Goal: Task Accomplishment & Management: Use online tool/utility

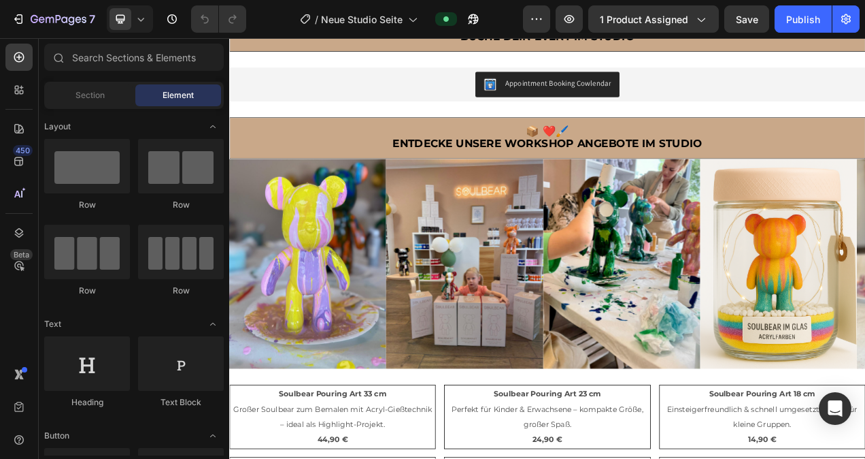
scroll to position [835, 0]
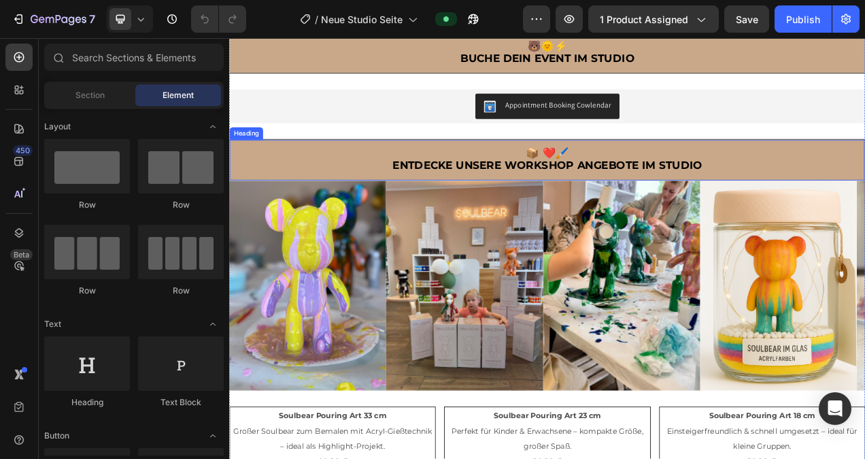
click at [318, 182] on h2 "📦 ❤️🖌️ Entdecke UNSERE WORKSHOP ANGEBOTE IM STUDIO" at bounding box center [637, 195] width 815 height 52
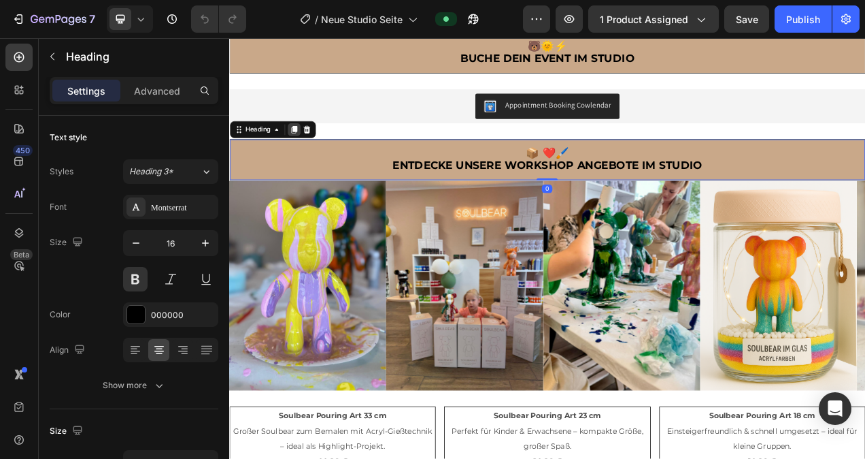
click at [310, 150] on icon at bounding box center [312, 155] width 11 height 11
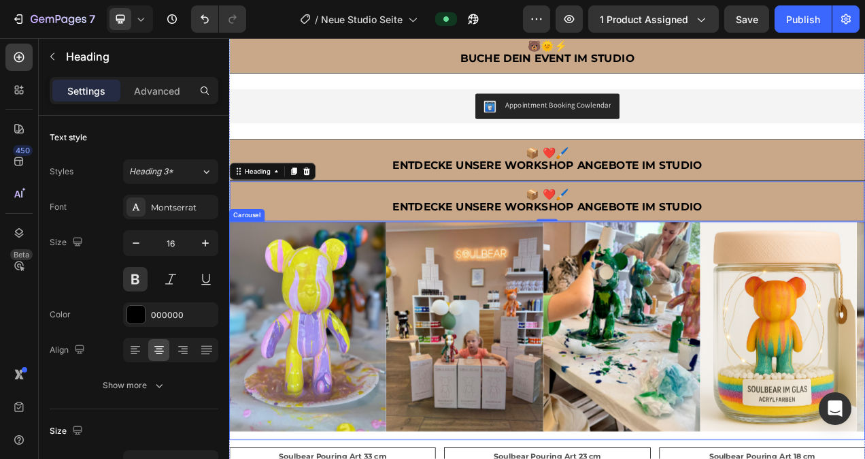
click at [333, 458] on div "Image" at bounding box center [329, 413] width 201 height 280
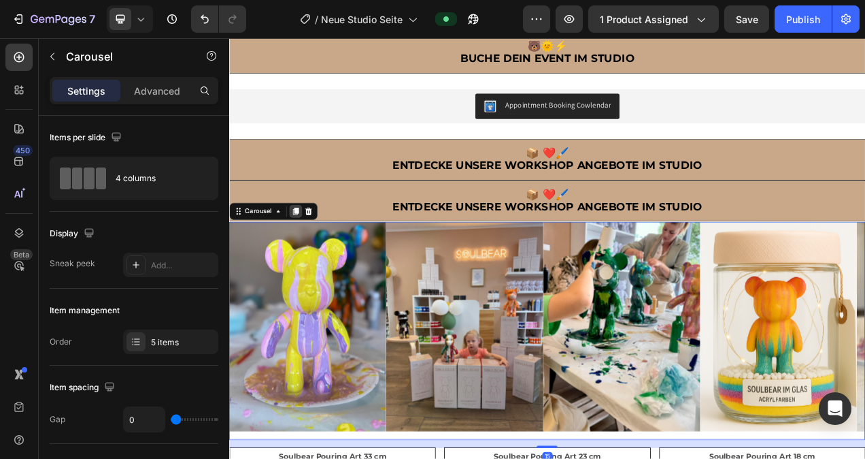
click at [312, 256] on icon at bounding box center [314, 261] width 7 height 10
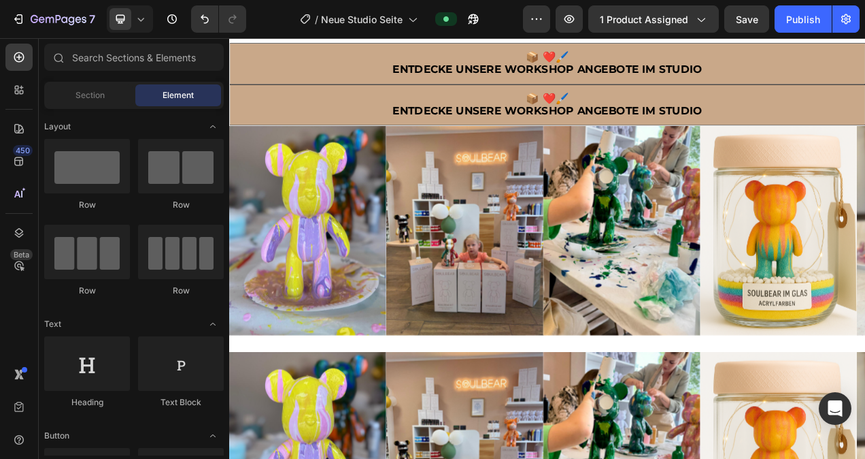
scroll to position [922, 0]
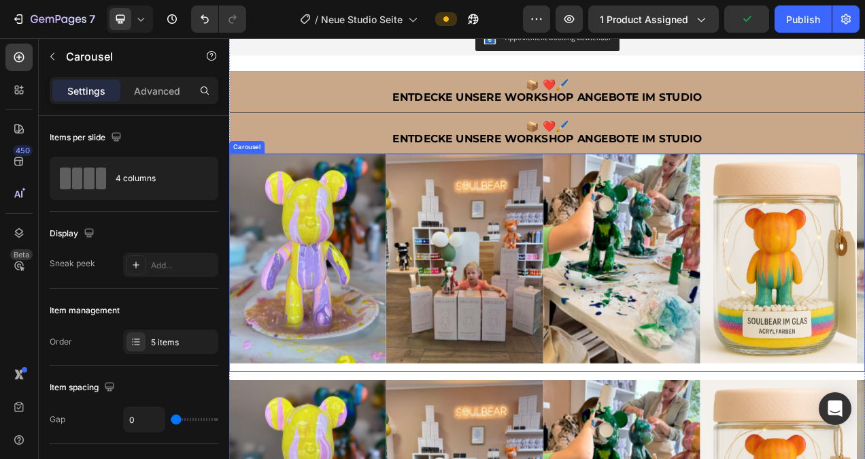
click at [276, 453] on div "Image" at bounding box center [329, 326] width 201 height 280
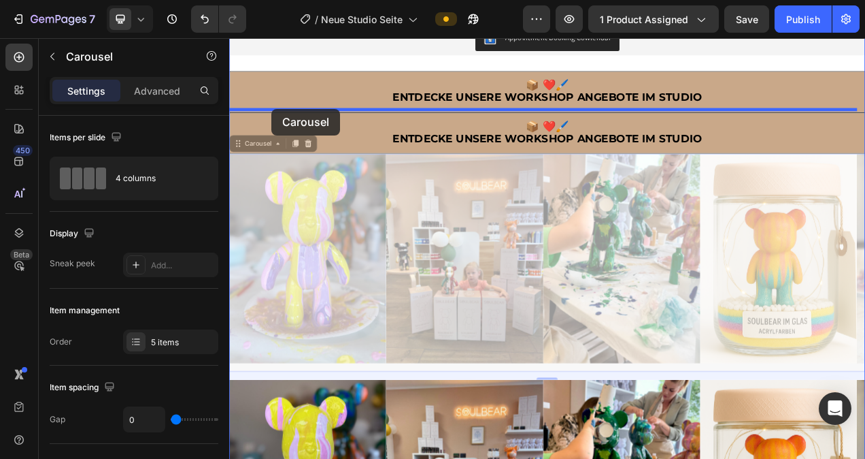
drag, startPoint x: 240, startPoint y: 171, endPoint x: 284, endPoint y: 129, distance: 60.6
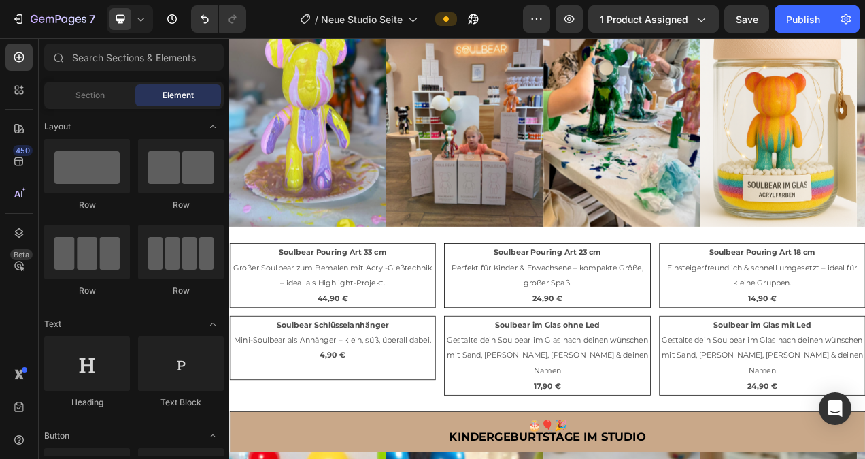
scroll to position [1397, 0]
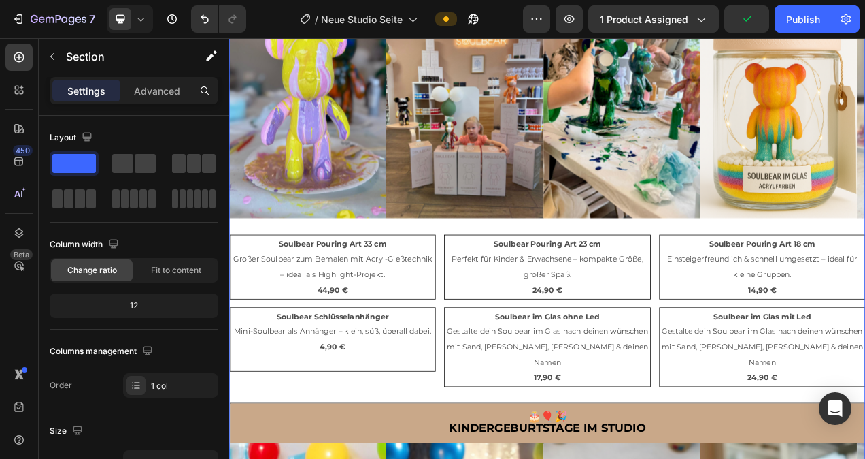
click at [282, 458] on div "✨ Willkommen im Soulbear Studio! Heading Im Soulbear Studio erwartet dich ein g…" at bounding box center [637, 226] width 816 height 2019
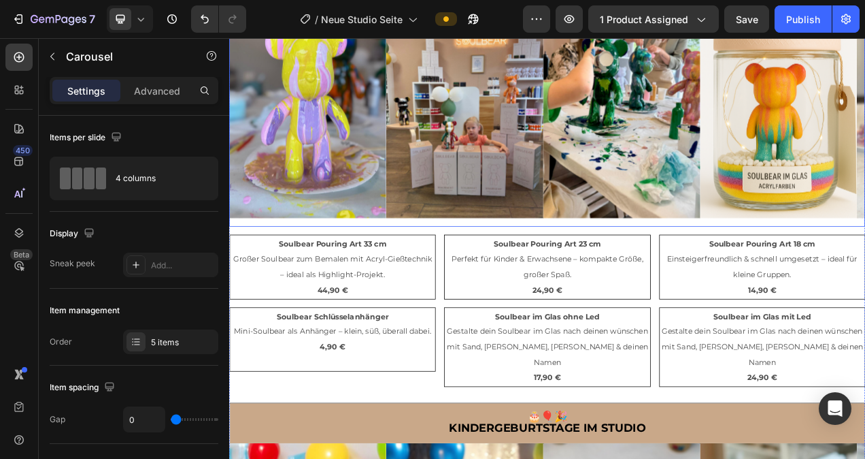
click at [327, 271] on div "Image" at bounding box center [329, 141] width 201 height 280
click at [259, 298] on p "Soulbear Pouring Art 33 cm" at bounding box center [361, 303] width 261 height 20
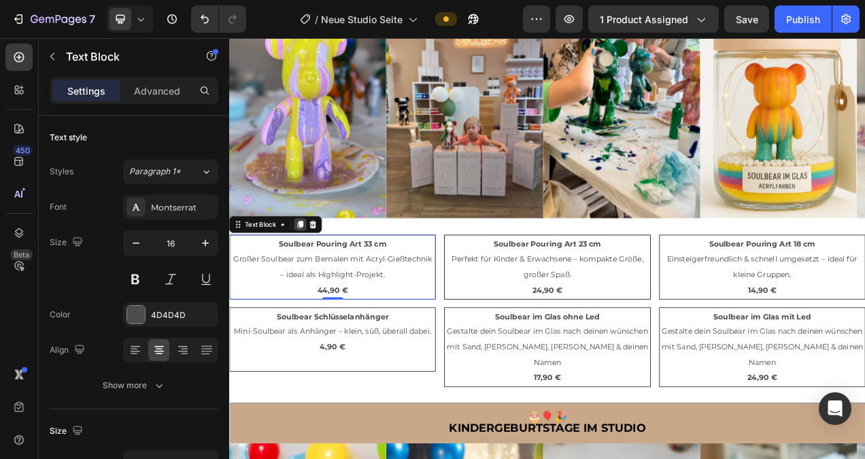
click at [325, 273] on icon at bounding box center [320, 277] width 11 height 11
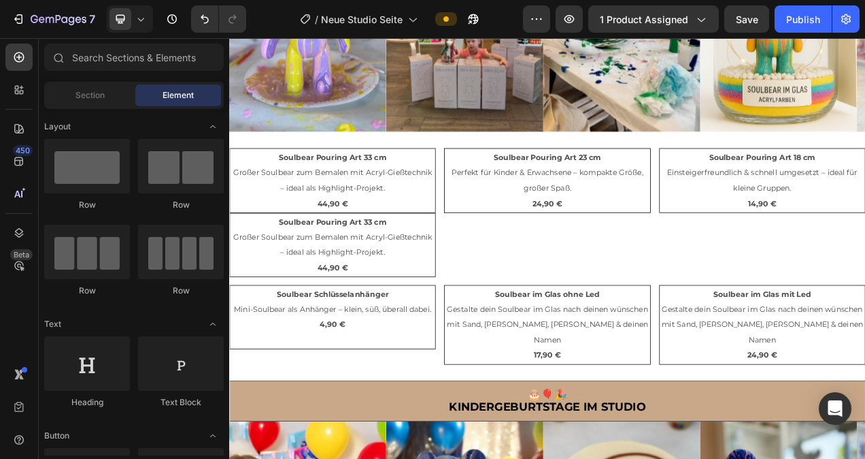
scroll to position [1527, 0]
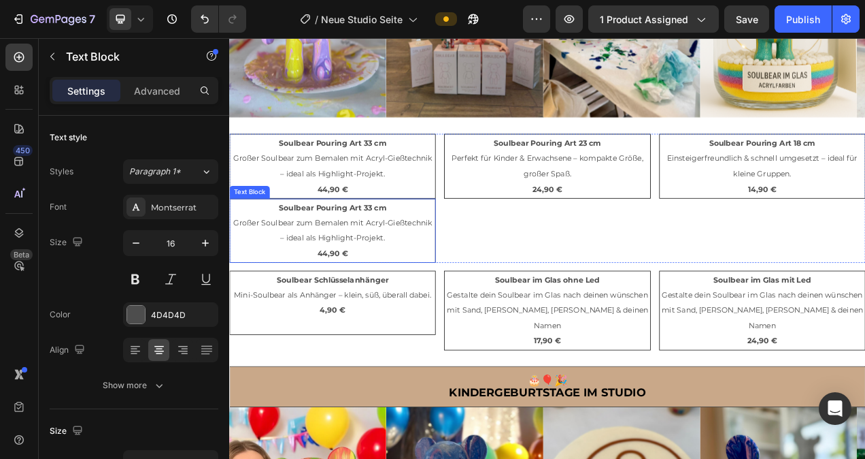
click at [429, 271] on span "Großer Soulbear zum Bemalen mit Acryl-Gießtechnik – ideal als Highlight-Projekt." at bounding box center [361, 285] width 255 height 32
click at [340, 226] on icon at bounding box center [336, 231] width 11 height 11
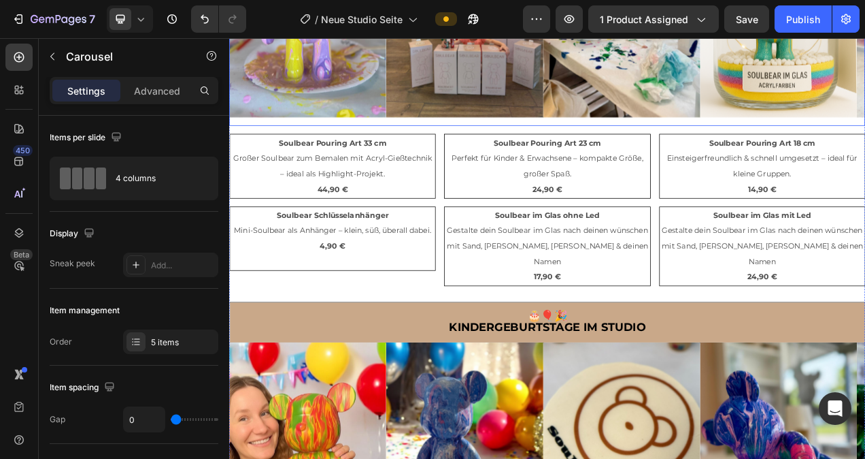
click at [383, 145] on div "Image" at bounding box center [329, 11] width 201 height 280
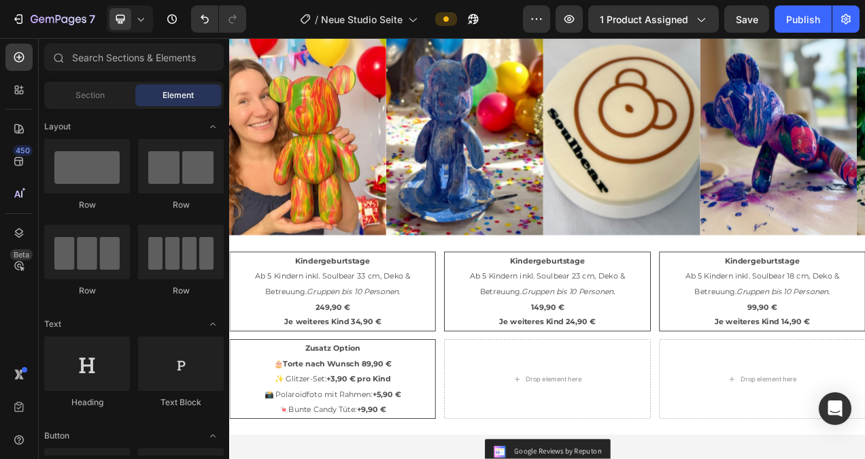
scroll to position [1966, 0]
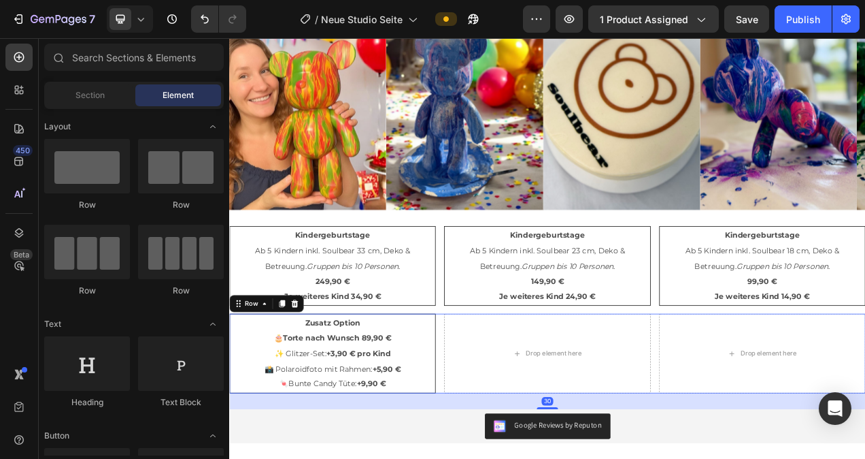
click at [497, 458] on div "Zusatz Option 🎂Torte nach Wunsch 89,90 € ✨ Glitzer-Set: +3,90 € pro Kind 📸 Pola…" at bounding box center [637, 443] width 816 height 102
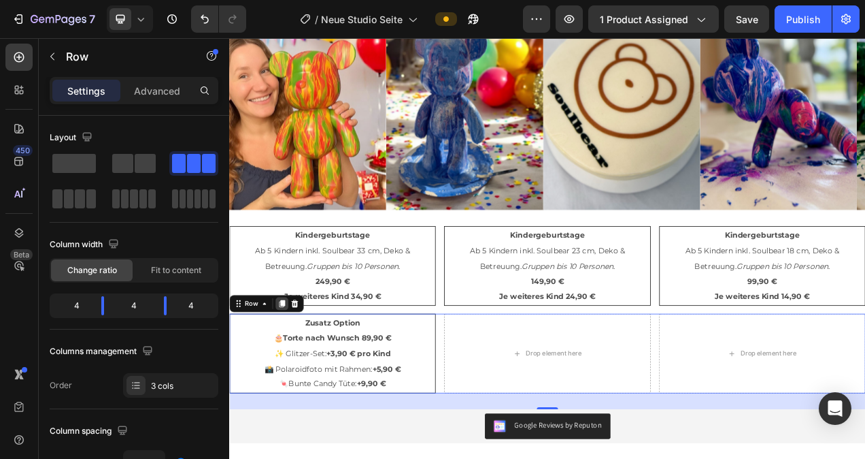
click at [300, 374] on icon at bounding box center [296, 379] width 11 height 11
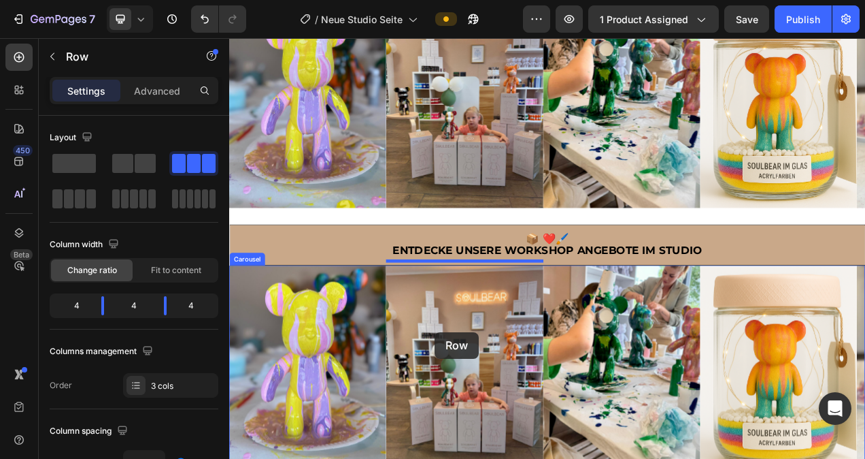
scroll to position [1114, 0]
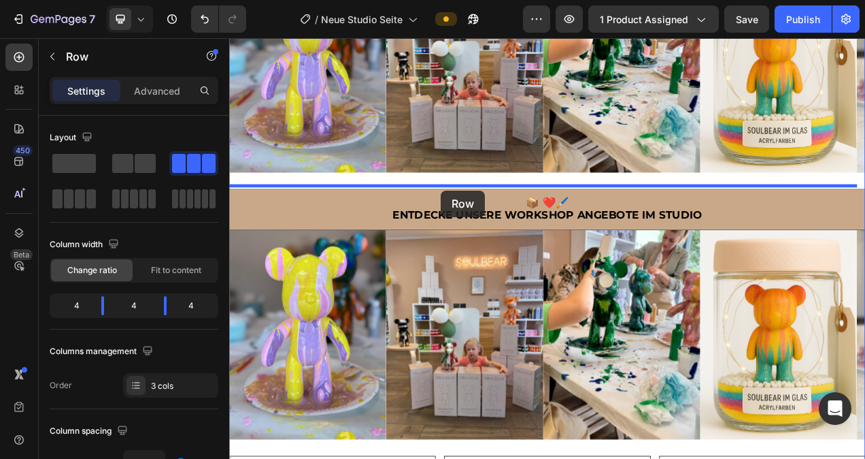
drag, startPoint x: 239, startPoint y: 486, endPoint x: 501, endPoint y: 233, distance: 363.3
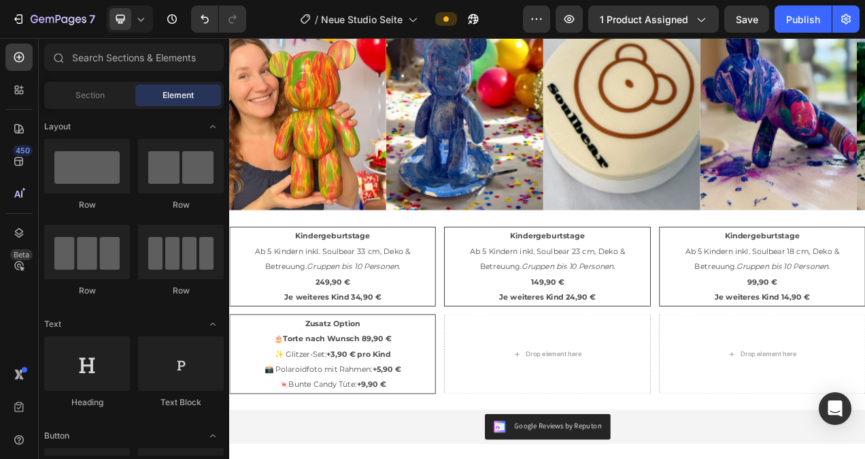
scroll to position [2155, 0]
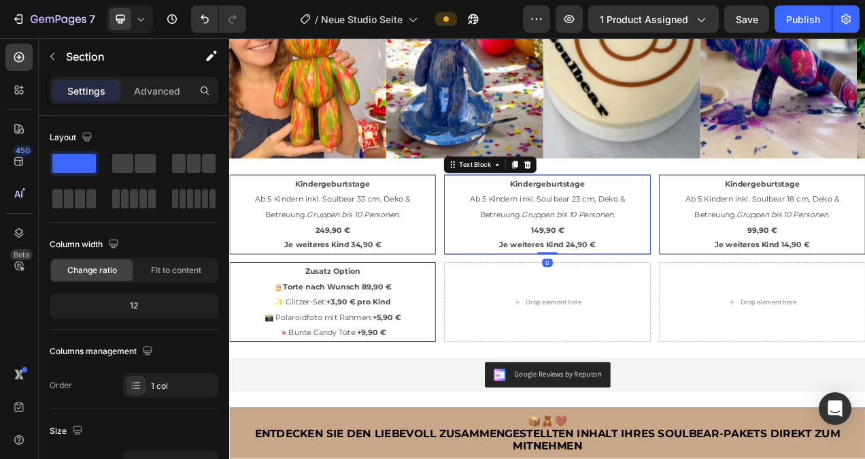
click at [720, 294] on p "Je weiteres Kind 24,90 €" at bounding box center [637, 304] width 261 height 20
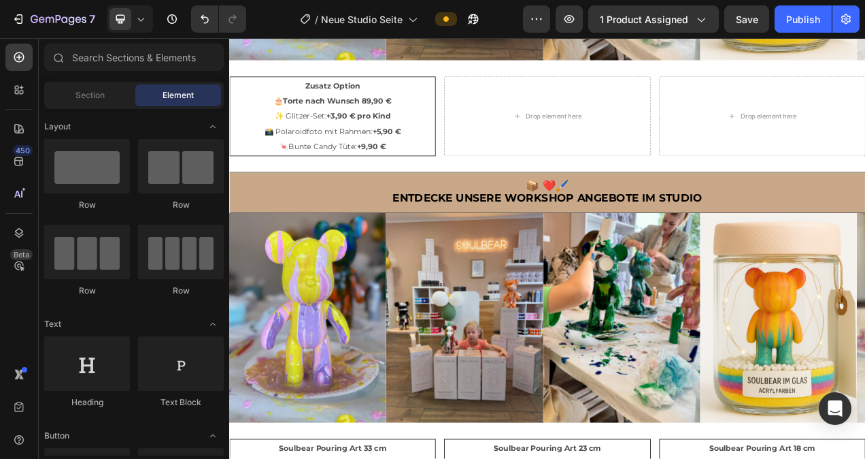
scroll to position [1062, 0]
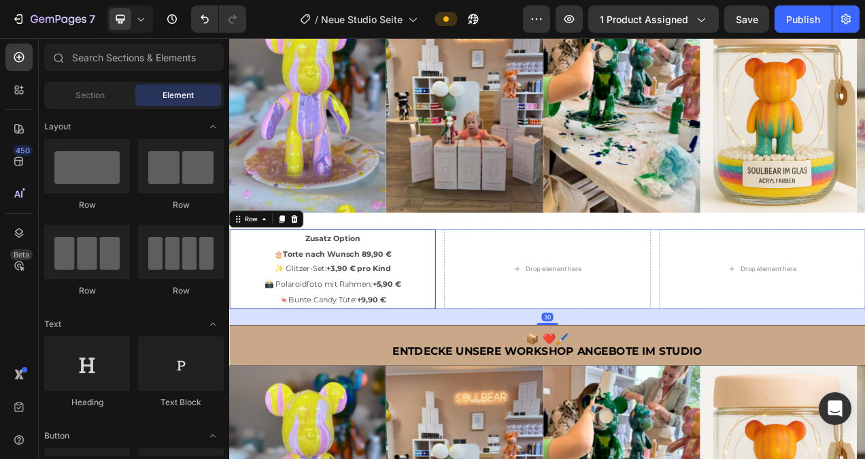
click at [494, 378] on div "Zusatz Option 🎂Torte nach Wunsch 89,90 € ✨ Glitzer-Set: +3,90 € pro Kind 📸 Pola…" at bounding box center [637, 335] width 816 height 102
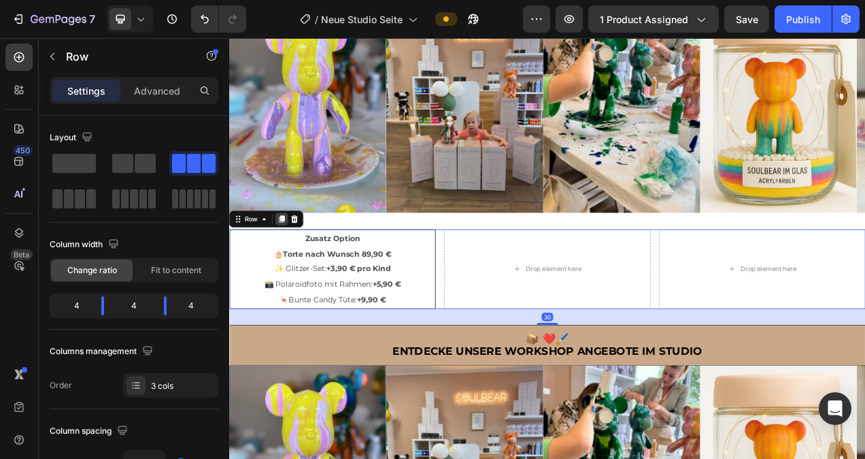
click at [295, 266] on icon at bounding box center [296, 271] width 7 height 10
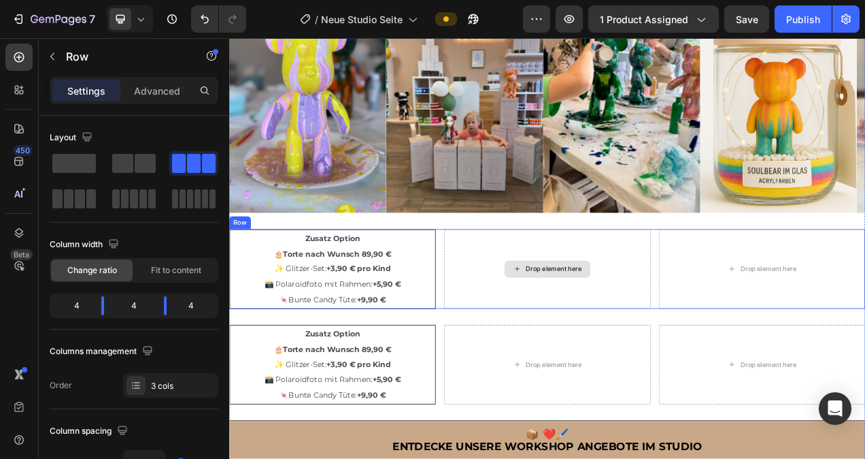
click at [648, 382] on div "Drop element here" at bounding box center [637, 335] width 265 height 102
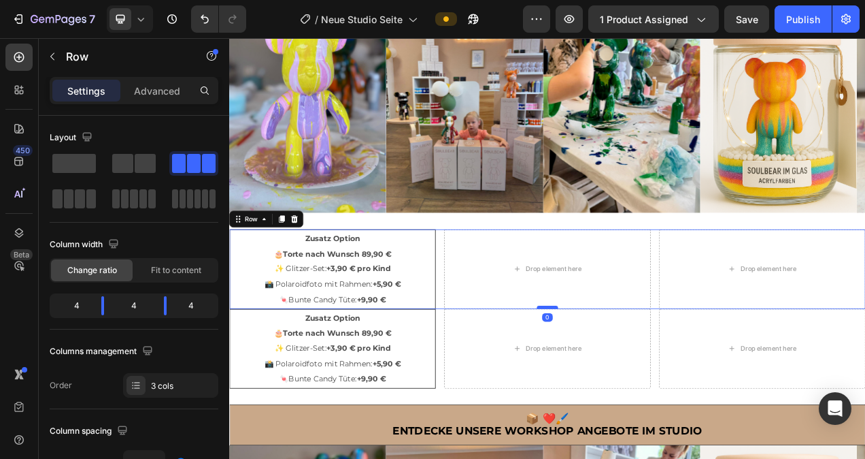
drag, startPoint x: 632, startPoint y: 403, endPoint x: 644, endPoint y: 383, distance: 23.2
click at [644, 383] on div at bounding box center [637, 384] width 27 height 4
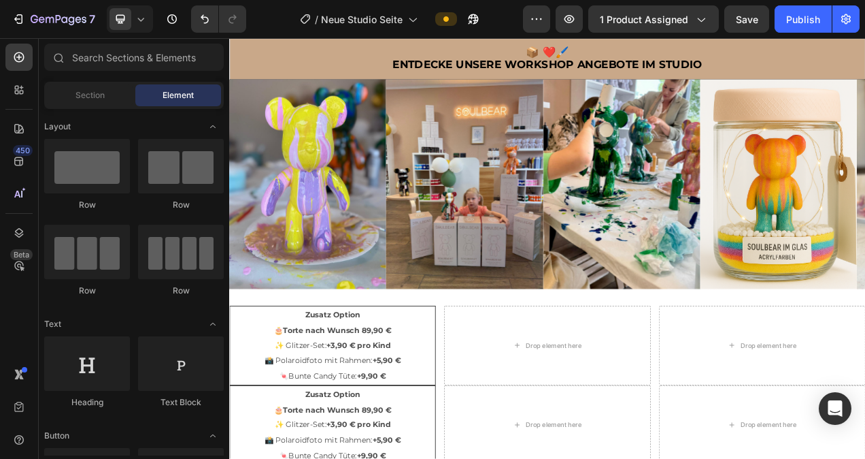
scroll to position [975, 0]
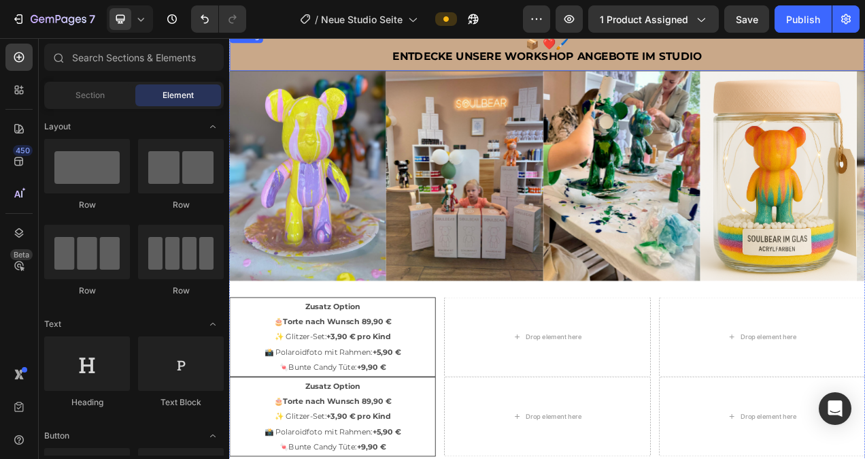
click at [865, 56] on h2 "📦 ❤️🖌️ Entdecke UNSERE WORKSHOP ANGEBOTE IM STUDIO" at bounding box center [637, 55] width 815 height 52
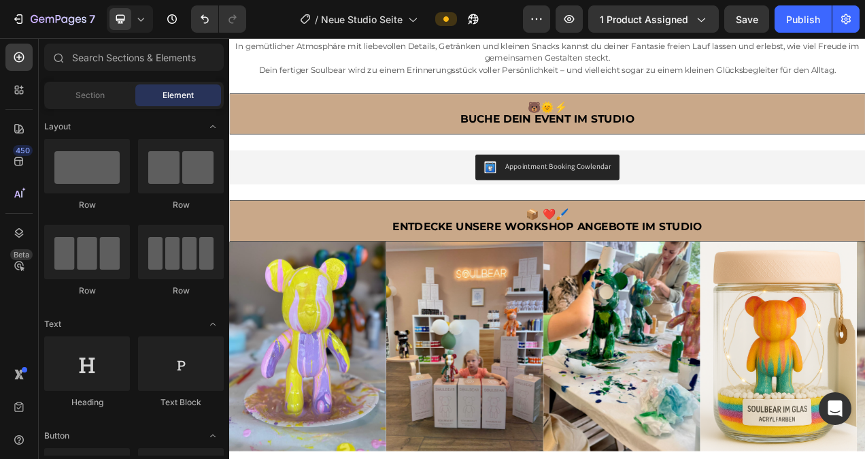
scroll to position [772, 0]
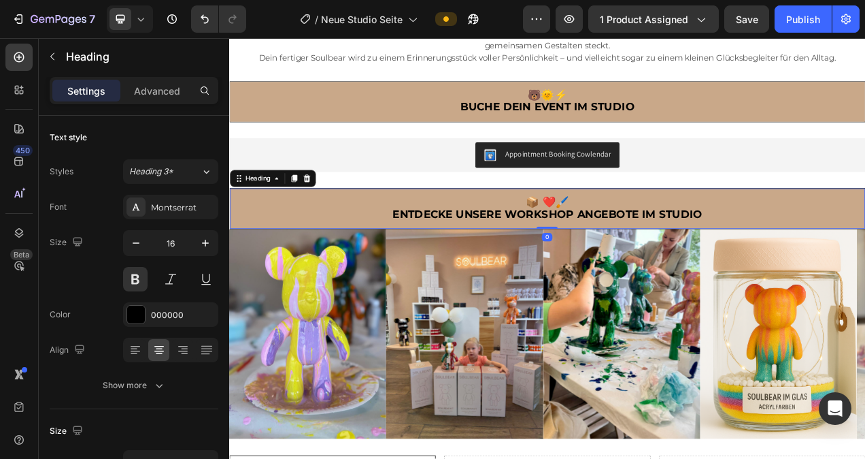
click at [846, 255] on h2 "📦 ❤️🖌️ Entdecke UNSERE WORKSHOP ANGEBOTE IM STUDIO" at bounding box center [637, 257] width 815 height 52
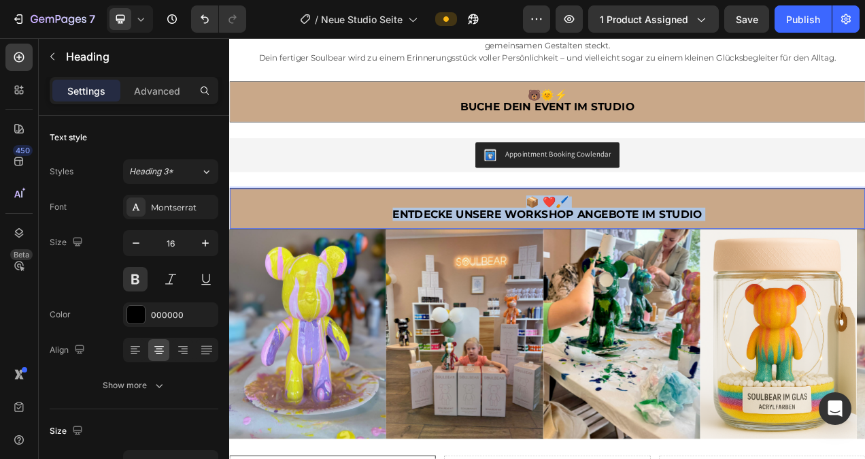
drag, startPoint x: 846, startPoint y: 255, endPoint x: 493, endPoint y: 262, distance: 353.8
click at [496, 262] on p "📦 ❤️🖌️ Entdecke UNSERE WORKSHOP ANGEBOTE IM STUDIO" at bounding box center [637, 257] width 812 height 31
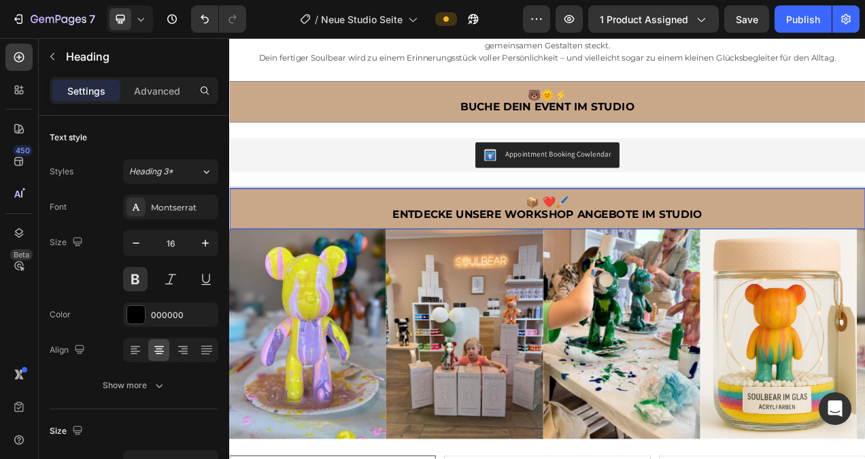
click at [827, 263] on span "Entdecke UNSERE WORKSHOP ANGEBOTE IM STUDIO" at bounding box center [637, 264] width 397 height 16
click at [829, 261] on span "Entdecke UNSERE WORKSHOP ANGEBOTE IM STUDIO" at bounding box center [637, 264] width 397 height 16
drag, startPoint x: 831, startPoint y: 261, endPoint x: 433, endPoint y: 269, distance: 398.1
click at [433, 269] on h2 "📦 ❤️🖌️ Entdecke UNSERE WORKSHOP ANGEBOTE IM STUDIO" at bounding box center [637, 257] width 815 height 52
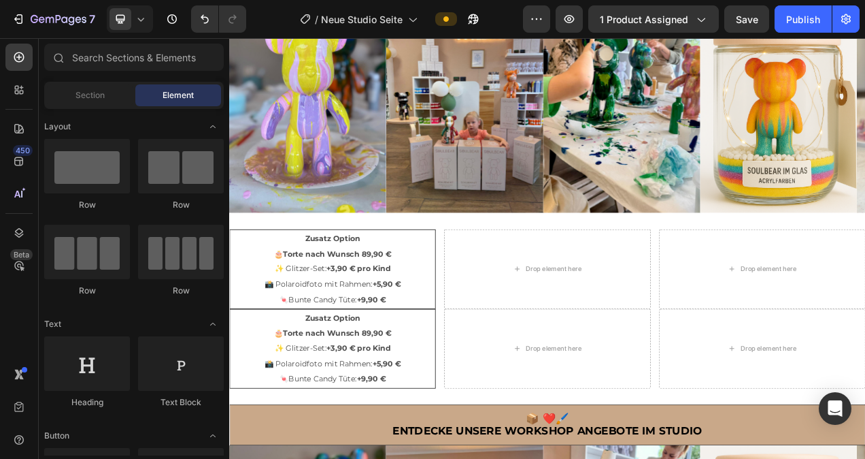
scroll to position [1080, 0]
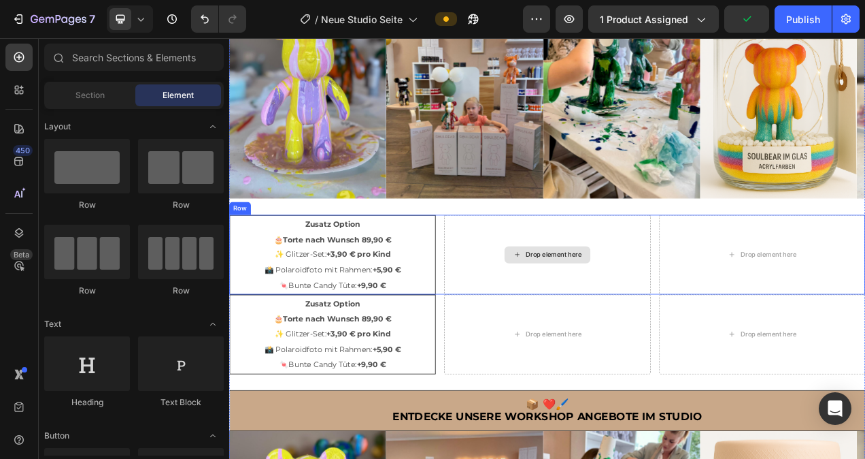
click at [697, 295] on div "Drop element here" at bounding box center [637, 316] width 265 height 102
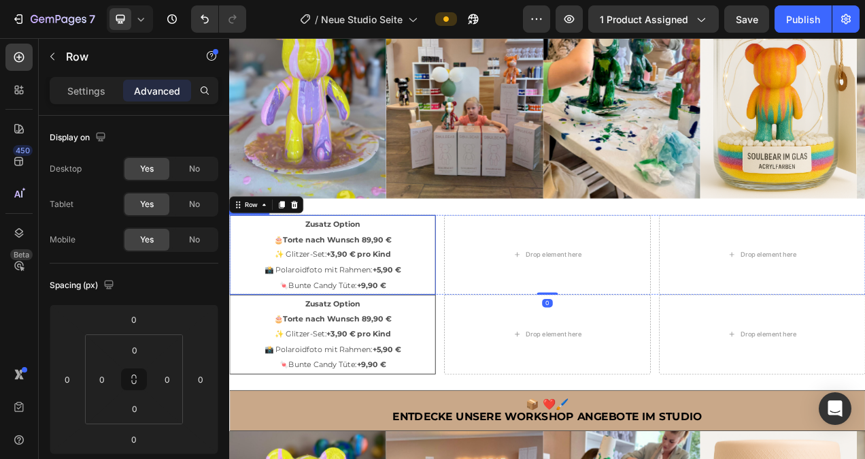
click at [395, 272] on p "Zusatz Option" at bounding box center [361, 277] width 261 height 20
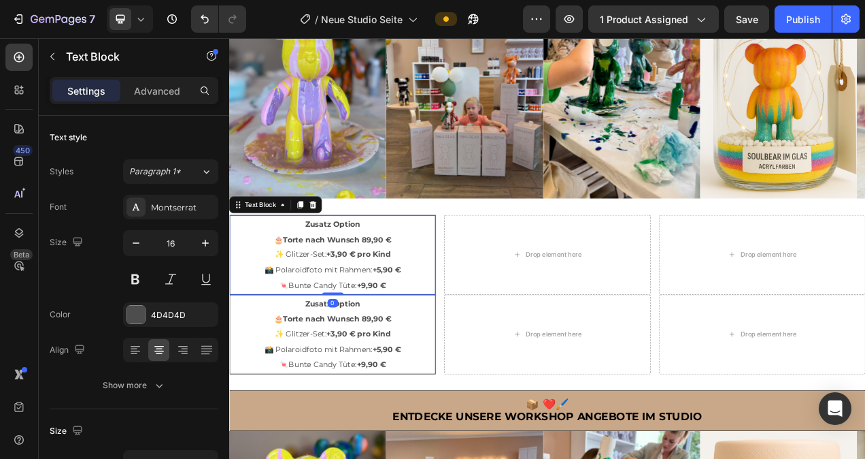
click at [397, 272] on p "Zusatz Option" at bounding box center [361, 277] width 261 height 20
drag, startPoint x: 401, startPoint y: 268, endPoint x: 325, endPoint y: 273, distance: 76.3
click at [325, 273] on p "Zusatz Option" at bounding box center [361, 277] width 261 height 20
click at [699, 348] on div "Drop element here" at bounding box center [637, 316] width 265 height 102
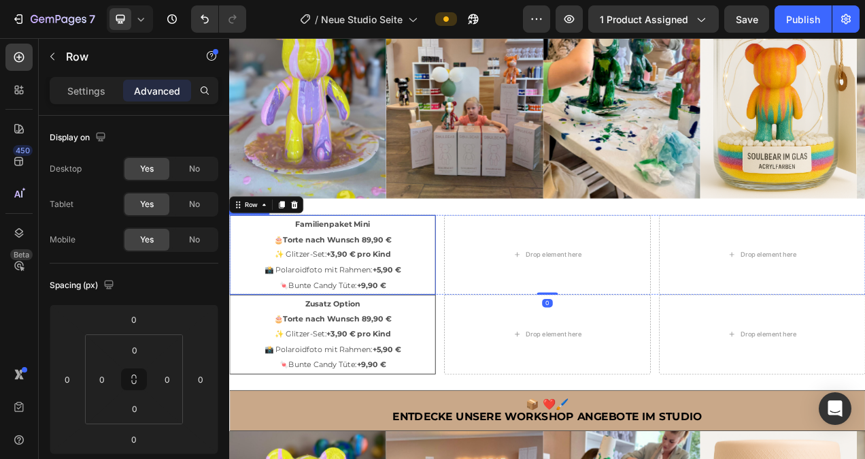
click at [442, 354] on p "🍬 Bunte Candy Tüte: +9,90 €" at bounding box center [361, 356] width 261 height 20
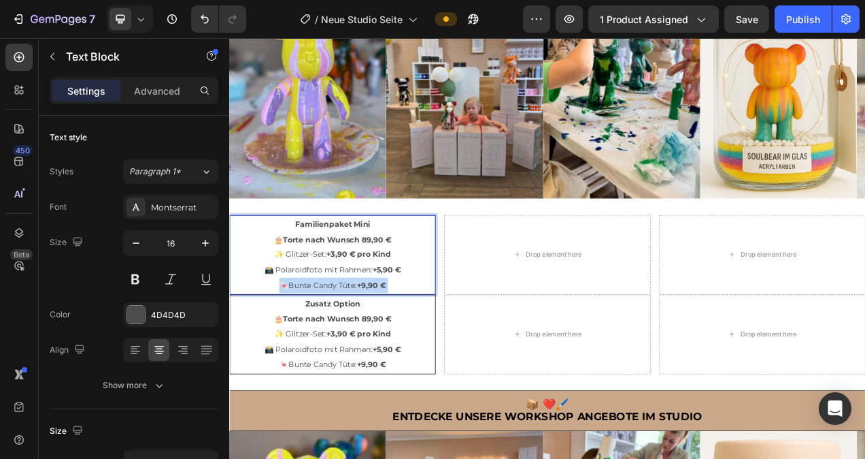
drag, startPoint x: 442, startPoint y: 349, endPoint x: 294, endPoint y: 292, distance: 158.9
click at [294, 292] on div "Familienpaket Mini 🎂Torte nach Wunsch 89,90 € ✨ Glitzer-Set: +3,90 € pro Kind 📸…" at bounding box center [361, 316] width 265 height 102
click at [435, 346] on p "🍬 Bunte Candy Tüte: +9,90 €" at bounding box center [361, 356] width 261 height 20
click at [437, 349] on p "🍬 Bunte Candy Tüte: +9,90 €" at bounding box center [361, 356] width 261 height 20
drag, startPoint x: 437, startPoint y: 350, endPoint x: 287, endPoint y: 293, distance: 160.6
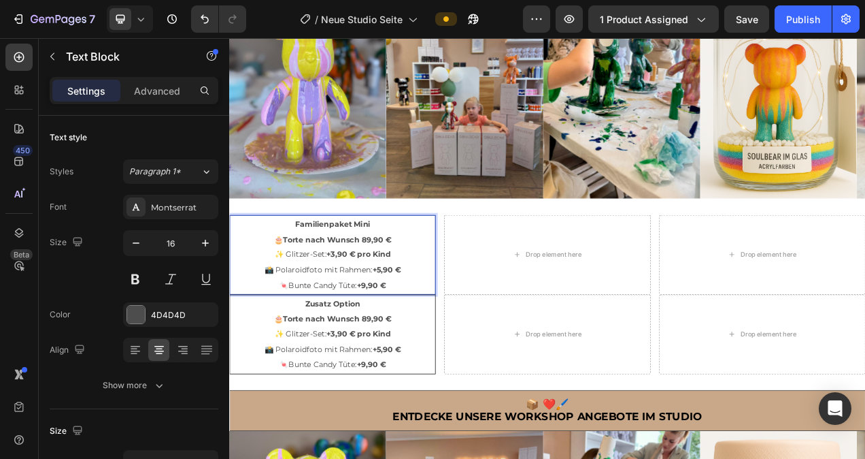
click at [287, 293] on div "Familienpaket Mini 🎂Torte nach Wunsch 89,90 € ✨ Glitzer-Set: +3,90 € pro Kind 📸…" at bounding box center [361, 316] width 265 height 102
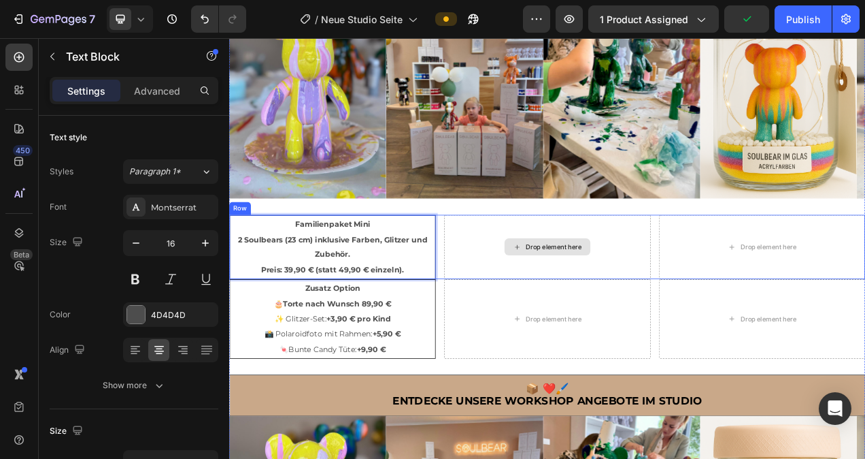
click at [619, 301] on div "Drop element here" at bounding box center [646, 306] width 72 height 11
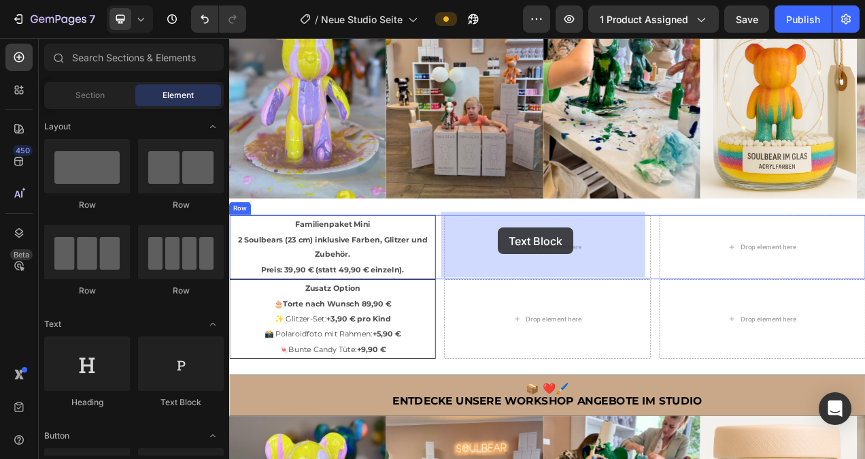
drag, startPoint x: 425, startPoint y: 411, endPoint x: 574, endPoint y: 281, distance: 197.7
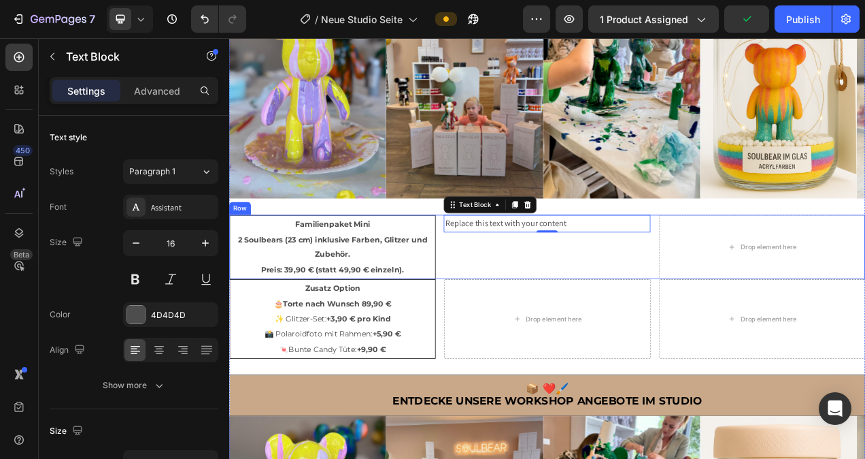
click at [674, 317] on div "Replace this text with your content Text Block 0" at bounding box center [637, 306] width 265 height 82
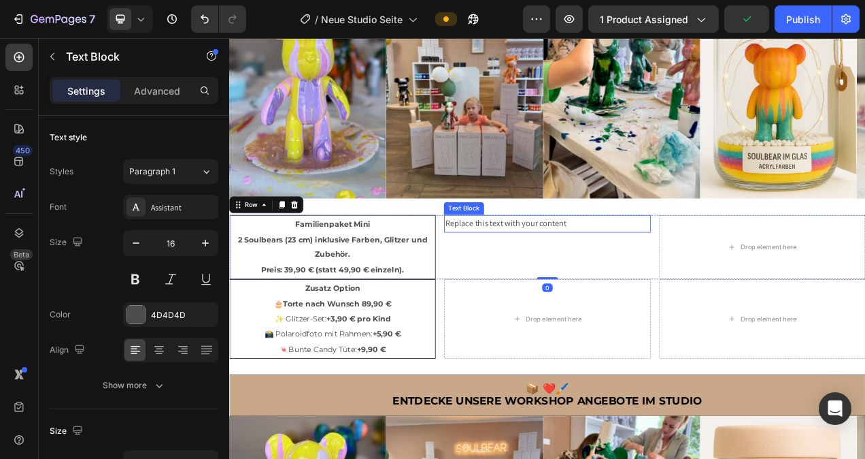
click at [651, 271] on div "Replace this text with your content" at bounding box center [637, 276] width 265 height 22
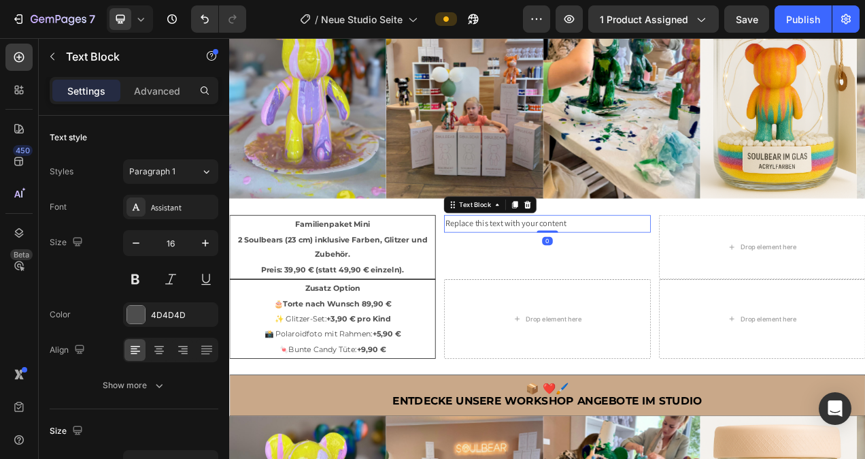
click at [668, 272] on div "Replace this text with your content" at bounding box center [637, 276] width 265 height 22
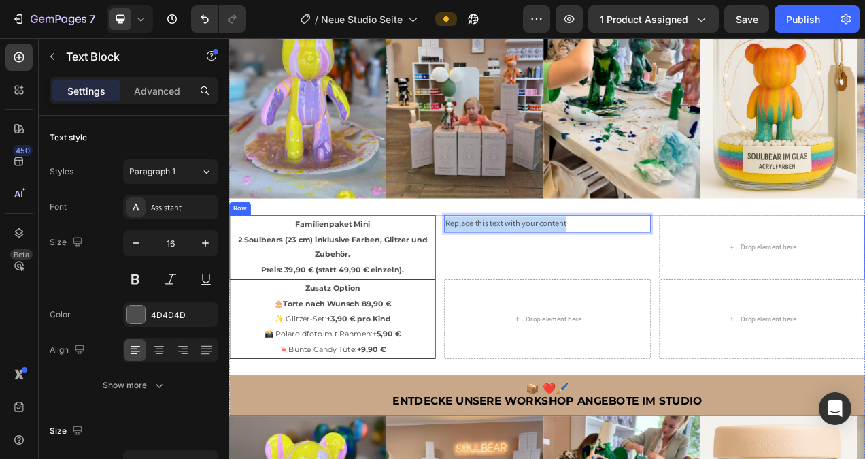
drag, startPoint x: 640, startPoint y: 270, endPoint x: 501, endPoint y: 276, distance: 139.6
click at [501, 276] on div "Familienpaket Mini 2 Soulbears (23 cm) inklusive Farben, Glitzer und Zubehör. P…" at bounding box center [637, 306] width 816 height 82
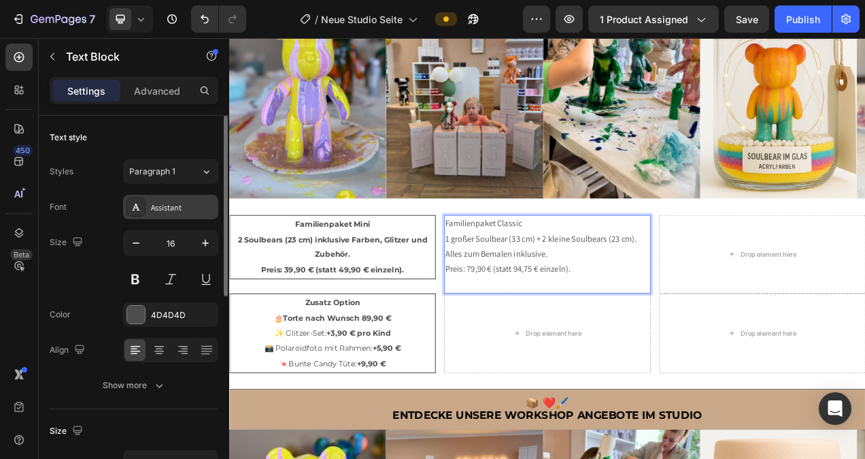
click at [187, 214] on div "Assistant" at bounding box center [170, 207] width 95 height 24
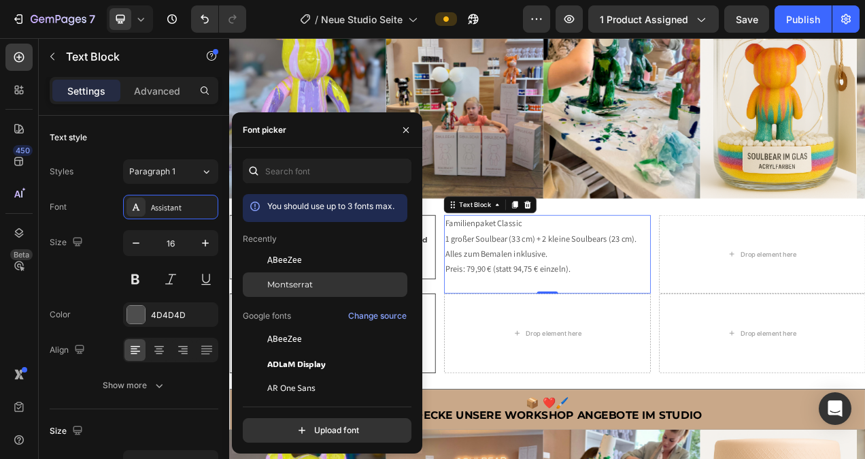
click at [283, 279] on span "Montserrat" at bounding box center [290, 284] width 46 height 12
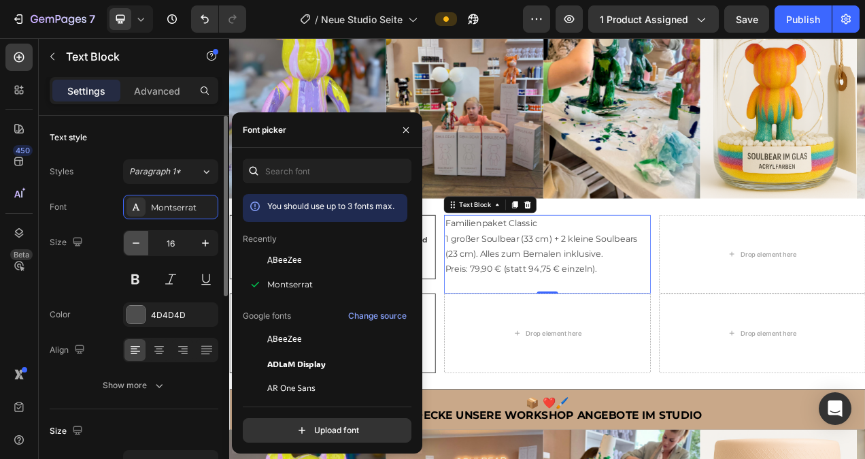
click at [140, 246] on icon "button" at bounding box center [136, 243] width 14 height 14
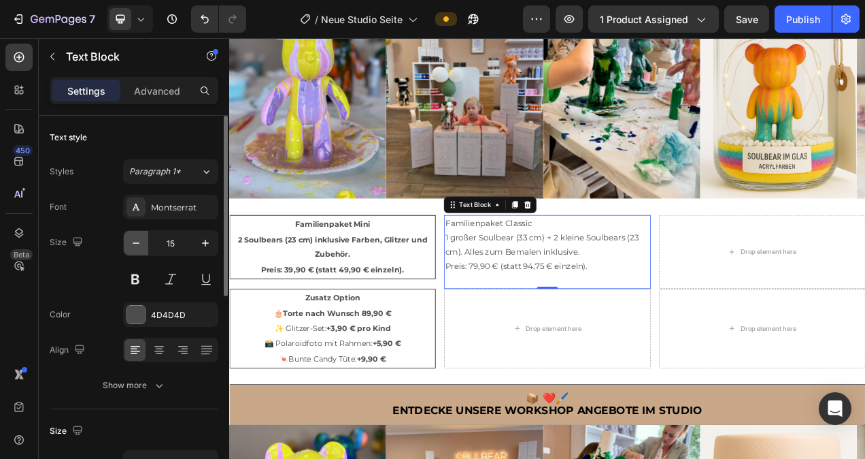
click at [140, 246] on icon "button" at bounding box center [136, 243] width 14 height 14
type input "14"
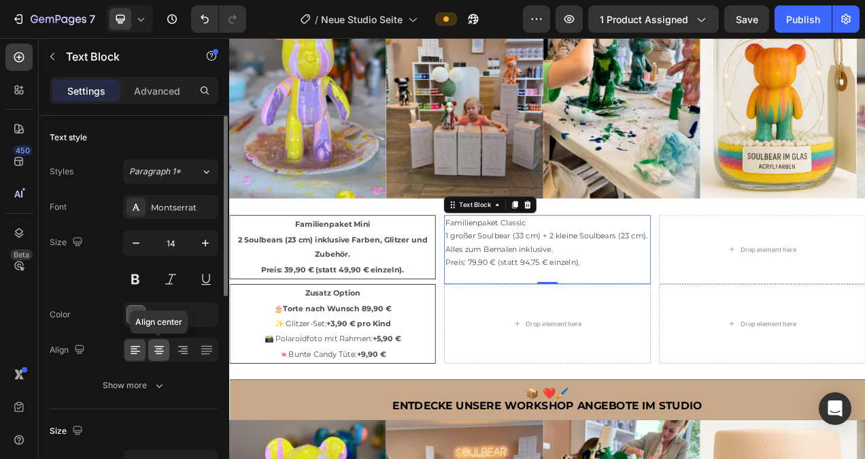
click at [162, 356] on div at bounding box center [158, 350] width 21 height 22
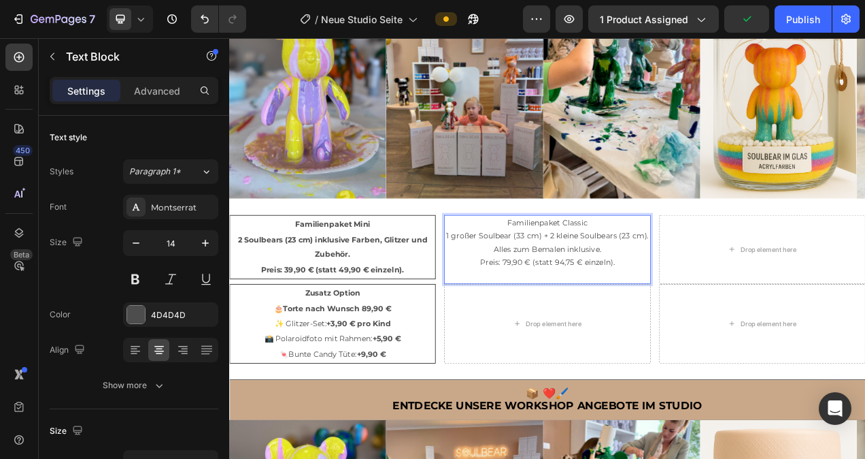
click at [729, 326] on p "Familienpaket Classic 1 großer Soulbear (33 cm) + 2 kleine Soulbears (23 cm). A…" at bounding box center [637, 301] width 262 height 69
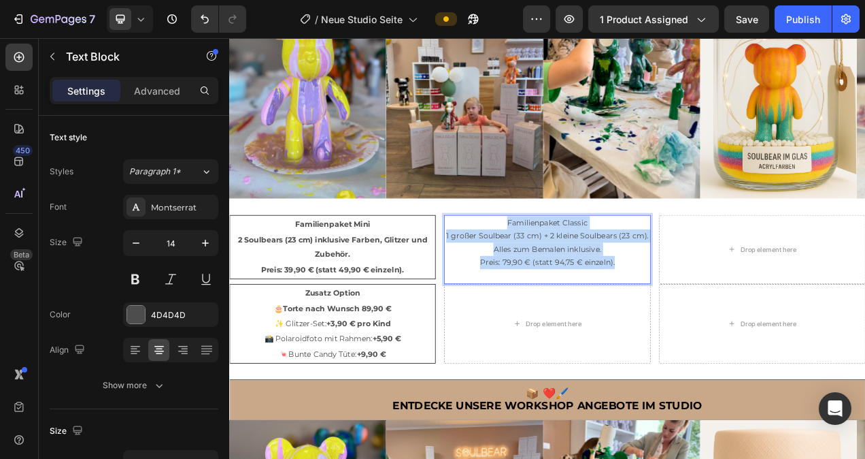
drag, startPoint x: 729, startPoint y: 326, endPoint x: 575, endPoint y: 277, distance: 161.4
click at [575, 277] on p "Familienpaket Classic 1 großer Soulbear (33 cm) + 2 kleine Soulbears (23 cm). A…" at bounding box center [637, 301] width 262 height 69
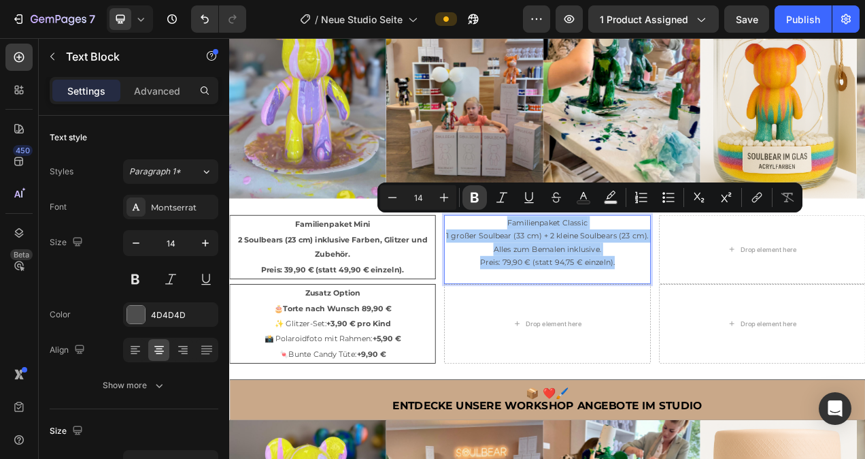
click at [471, 199] on icon "Editor contextual toolbar" at bounding box center [475, 197] width 14 height 14
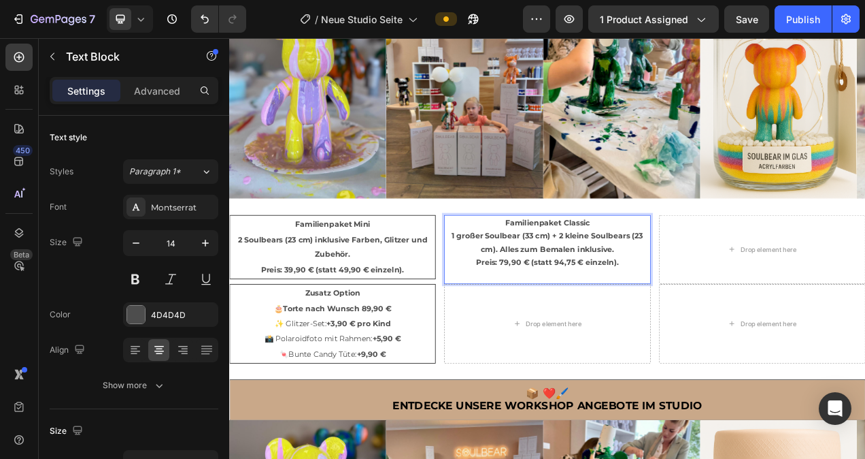
click at [695, 272] on p "Familienpaket Classic 1 großer Soulbear (33 cm) + 2 kleine Soulbears (23 cm). A…" at bounding box center [637, 301] width 262 height 69
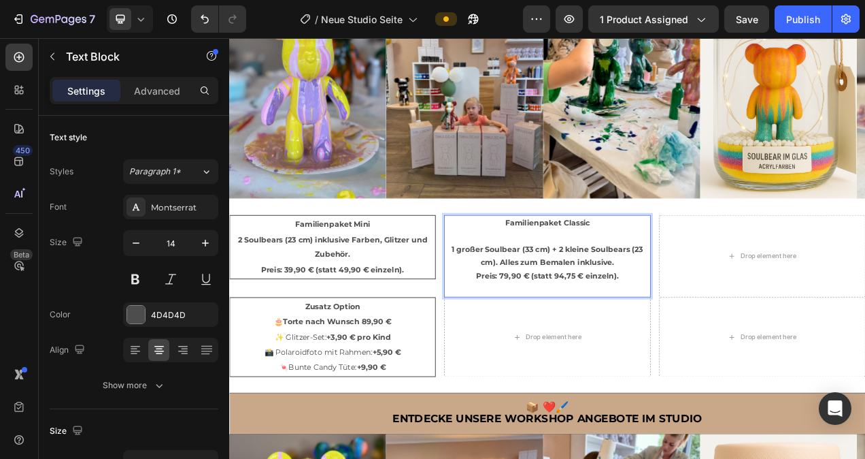
click at [588, 289] on p "⁠⁠⁠⁠⁠⁠⁠ 1 großer Soulbear (33 cm) + 2 kleine Soulbears (23 cm). Alles zum Bemal…" at bounding box center [637, 318] width 262 height 69
click at [533, 287] on p "⁠⁠⁠⁠⁠⁠⁠ 1 großer Soulbear (33 cm) + 2 kleine Soulbears (23 cm). Alles zum Bemal…" at bounding box center [637, 318] width 262 height 69
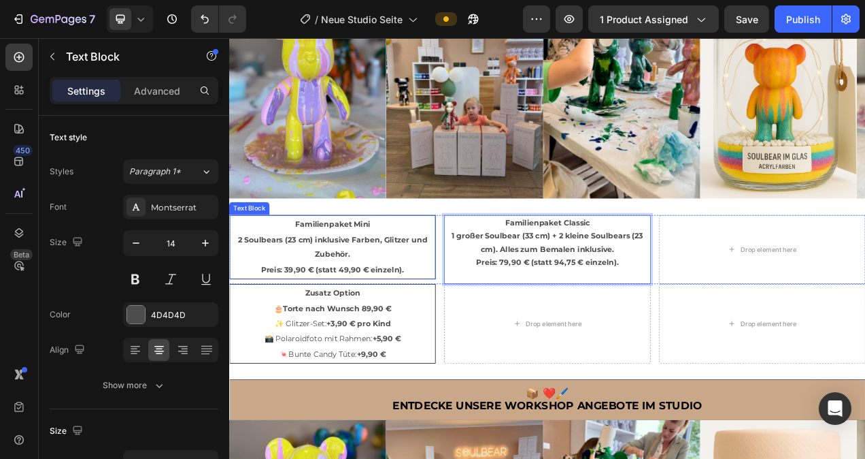
click at [474, 330] on p "2 Soulbears (23 cm) inklusive Farben, Glitzer und Zubehör. Preis: 39,90 € (stat…" at bounding box center [361, 316] width 261 height 59
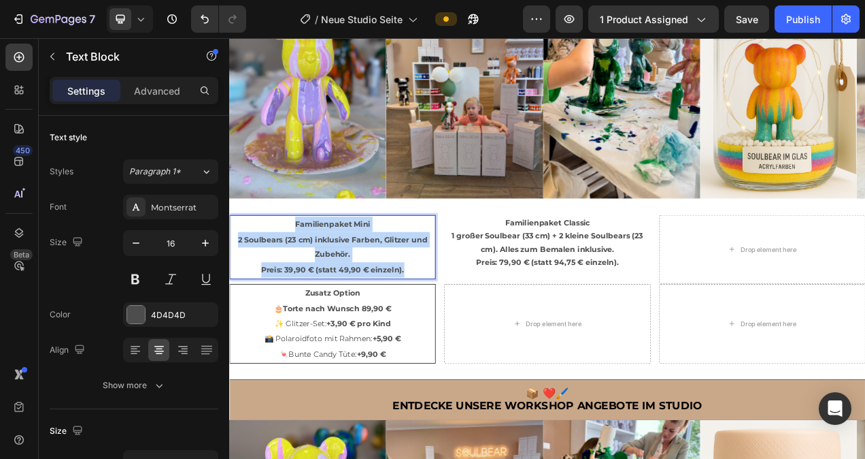
drag, startPoint x: 474, startPoint y: 329, endPoint x: 309, endPoint y: 271, distance: 175.1
click at [309, 271] on div "Familienpaket Mini 2 Soulbears (23 cm) inklusive Farben, Glitzer und Zubehör. P…" at bounding box center [361, 306] width 265 height 82
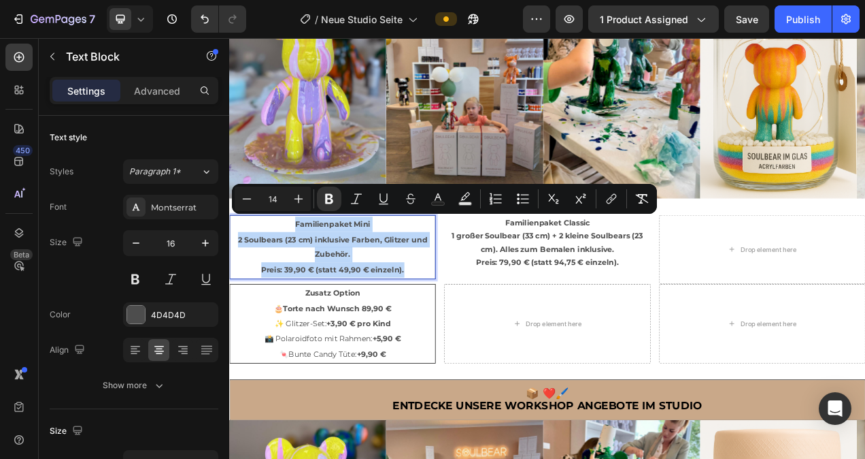
copy div "Familienpaket Mini 2 Soulbears (23 cm) inklusive Farben, Glitzer und Zubehör. P…"
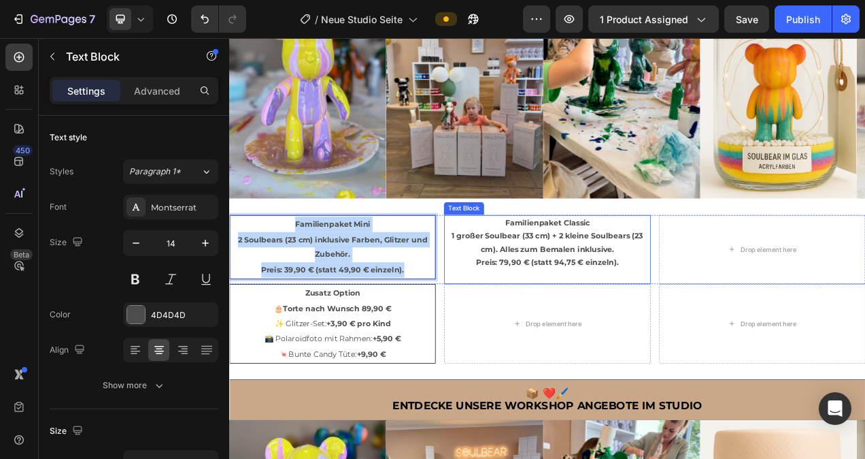
click at [691, 322] on strong "Preis: 79,90 € (statt 94,75 € einzeln)." at bounding box center [637, 326] width 183 height 12
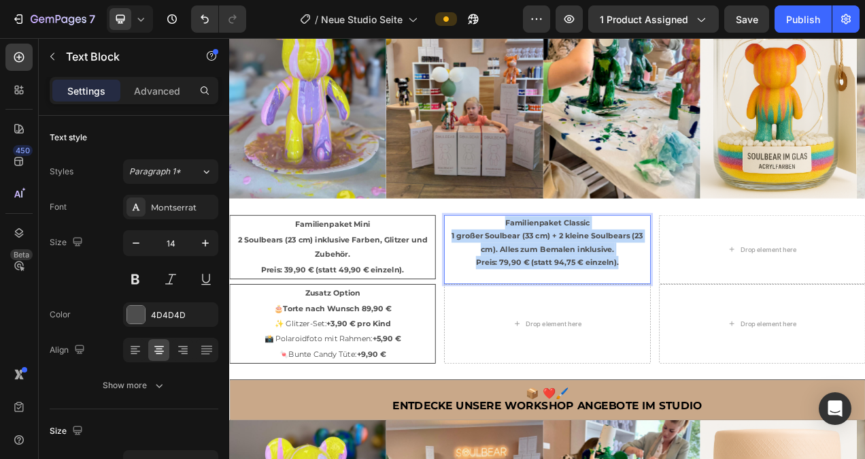
drag, startPoint x: 734, startPoint y: 324, endPoint x: 568, endPoint y: 276, distance: 172.9
click at [568, 276] on p "Familienpaket Classic 1 großer Soulbear (33 cm) + 2 kleine Soulbears (23 cm). A…" at bounding box center [637, 301] width 262 height 69
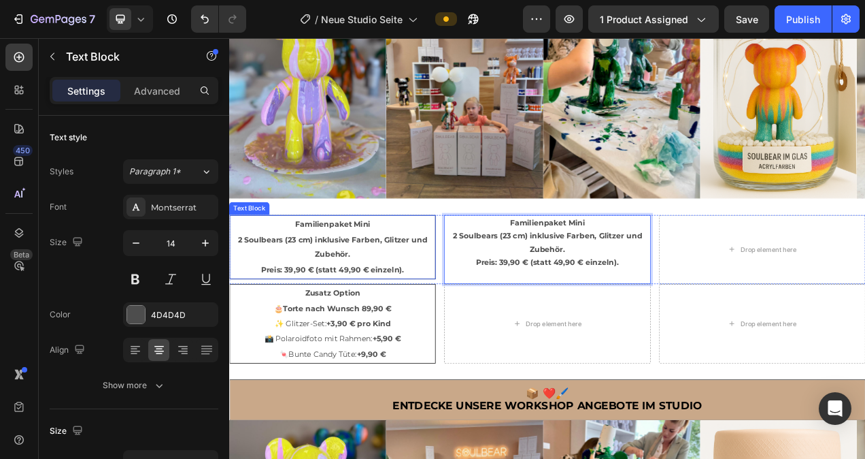
click at [437, 271] on p "Familienpaket Mini" at bounding box center [361, 277] width 261 height 20
click at [729, 329] on p "2 Soulbears (23 cm) inklusive Farben, Glitzer und Zubehör. Preis: 39,90 € (stat…" at bounding box center [637, 310] width 262 height 52
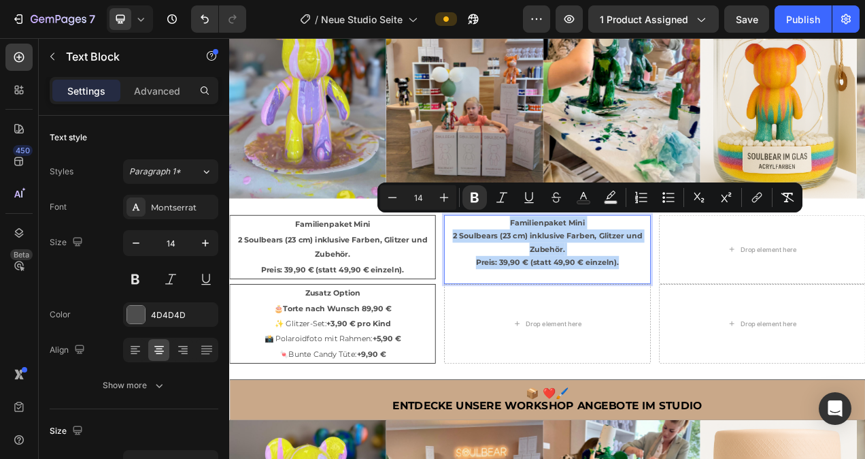
drag, startPoint x: 733, startPoint y: 324, endPoint x: 576, endPoint y: 278, distance: 163.0
click at [576, 278] on div "Familienpaket Mini 2 Soulbears (23 cm) inklusive Farben, Glitzer und Zubehör. P…" at bounding box center [637, 309] width 265 height 88
click at [640, 291] on strong "2 Soulbears (23 cm) inklusive Farben, Glitzer und Zubehör." at bounding box center [638, 300] width 244 height 29
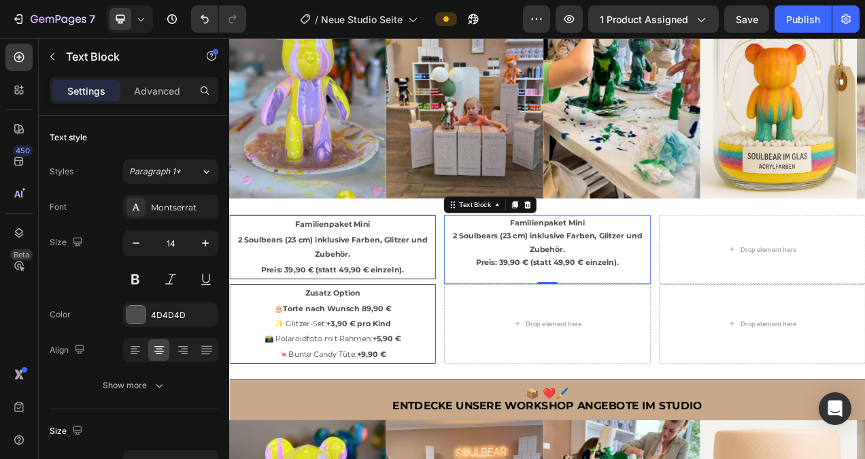
click at [701, 267] on p "Familienpaket Mini" at bounding box center [637, 275] width 262 height 17
drag, startPoint x: 699, startPoint y: 264, endPoint x: 582, endPoint y: 269, distance: 117.1
click at [582, 269] on p "Familienpaket Mini" at bounding box center [637, 275] width 262 height 17
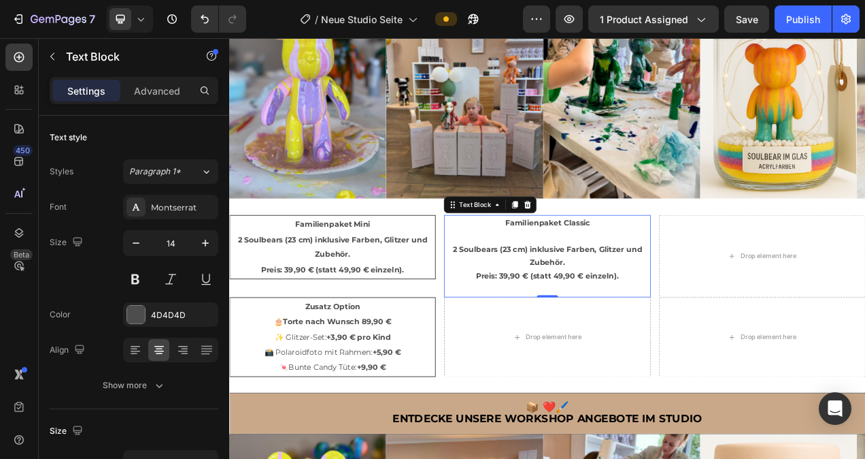
click at [691, 306] on strong "2 Soulbears (23 cm) inklusive Farben, Glitzer und Zubehör." at bounding box center [638, 317] width 244 height 29
click at [733, 339] on p "2 Soulbears (23 cm) inklusive Farben, Glitzer und Zubehör. Preis: 39,90 € (stat…" at bounding box center [637, 327] width 262 height 52
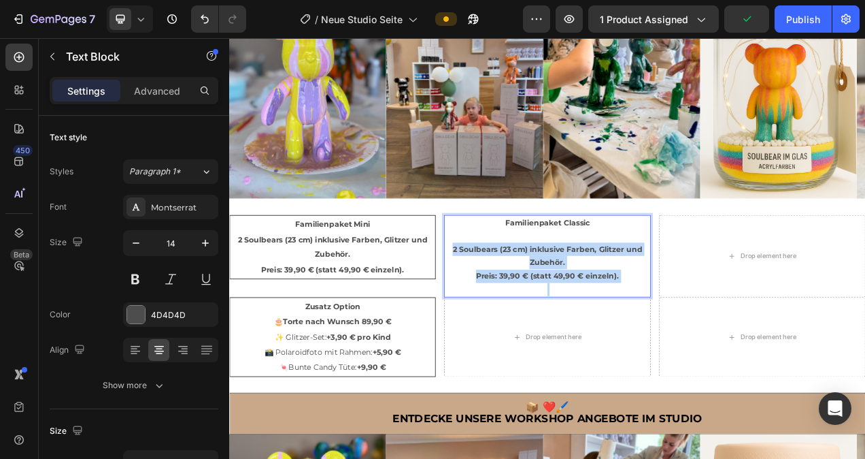
drag, startPoint x: 733, startPoint y: 339, endPoint x: 507, endPoint y: 304, distance: 228.5
click at [507, 304] on p "2 Soulbears (23 cm) inklusive Farben, Glitzer und Zubehör. Preis: 39,90 € (stat…" at bounding box center [637, 327] width 262 height 52
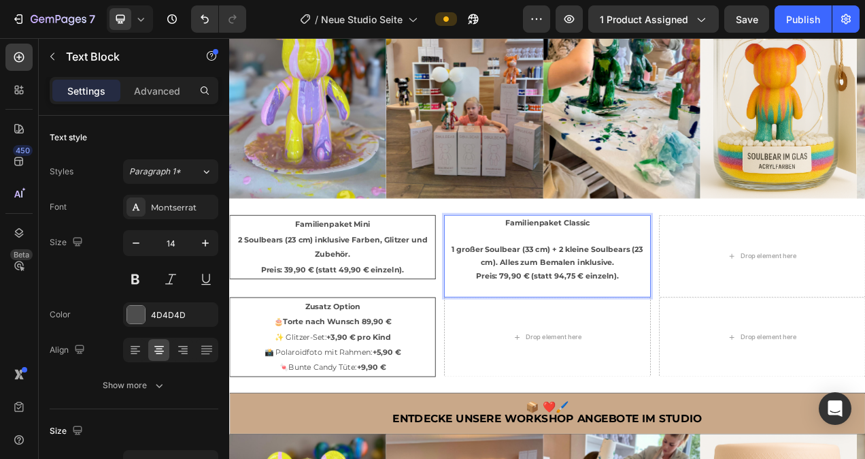
click at [611, 293] on p "Familienpaket Classic" at bounding box center [637, 284] width 262 height 34
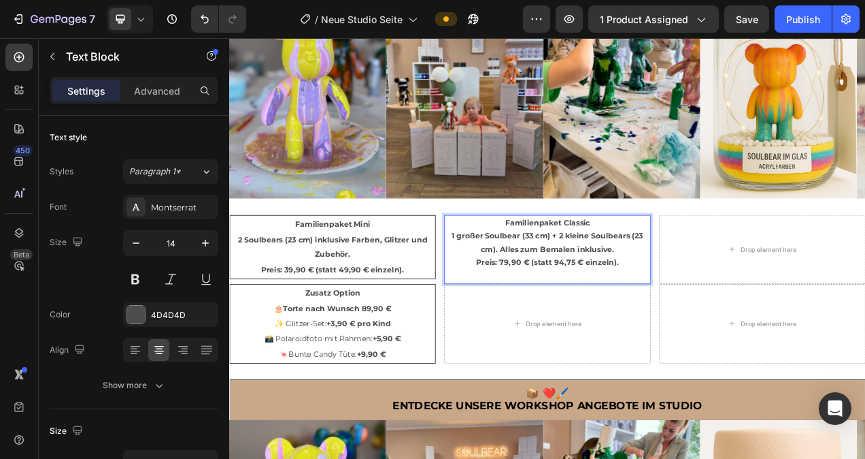
click at [574, 341] on p "Rich Text Editor. Editing area: main" at bounding box center [637, 343] width 262 height 17
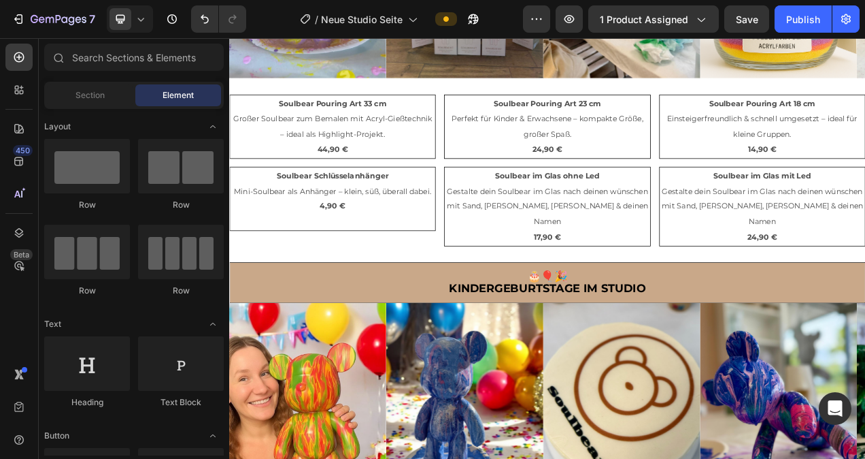
scroll to position [1797, 0]
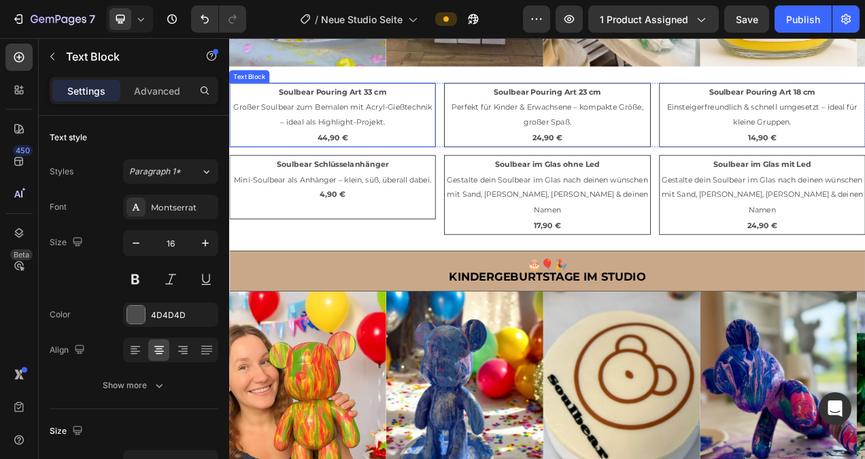
click at [391, 168] on p "44,90 €" at bounding box center [361, 166] width 261 height 20
click at [397, 163] on p "44,90 €" at bounding box center [361, 166] width 261 height 20
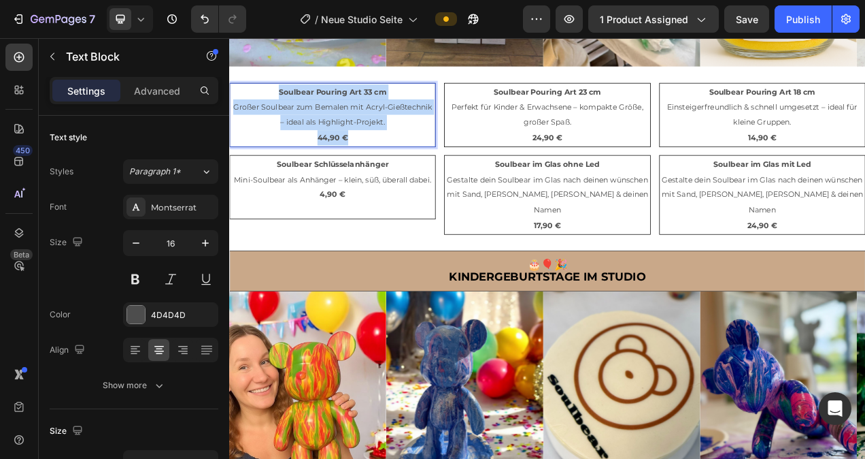
drag, startPoint x: 397, startPoint y: 163, endPoint x: 289, endPoint y: 107, distance: 121.1
click at [289, 107] on div "Soulbear Pouring Art 33 cm Großer Soulbear zum Bemalen mit Acryl-Gießtechnik – …" at bounding box center [361, 137] width 265 height 82
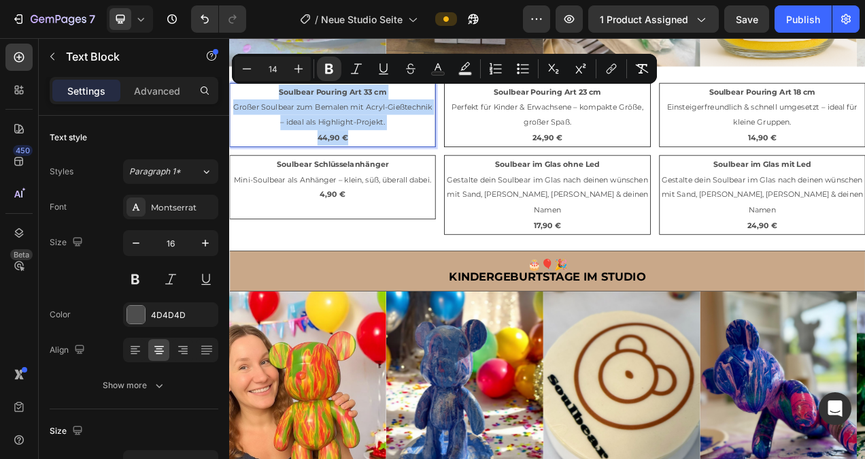
copy div "Soulbear Pouring Art 33 cm Großer Soulbear zum Bemalen mit Acryl-Gießtechnik – …"
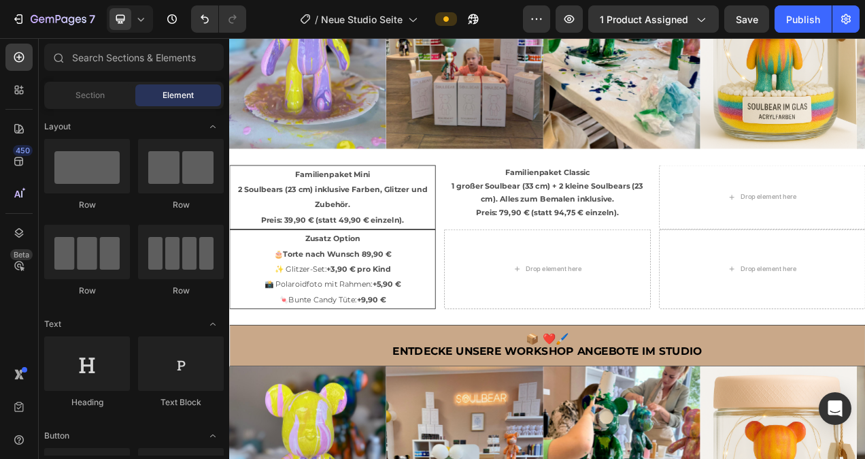
scroll to position [1118, 0]
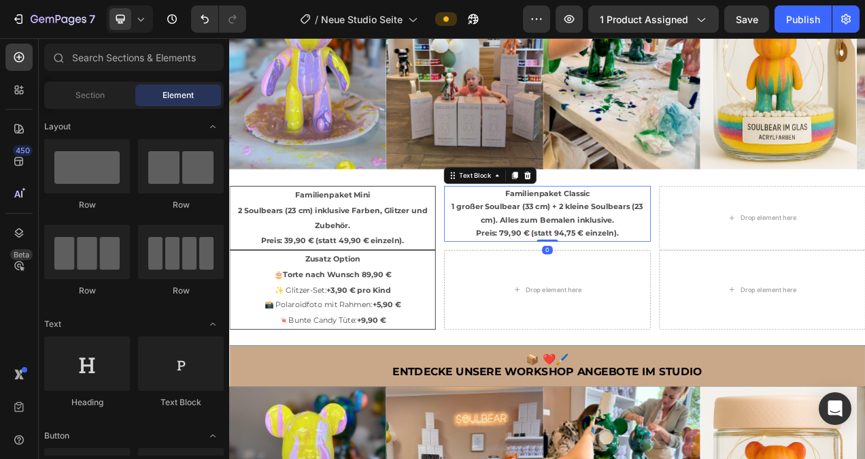
click at [674, 249] on strong "1 großer Soulbear (33 cm) + 2 kleine Soulbears (23 cm). Alles zum Bemalen inklu…" at bounding box center [637, 262] width 246 height 29
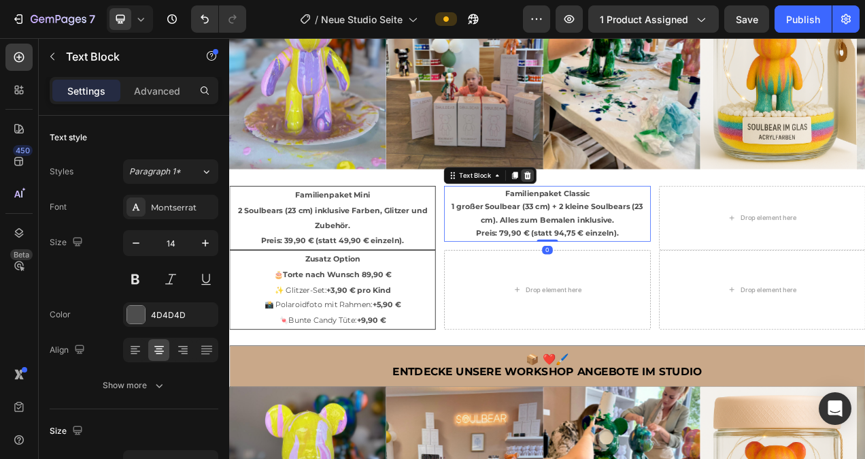
click at [608, 212] on icon at bounding box center [612, 215] width 9 height 10
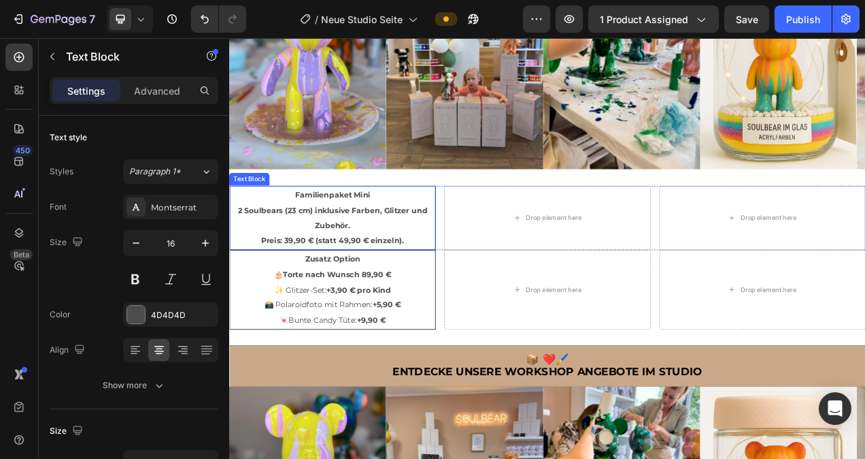
click at [442, 265] on p "2 Soulbears (23 cm) inklusive Farben, Glitzer und Zubehör. Preis: 39,90 € (stat…" at bounding box center [361, 279] width 261 height 59
click at [320, 211] on icon at bounding box center [320, 215] width 7 height 10
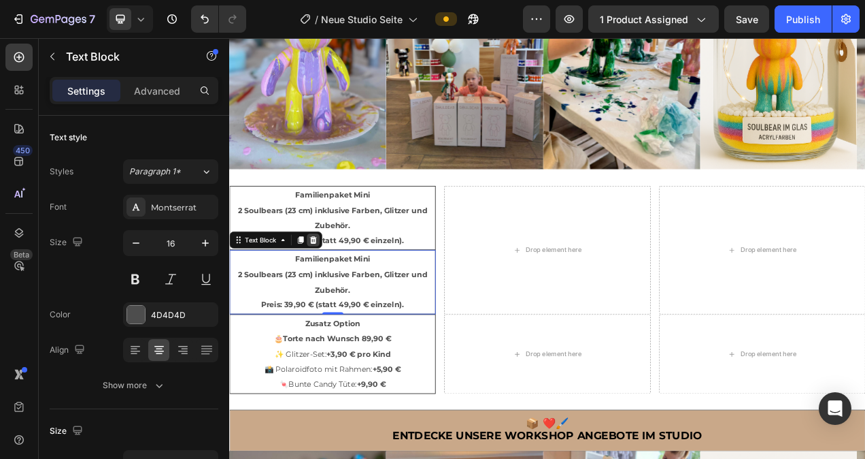
click at [337, 293] on icon at bounding box center [337, 298] width 9 height 10
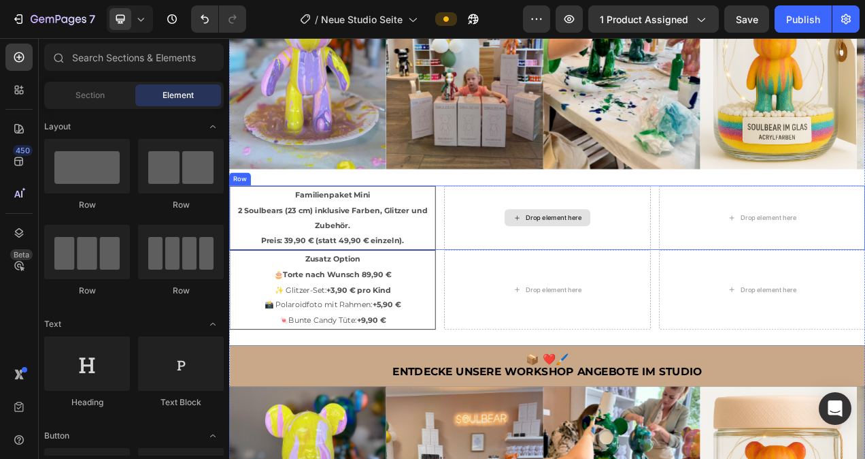
click at [597, 264] on icon at bounding box center [598, 269] width 11 height 12
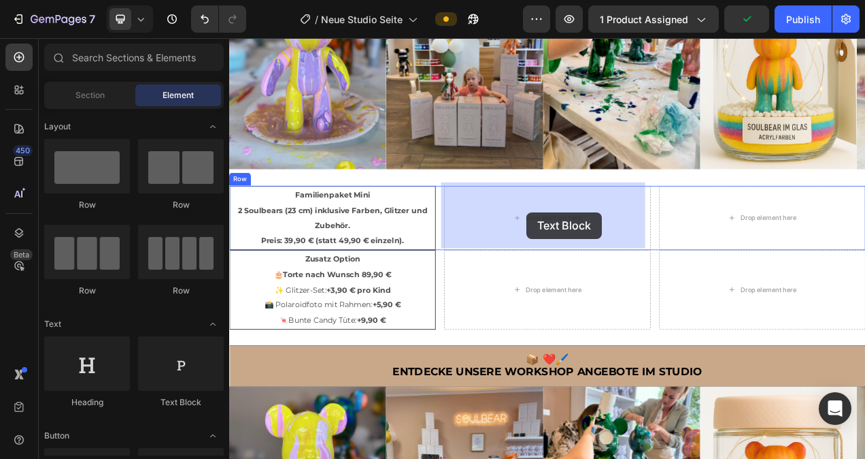
drag, startPoint x: 415, startPoint y: 412, endPoint x: 610, endPoint y: 259, distance: 248.0
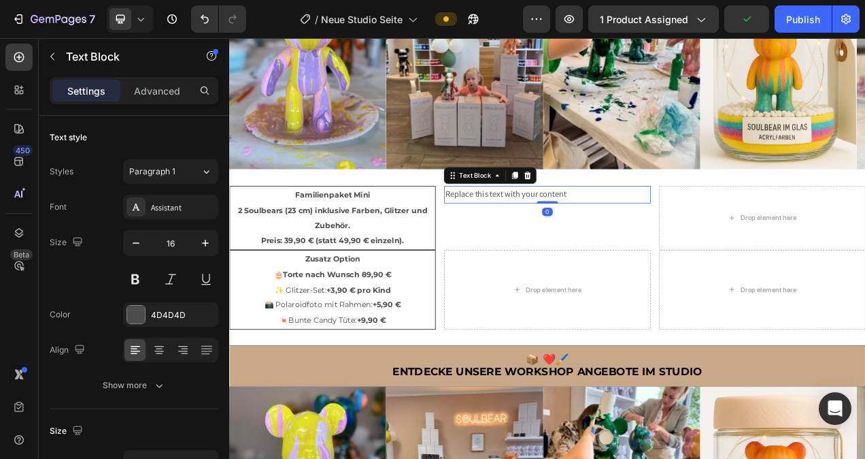
click at [662, 235] on div "Replace this text with your content" at bounding box center [637, 239] width 265 height 22
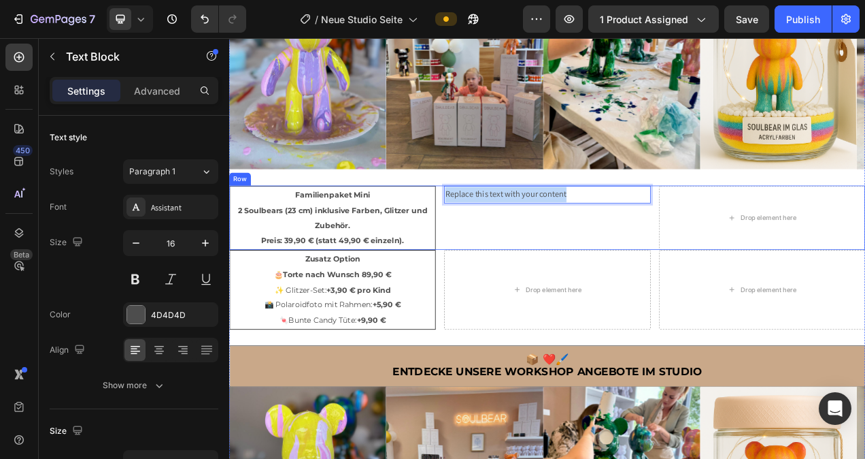
drag, startPoint x: 668, startPoint y: 233, endPoint x: 500, endPoint y: 242, distance: 168.3
click at [500, 242] on div "Familienpaket Mini 2 Soulbears (23 cm) inklusive Farben, Glitzer und Zubehör. P…" at bounding box center [637, 269] width 816 height 82
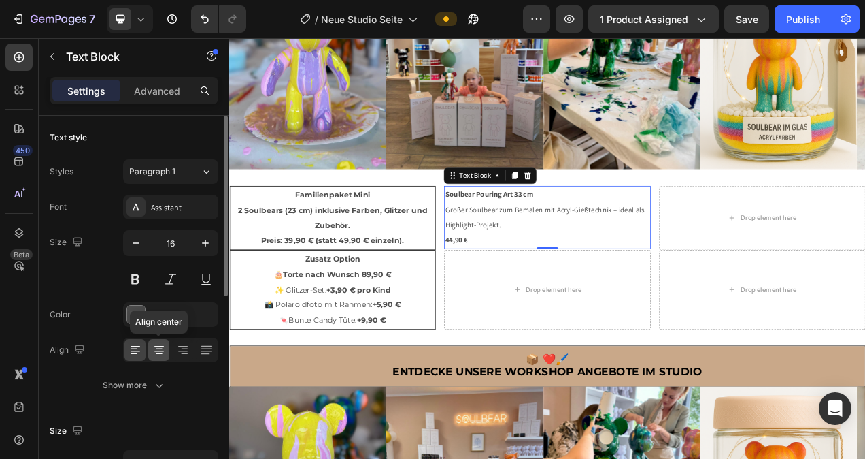
click at [161, 351] on icon at bounding box center [159, 350] width 10 height 1
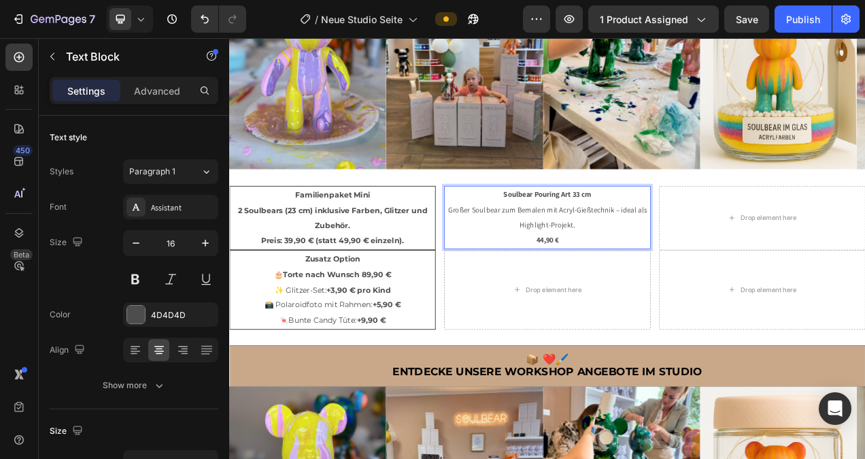
click at [710, 235] on p "Soulbear Pouring Art 33 cm" at bounding box center [637, 239] width 262 height 20
drag, startPoint x: 710, startPoint y: 235, endPoint x: 569, endPoint y: 241, distance: 141.0
click at [569, 241] on p "Soulbear Pouring Art 33 cm" at bounding box center [637, 239] width 262 height 20
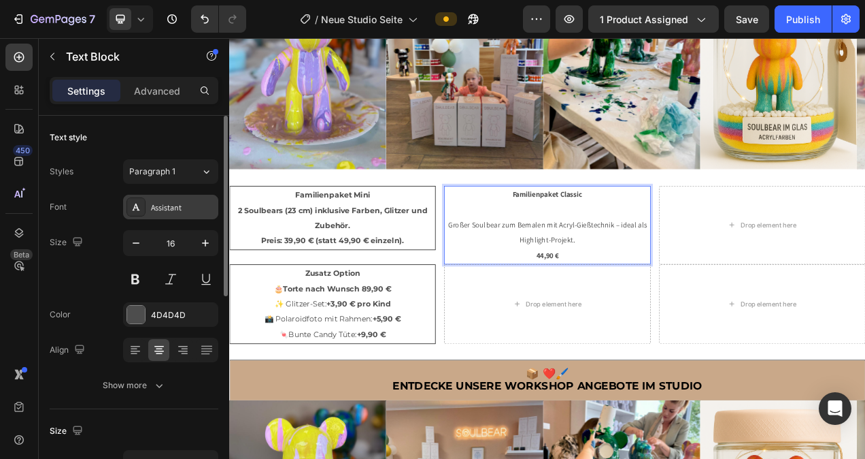
click at [171, 209] on div "Assistant" at bounding box center [183, 207] width 64 height 12
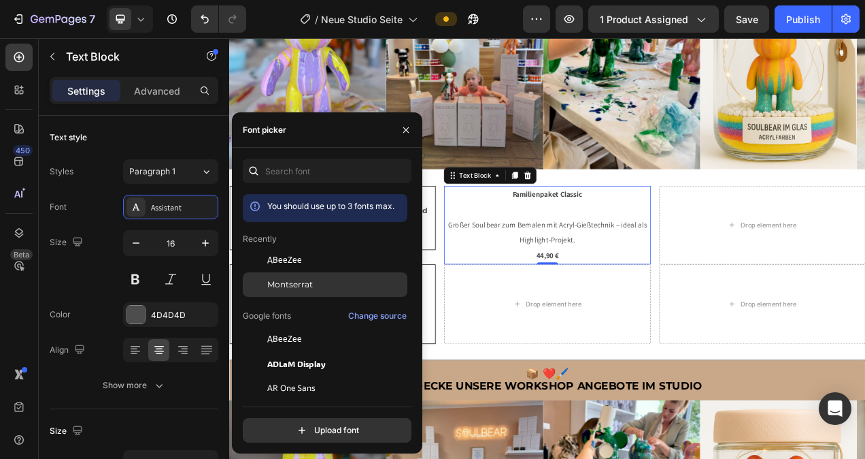
click at [263, 277] on div at bounding box center [255, 284] width 24 height 24
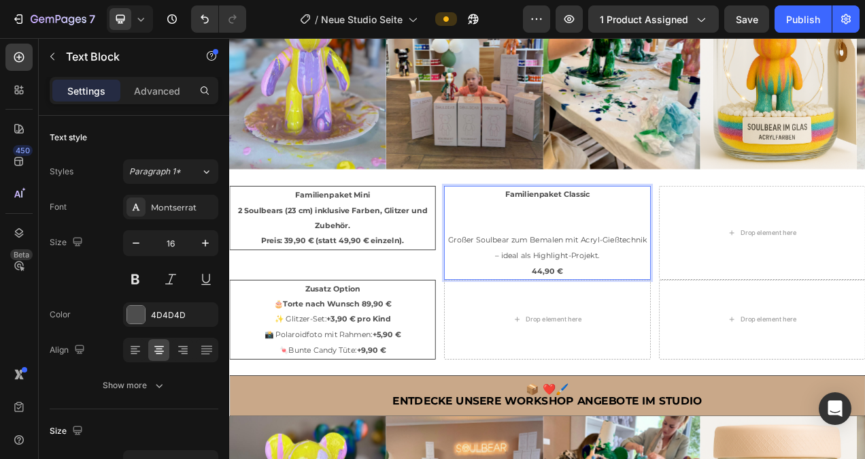
click at [598, 277] on p "Familienpaket Classic ⁠⁠⁠⁠⁠⁠⁠" at bounding box center [637, 258] width 262 height 59
click at [635, 288] on p "Großer Soulbear zum Bemalen mit Acryl-Gießtechnik – ideal als Highlight-Projekt." at bounding box center [637, 307] width 262 height 39
click at [506, 298] on p "Großer Soulbear zum Bemalen mit Acryl-Gießtechnik – ideal als Highlight-Projekt." at bounding box center [637, 307] width 262 height 39
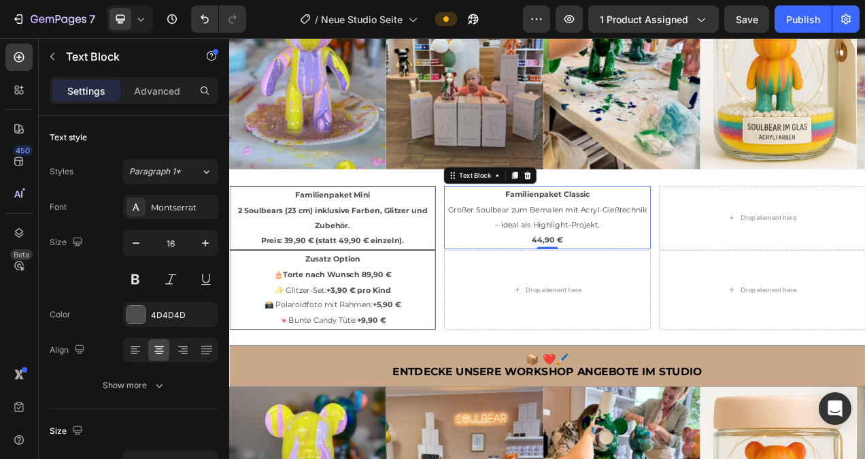
click at [701, 276] on p "Familienpaket Classic Großer Soulbear zum Bemalen mit Acryl-Gießtechnik – ideal…" at bounding box center [637, 258] width 262 height 59
click at [675, 297] on p "44,90 €" at bounding box center [637, 298] width 262 height 20
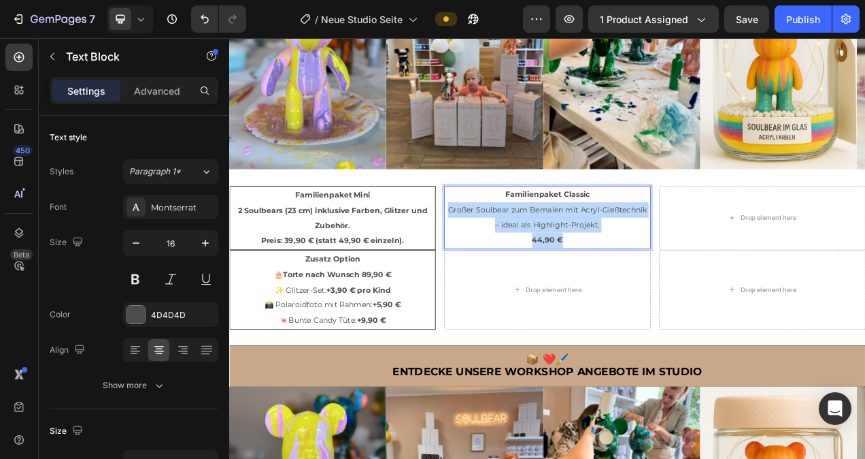
drag, startPoint x: 675, startPoint y: 297, endPoint x: 505, endPoint y: 256, distance: 174.9
click at [505, 256] on div "Familienpaket Classic Großer Soulbear zum Bemalen mit Acryl-Gießtechnik – ideal…" at bounding box center [637, 268] width 265 height 81
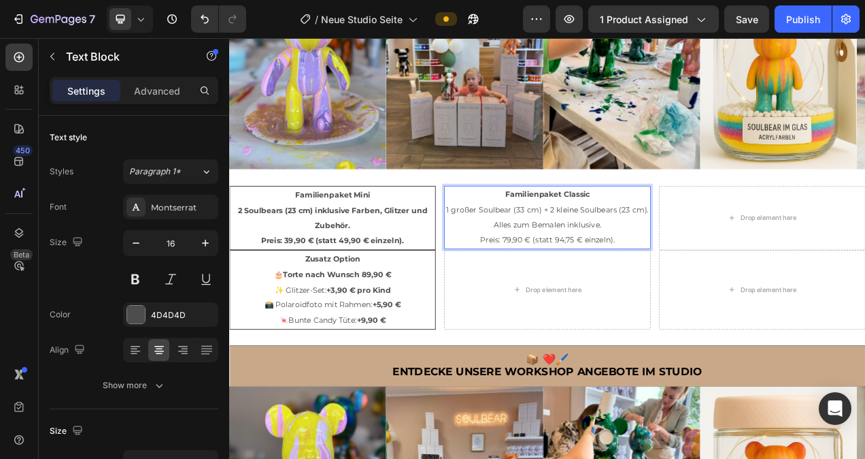
click at [728, 291] on p "Familienpaket Classic 1 großer Soulbear (33 cm) + 2 kleine Soulbears (23 cm). A…" at bounding box center [637, 268] width 262 height 78
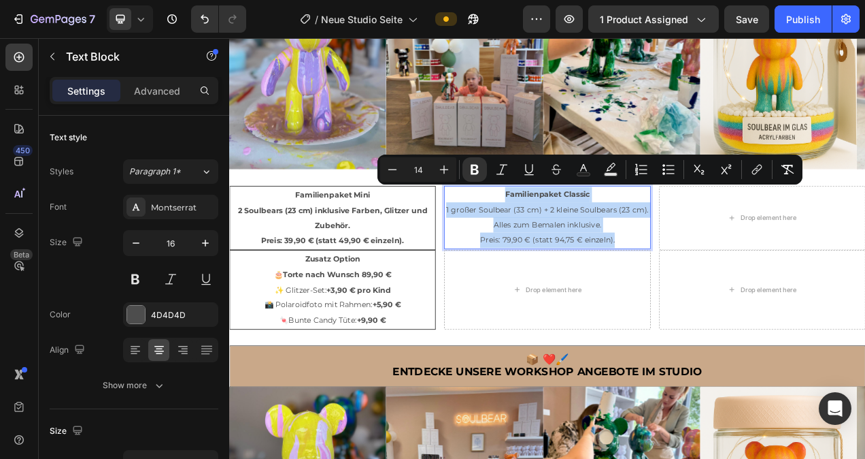
drag, startPoint x: 727, startPoint y: 290, endPoint x: 576, endPoint y: 239, distance: 160.1
click at [576, 239] on p "Familienpaket Classic 1 großer Soulbear (33 cm) + 2 kleine Soulbears (23 cm). A…" at bounding box center [637, 268] width 262 height 78
copy p "Familienpaket Classic 1 großer Soulbear (33 cm) + 2 kleine Soulbears (23 cm). A…"
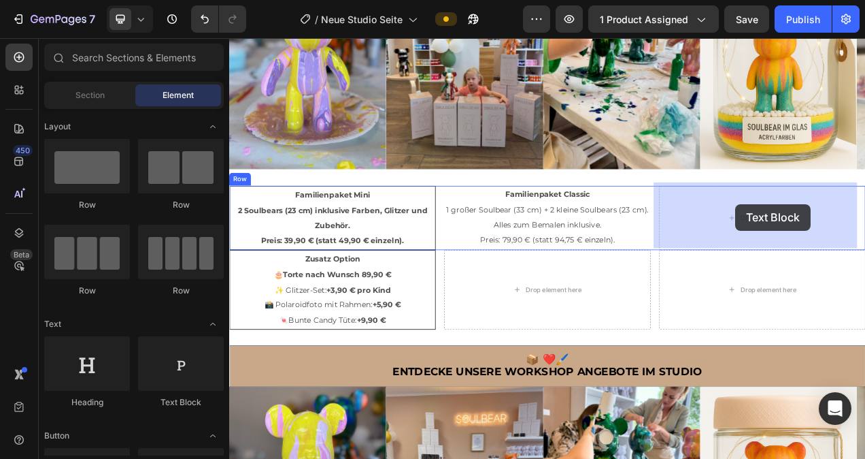
drag, startPoint x: 446, startPoint y: 395, endPoint x: 879, endPoint y: 251, distance: 456.1
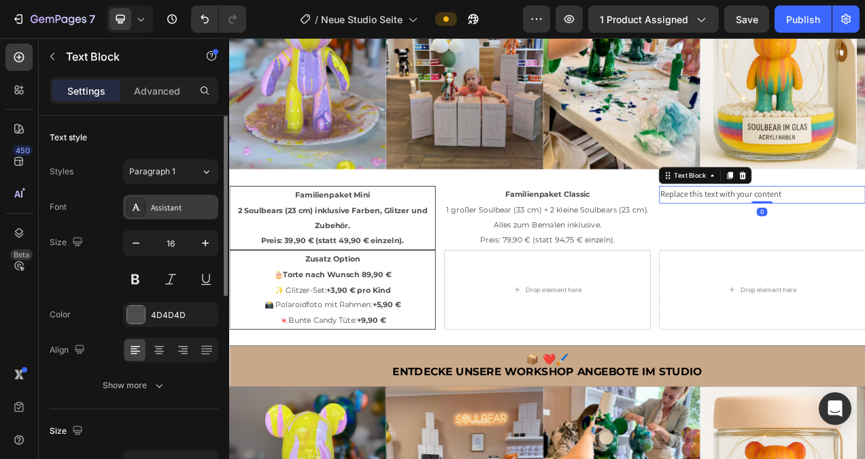
click at [155, 208] on div "Assistant" at bounding box center [183, 207] width 64 height 12
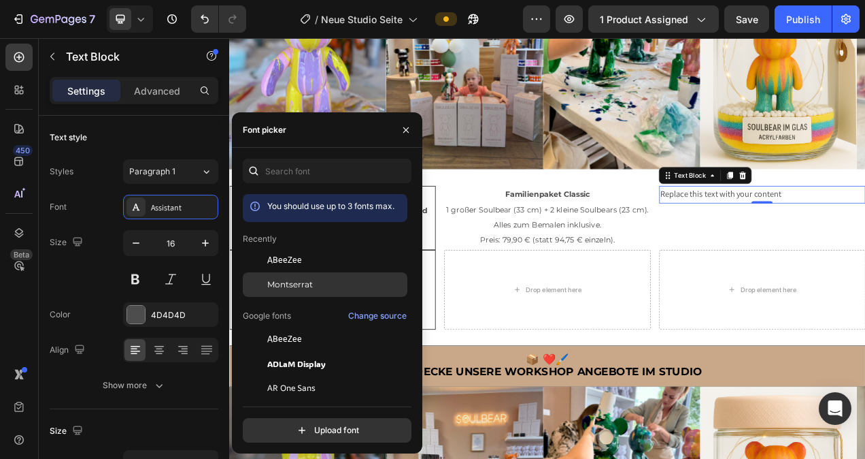
click at [288, 285] on span "Montserrat" at bounding box center [290, 284] width 46 height 12
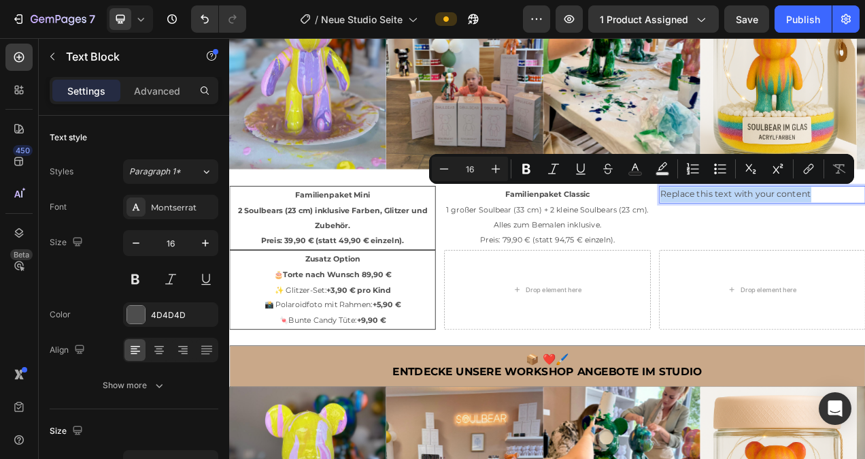
drag, startPoint x: 971, startPoint y: 229, endPoint x: 775, endPoint y: 235, distance: 196.0
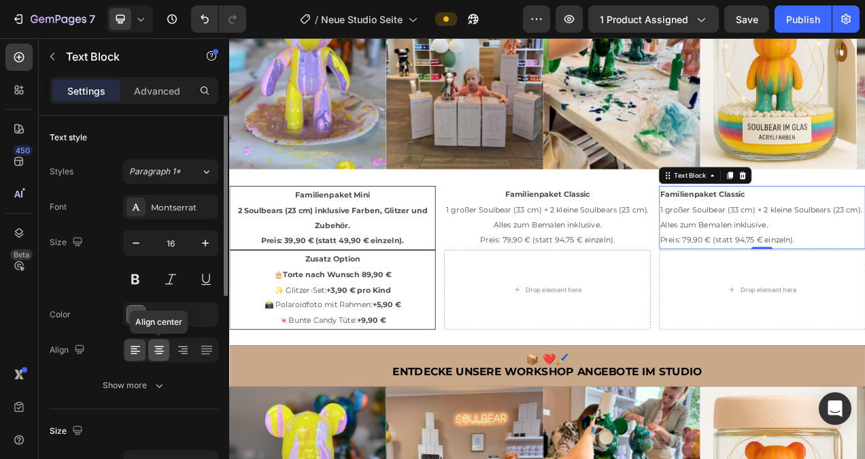
click at [156, 345] on icon at bounding box center [159, 350] width 14 height 14
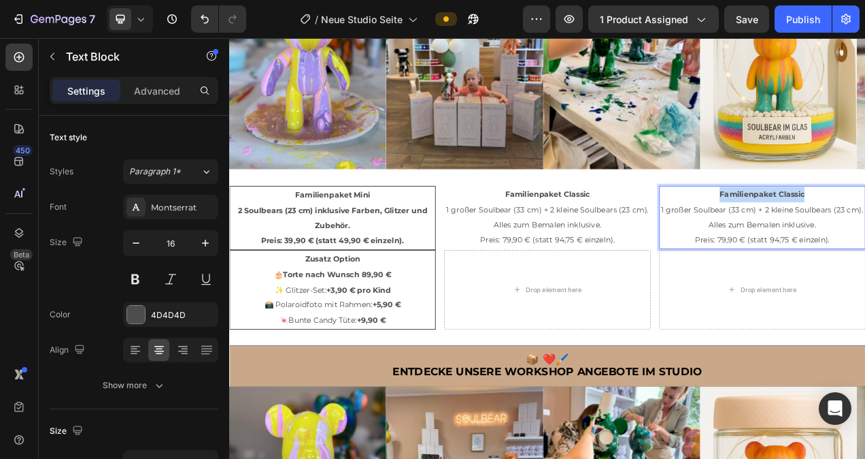
drag, startPoint x: 961, startPoint y: 232, endPoint x: 847, endPoint y: 240, distance: 113.9
drag, startPoint x: 846, startPoint y: 270, endPoint x: 870, endPoint y: 273, distance: 24.0
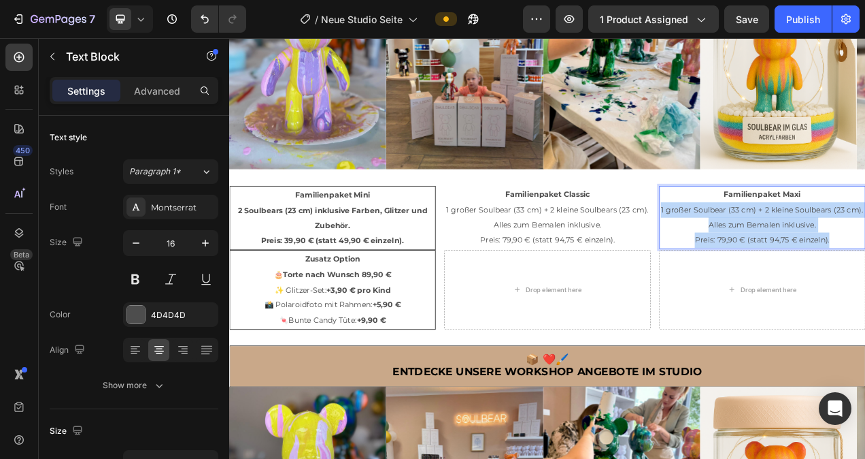
drag, startPoint x: 1004, startPoint y: 291, endPoint x: 776, endPoint y: 261, distance: 230.5
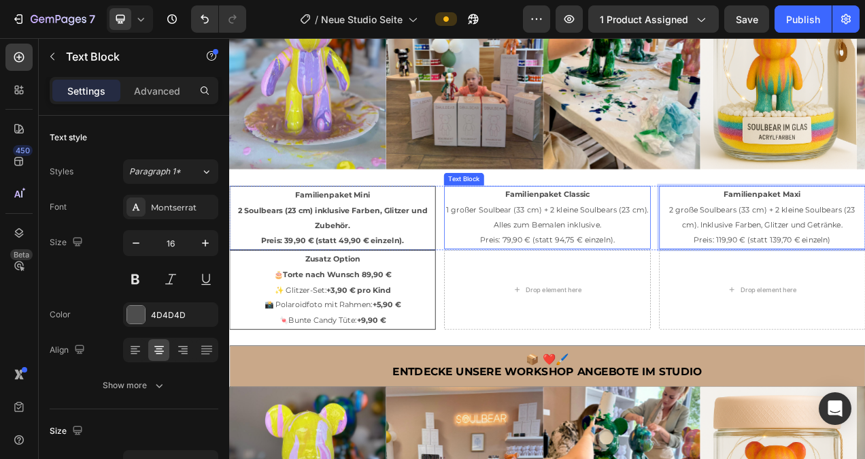
click at [729, 295] on p "Familienpaket Classic 1 großer Soulbear (33 cm) + 2 kleine Soulbears (23 cm). A…" at bounding box center [637, 268] width 262 height 78
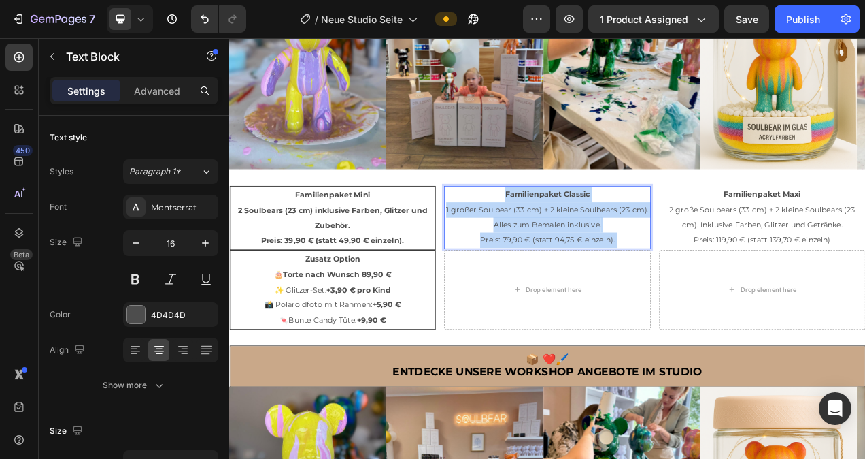
drag, startPoint x: 729, startPoint y: 294, endPoint x: 527, endPoint y: 261, distance: 204.7
click at [527, 261] on p "Familienpaket Classic 1 großer Soulbear (33 cm) + 2 kleine Soulbears (23 cm). A…" at bounding box center [637, 268] width 262 height 78
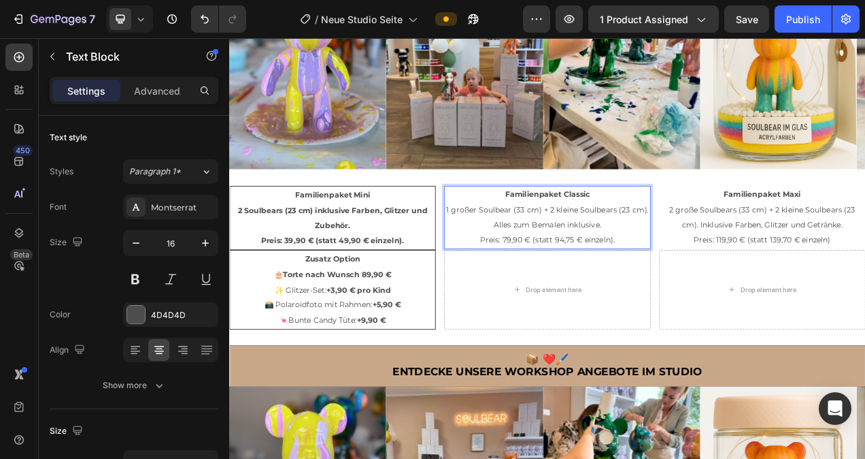
click at [725, 295] on p "Familienpaket Classic 1 großer Soulbear (33 cm) + 2 kleine Soulbears (23 cm). A…" at bounding box center [637, 268] width 262 height 78
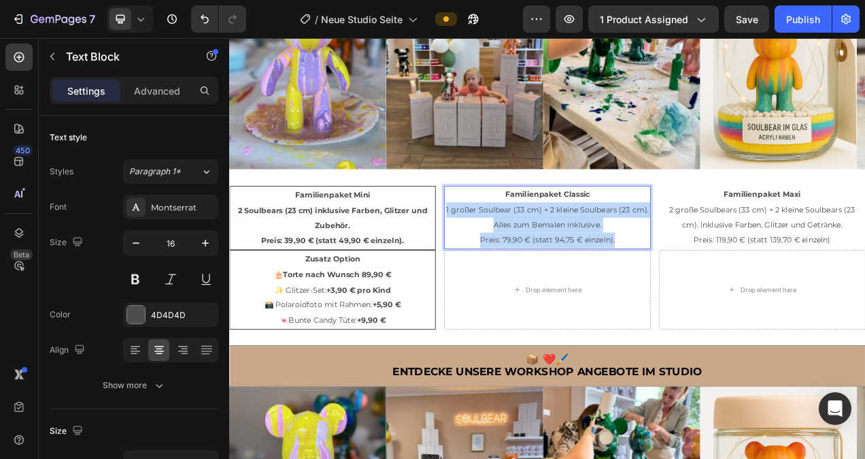
drag, startPoint x: 723, startPoint y: 295, endPoint x: 504, endPoint y: 256, distance: 221.8
click at [506, 256] on p "Familienpaket Classic 1 großer Soulbear (33 cm) + 2 kleine Soulbears (23 cm). A…" at bounding box center [637, 268] width 262 height 78
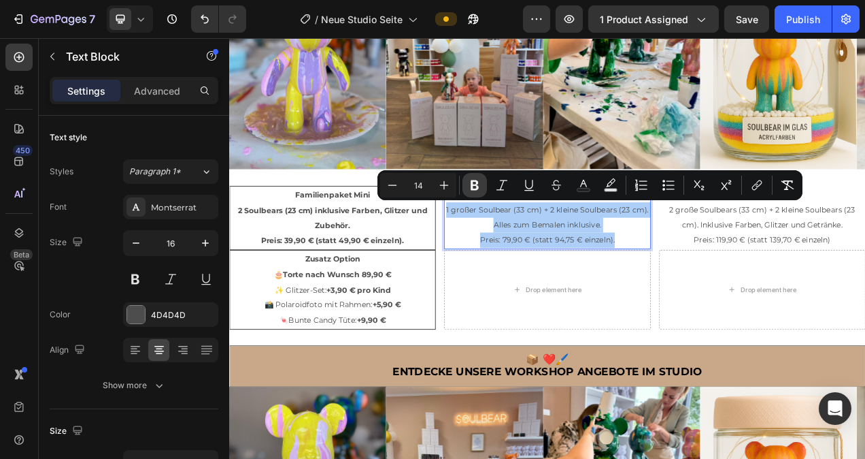
click at [474, 181] on icon "Editor contextual toolbar" at bounding box center [475, 185] width 8 height 10
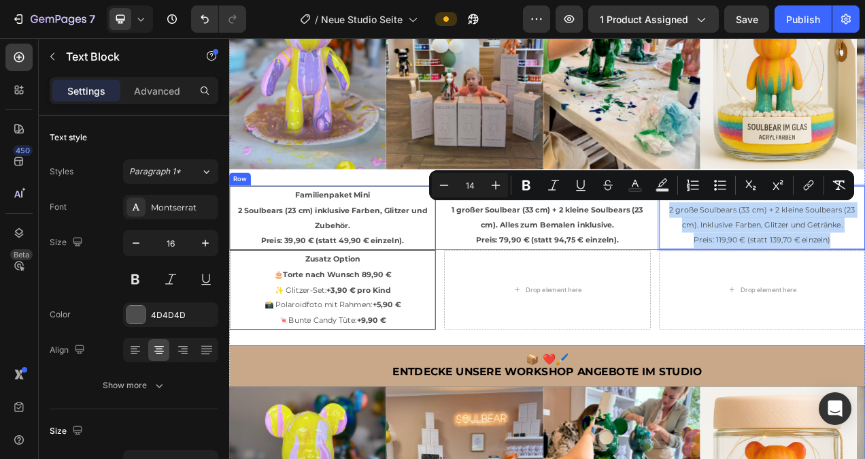
drag, startPoint x: 1000, startPoint y: 294, endPoint x: 769, endPoint y: 262, distance: 232.8
click at [769, 262] on div "Familienpaket Mini 2 Soulbears (23 cm) inklusive Farben, Glitzer und Zubehör. P…" at bounding box center [637, 269] width 816 height 82
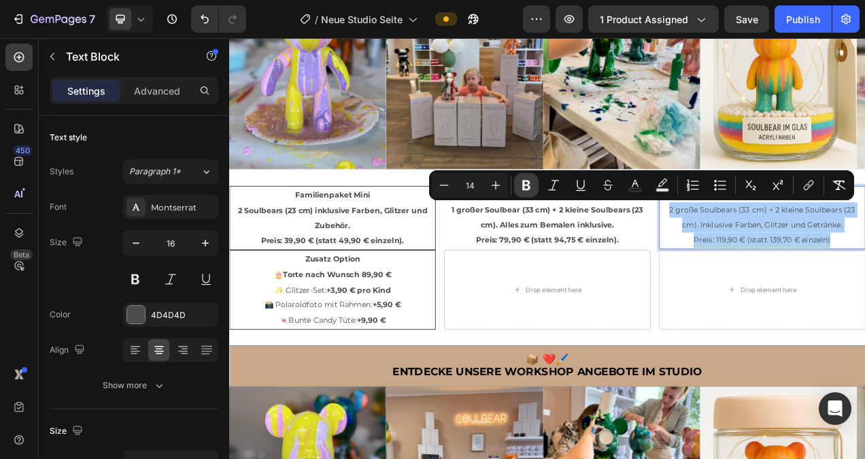
click at [528, 182] on icon "Editor contextual toolbar" at bounding box center [526, 185] width 8 height 10
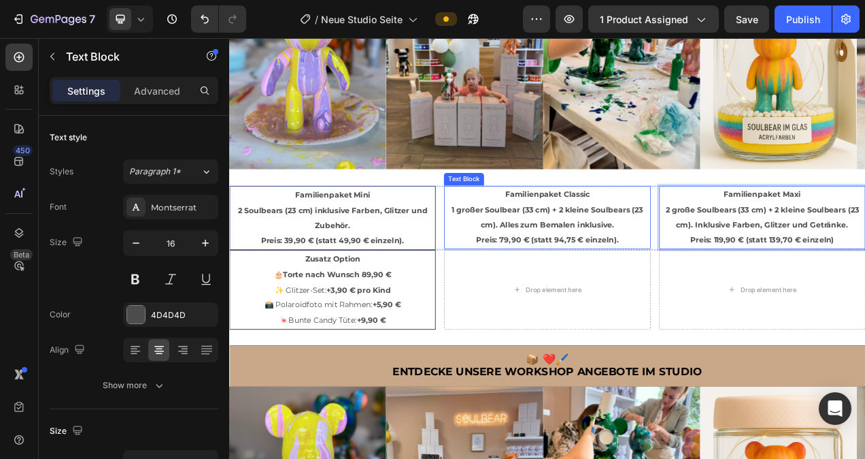
click at [736, 293] on p "Familienpaket Classic 1 großer Soulbear (33 cm) + 2 kleine Soulbears (23 cm). A…" at bounding box center [637, 268] width 262 height 78
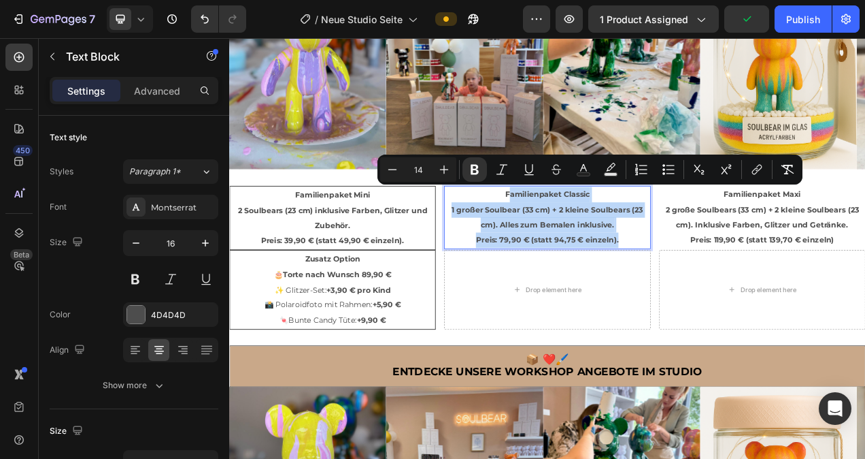
drag, startPoint x: 736, startPoint y: 293, endPoint x: 581, endPoint y: 238, distance: 164.6
click at [581, 238] on p "Familienpaket Classic 1 großer Soulbear (33 cm) + 2 kleine Soulbears (23 cm). A…" at bounding box center [637, 268] width 262 height 78
click at [583, 238] on strong "Familienpaket Classic" at bounding box center [637, 239] width 109 height 12
click at [737, 291] on p "Familienpaket Classic 1 großer Soulbear (33 cm) + 2 kleine Soulbears (23 cm). A…" at bounding box center [637, 268] width 262 height 78
drag, startPoint x: 737, startPoint y: 291, endPoint x: 574, endPoint y: 244, distance: 169.4
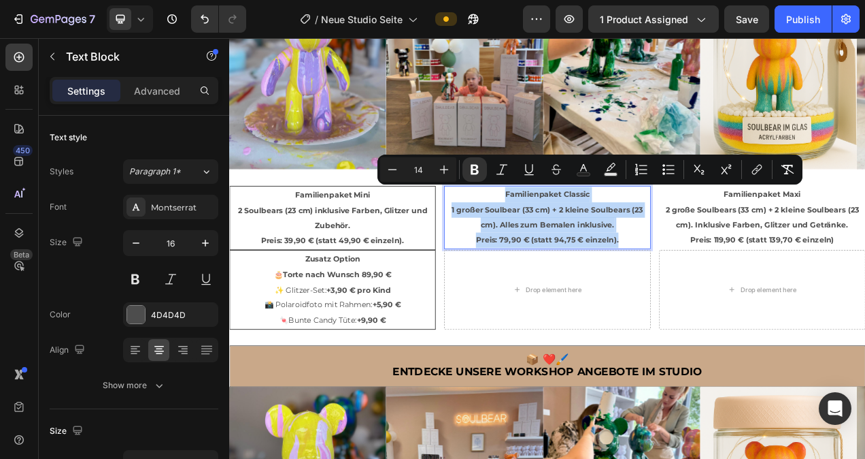
click at [574, 244] on p "Familienpaket Classic 1 großer Soulbear (33 cm) + 2 kleine Soulbears (23 cm). A…" at bounding box center [637, 268] width 262 height 78
copy p "Familienpaket Classic 1 großer Soulbear (33 cm) + 2 kleine Soulbears (23 cm). A…"
click at [451, 403] on p "🍬 Bunte Candy Tüte: +9,90 €" at bounding box center [361, 401] width 261 height 20
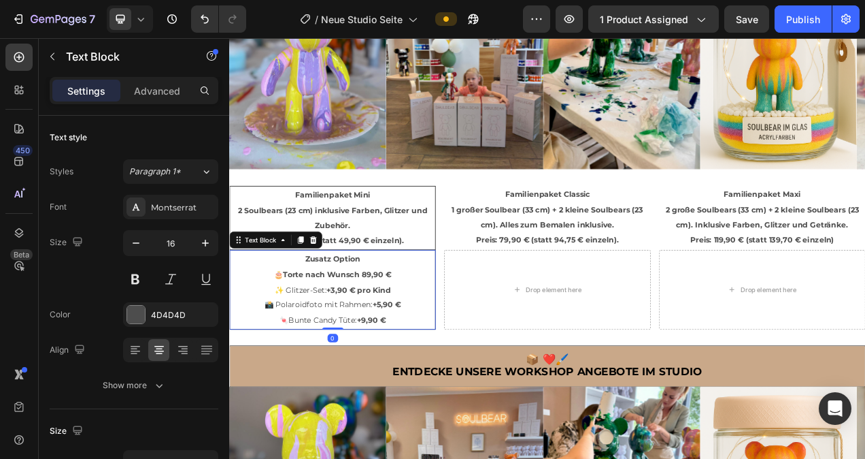
click at [459, 392] on p "🍬 Bunte Candy Tüte: +9,90 €" at bounding box center [361, 401] width 261 height 20
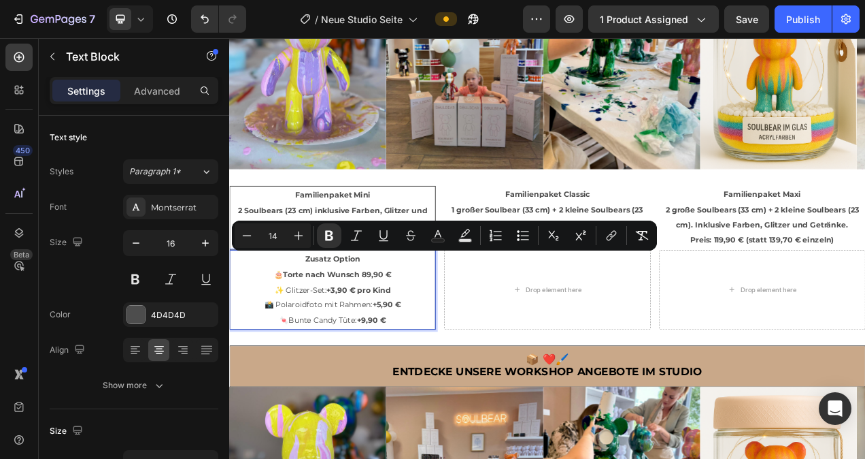
drag, startPoint x: 452, startPoint y: 395, endPoint x: 321, endPoint y: 322, distance: 149.9
click at [321, 322] on div "Zusatz Option 🎂Torte nach Wunsch 89,90 € ✨ Glitzer-Set: +3,90 € pro Kind 📸 Pola…" at bounding box center [361, 361] width 265 height 102
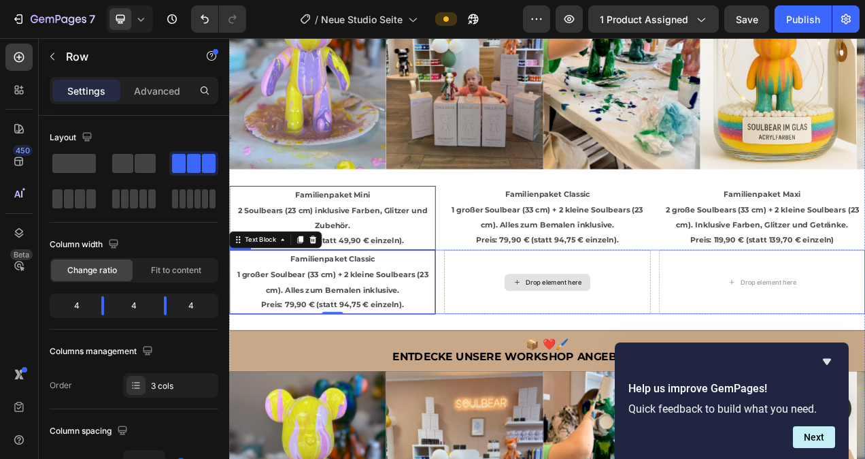
click at [701, 325] on div "Drop element here" at bounding box center [637, 351] width 265 height 82
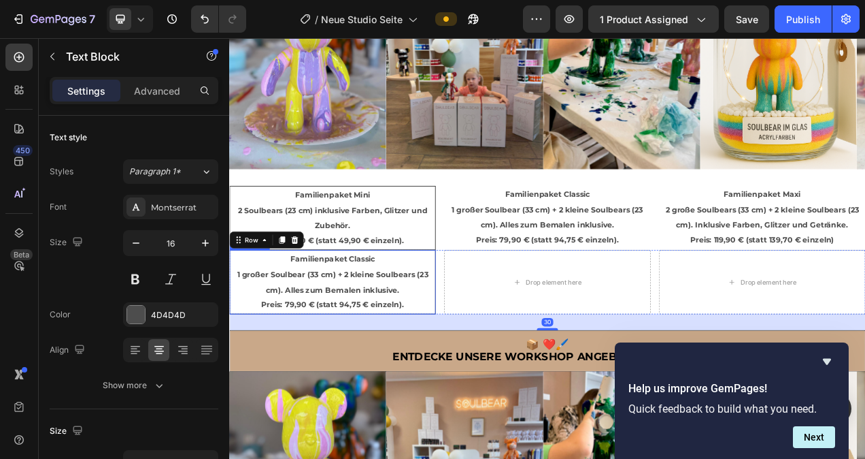
click at [431, 318] on p "Familienpaket Classic 1 großer Soulbear (33 cm) + 2 kleine Soulbears (23 cm). A…" at bounding box center [361, 351] width 261 height 78
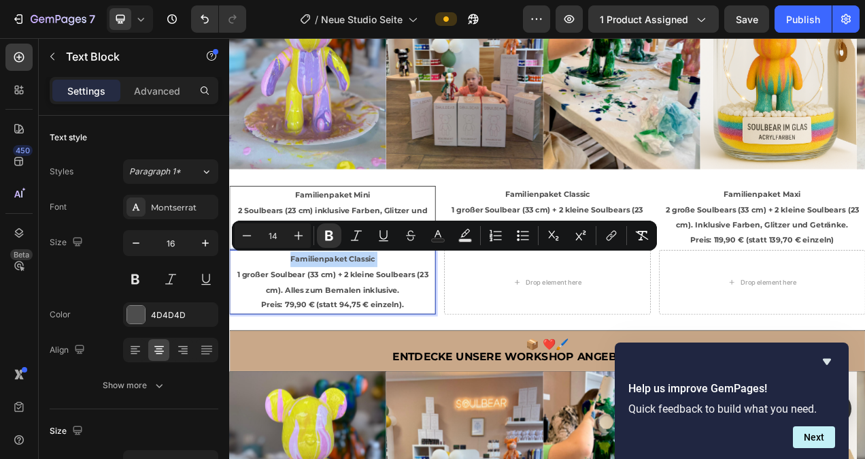
drag, startPoint x: 429, startPoint y: 318, endPoint x: 319, endPoint y: 321, distance: 110.2
click at [319, 322] on p "Familienpaket Classic 1 großer Soulbear (33 cm) + 2 kleine Soulbears (23 cm). A…" at bounding box center [361, 351] width 261 height 78
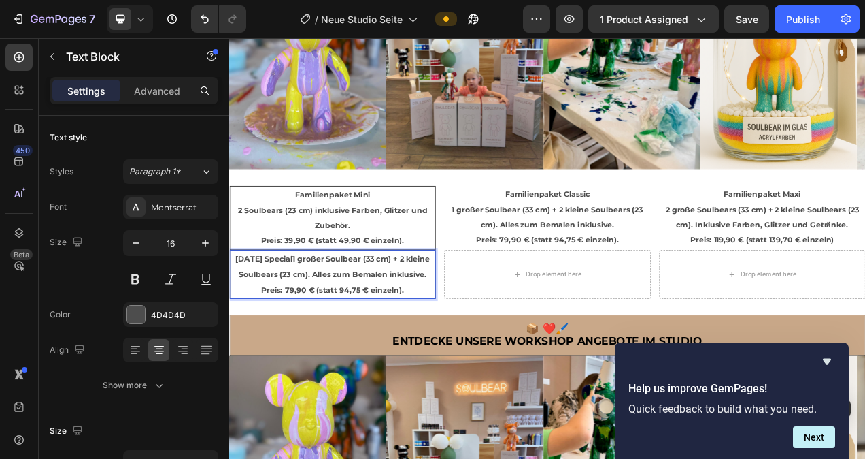
click at [469, 371] on p "Family Day Special1 großer Soulbear (33 cm) + 2 kleine Soulbears (23 cm). Alles…" at bounding box center [361, 341] width 261 height 59
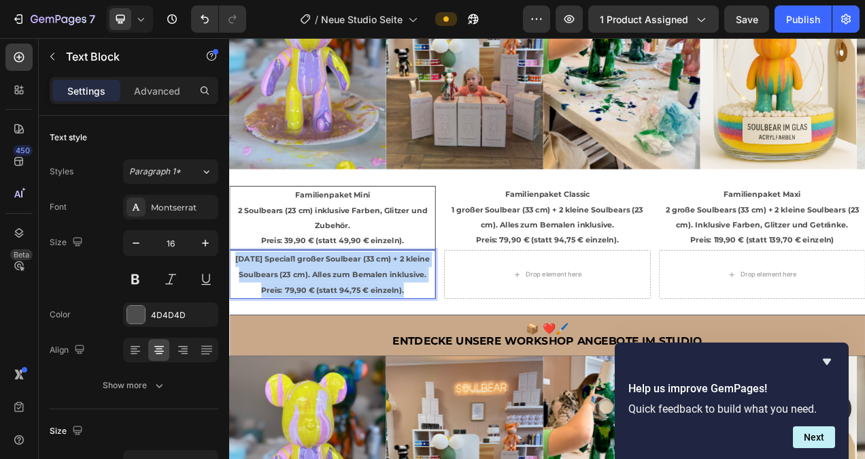
drag, startPoint x: 465, startPoint y: 382, endPoint x: 263, endPoint y: 325, distance: 210.0
click at [229, 320] on div "Family Day Special1 großer Soulbear (33 cm) + 2 kleine Soulbears (23 cm). Alles…" at bounding box center [361, 341] width 265 height 63
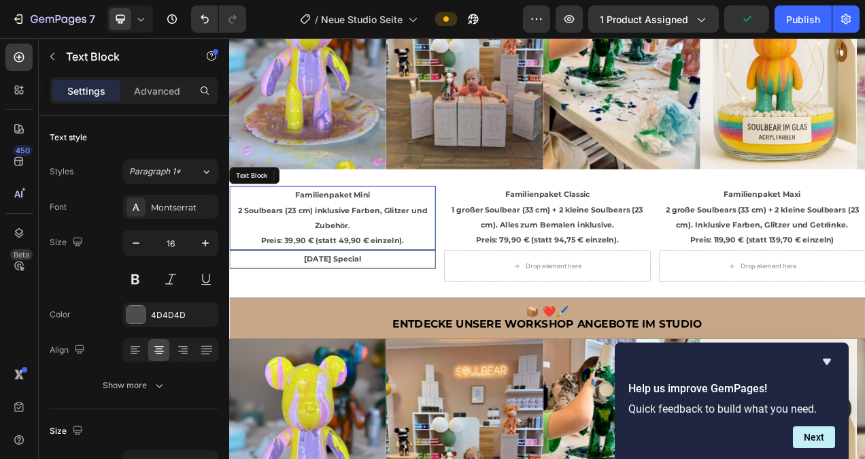
click at [463, 298] on p "2 Soulbears (23 cm) inklusive Farben, Glitzer und Zubehör. Preis: 39,90 € (stat…" at bounding box center [361, 279] width 261 height 59
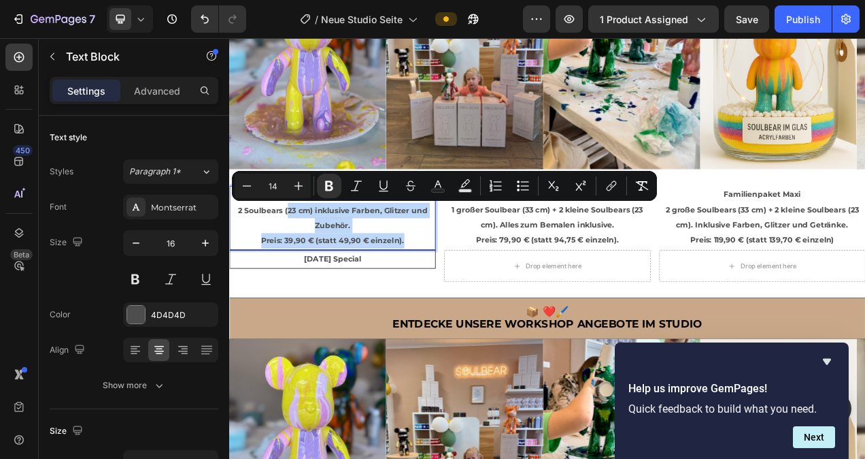
drag, startPoint x: 464, startPoint y: 298, endPoint x: 303, endPoint y: 245, distance: 169.7
click at [303, 250] on p "2 Soulbears (23 cm) inklusive Farben, Glitzer und Zubehör. Preis: 39,90 € (stat…" at bounding box center [361, 279] width 261 height 59
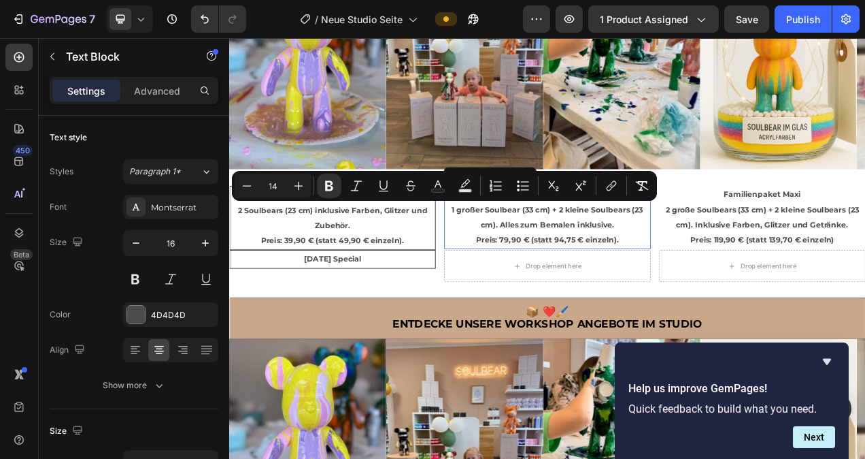
click at [735, 297] on p "Familienpaket Classic 1 großer Soulbear (33 cm) + 2 kleine Soulbears (23 cm). A…" at bounding box center [637, 268] width 262 height 78
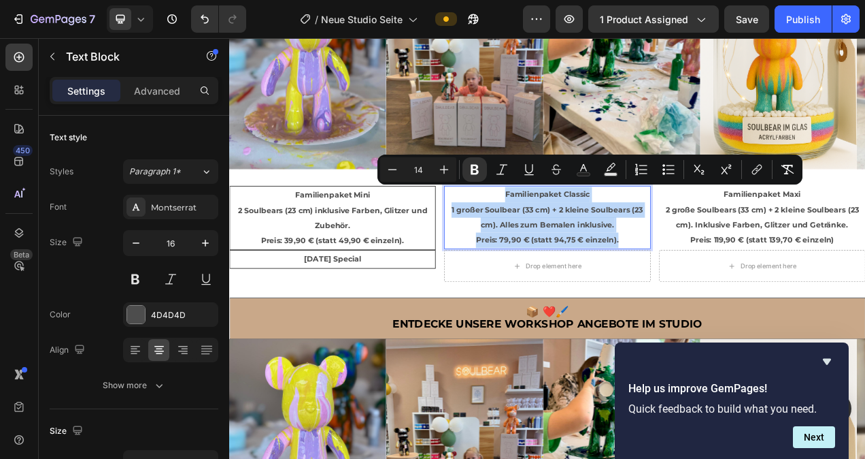
drag, startPoint x: 735, startPoint y: 297, endPoint x: 521, endPoint y: 242, distance: 221.4
click at [521, 242] on p "Familienpaket Classic 1 großer Soulbear (33 cm) + 2 kleine Soulbears (23 cm). A…" at bounding box center [637, 268] width 262 height 78
copy p "Familienpaket Classic 1 großer Soulbear (33 cm) + 2 kleine Soulbears (23 cm). A…"
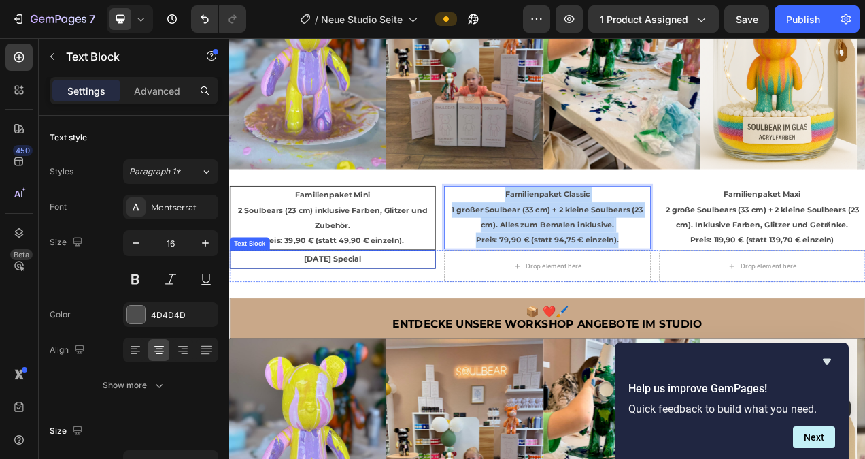
click at [419, 314] on p "[DATE] Special" at bounding box center [361, 322] width 261 height 20
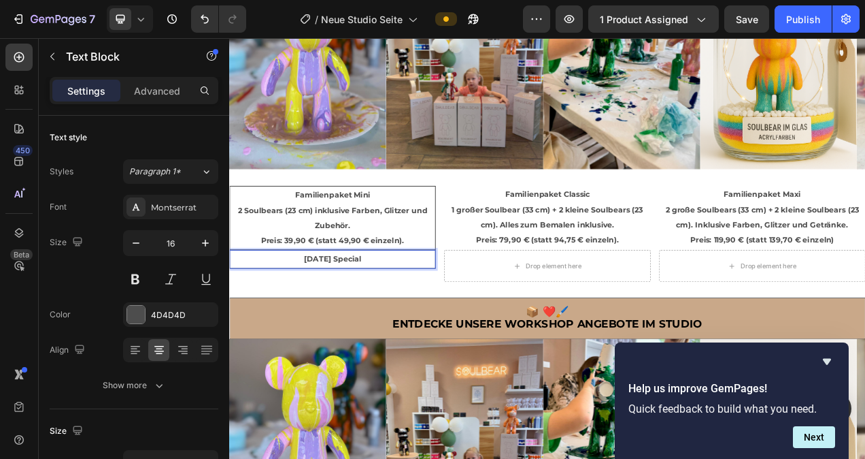
drag, startPoint x: 421, startPoint y: 318, endPoint x: 309, endPoint y: 322, distance: 112.3
click at [309, 322] on p "[DATE] Special" at bounding box center [361, 322] width 261 height 20
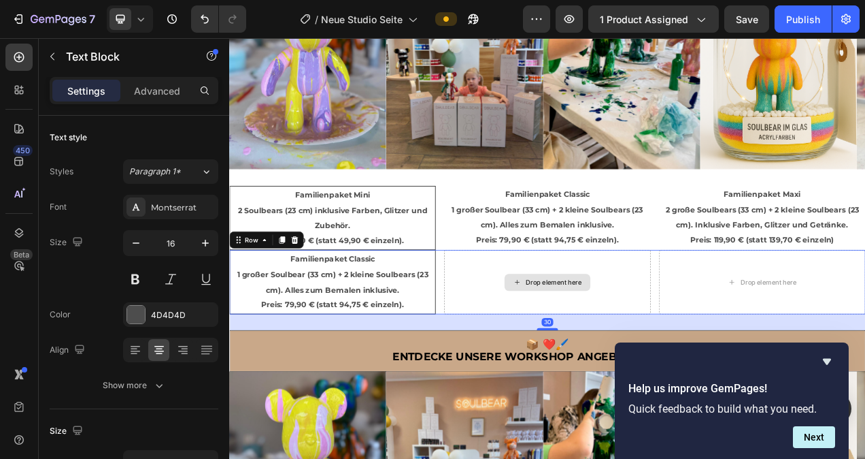
click at [727, 359] on div "Drop element here" at bounding box center [637, 351] width 265 height 82
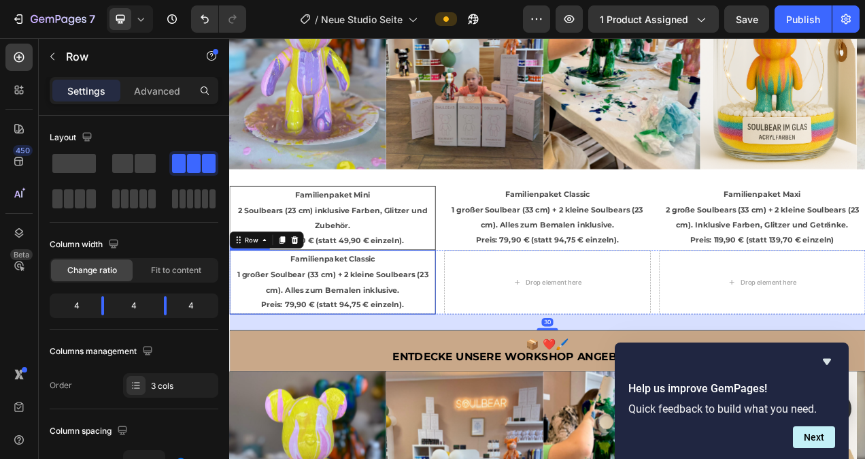
click at [429, 313] on p "Familienpaket Classic 1 großer Soulbear (33 cm) + 2 kleine Soulbears (23 cm). A…" at bounding box center [361, 351] width 261 height 78
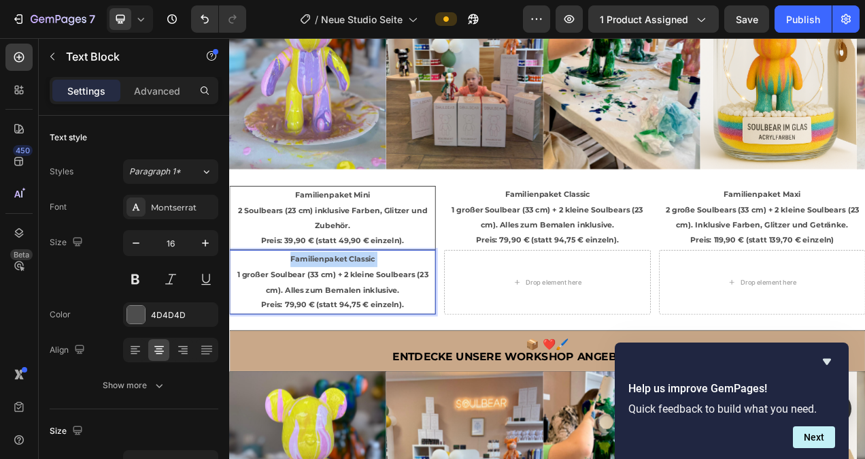
drag, startPoint x: 425, startPoint y: 318, endPoint x: 325, endPoint y: 322, distance: 99.4
click at [325, 322] on p "Familienpaket Classic 1 großer Soulbear (33 cm) + 2 kleine Soulbears (23 cm). A…" at bounding box center [361, 351] width 261 height 78
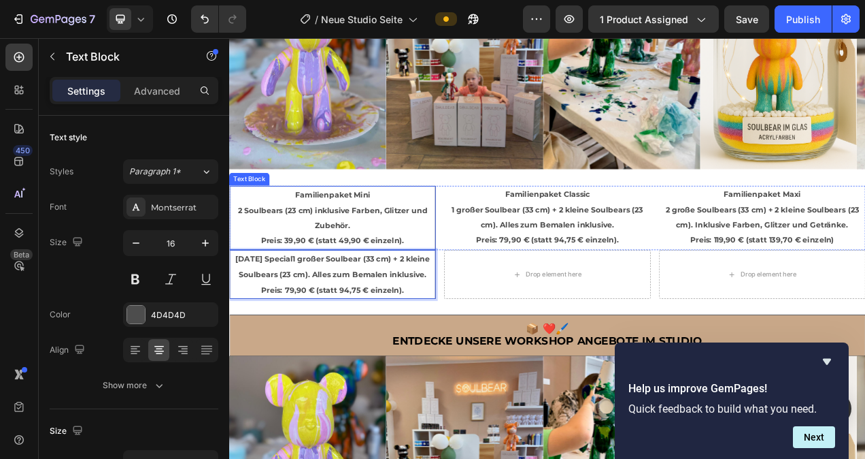
click at [465, 294] on p "2 Soulbears (23 cm) inklusive Farben, Glitzer und Zubehör. Preis: 39,90 € (stat…" at bounding box center [361, 279] width 261 height 59
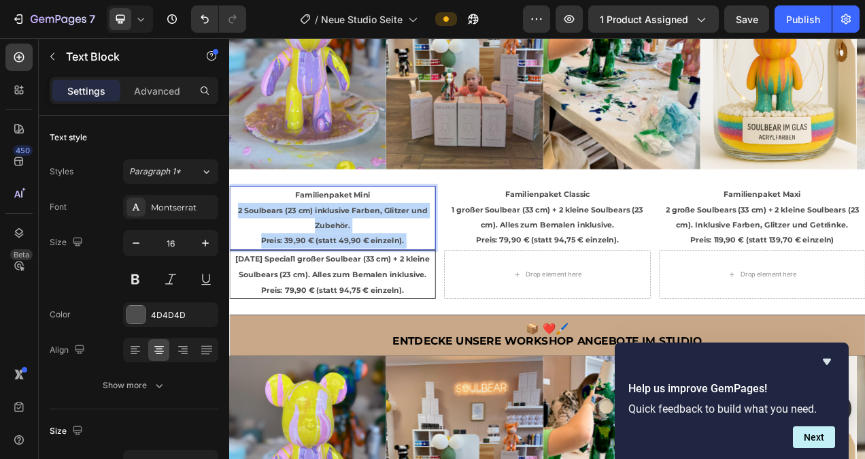
drag, startPoint x: 465, startPoint y: 294, endPoint x: 314, endPoint y: 240, distance: 160.3
click at [314, 241] on div "Familienpaket Mini 2 Soulbears (23 cm) inklusive Farben, Glitzer und Zubehör. P…" at bounding box center [361, 269] width 265 height 82
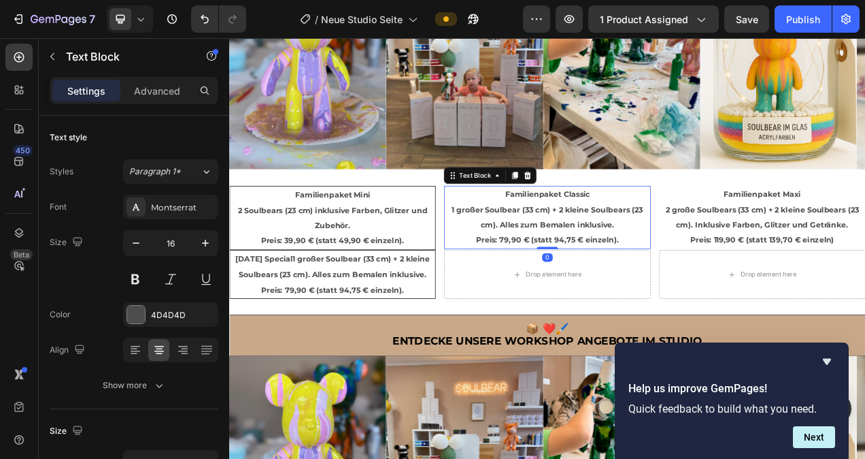
click at [733, 292] on p "Familienpaket Classic 1 großer Soulbear (33 cm) + 2 kleine Soulbears (23 cm). A…" at bounding box center [637, 268] width 262 height 78
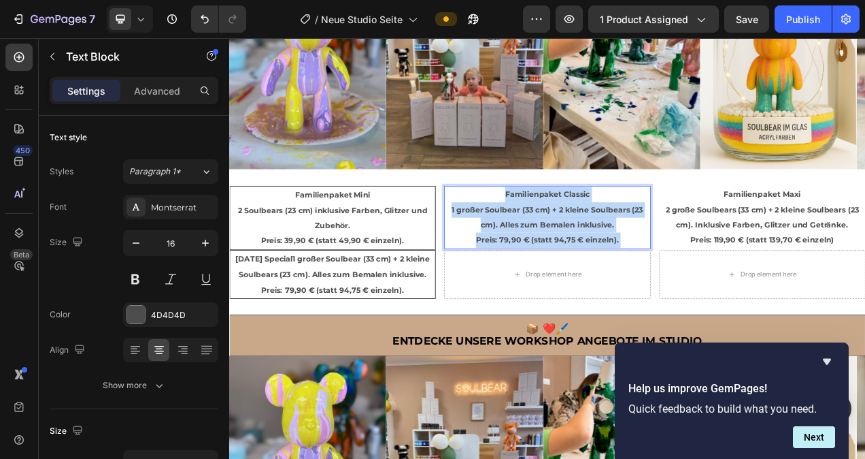
drag, startPoint x: 733, startPoint y: 291, endPoint x: 567, endPoint y: 247, distance: 171.1
click at [569, 248] on p "Familienpaket Classic 1 großer Soulbear (33 cm) + 2 kleine Soulbears (23 cm). A…" at bounding box center [637, 268] width 262 height 78
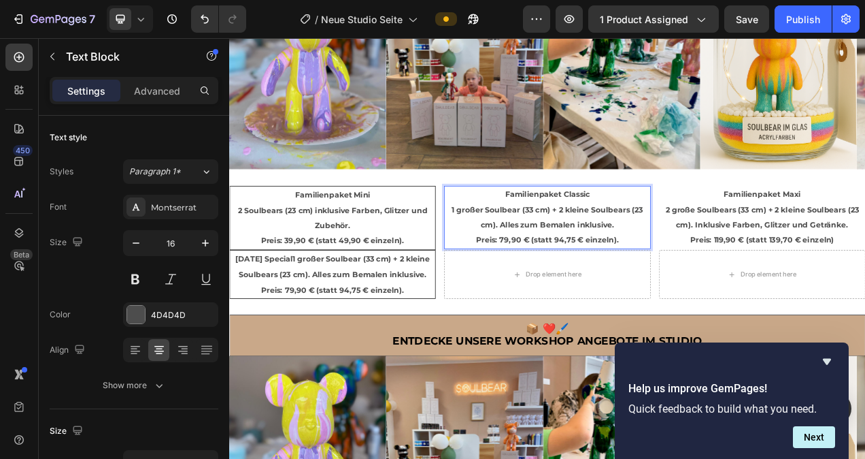
click at [726, 297] on p "Familienpaket Classic 1 großer Soulbear (33 cm) + 2 kleine Soulbears (23 cm). A…" at bounding box center [637, 268] width 262 height 78
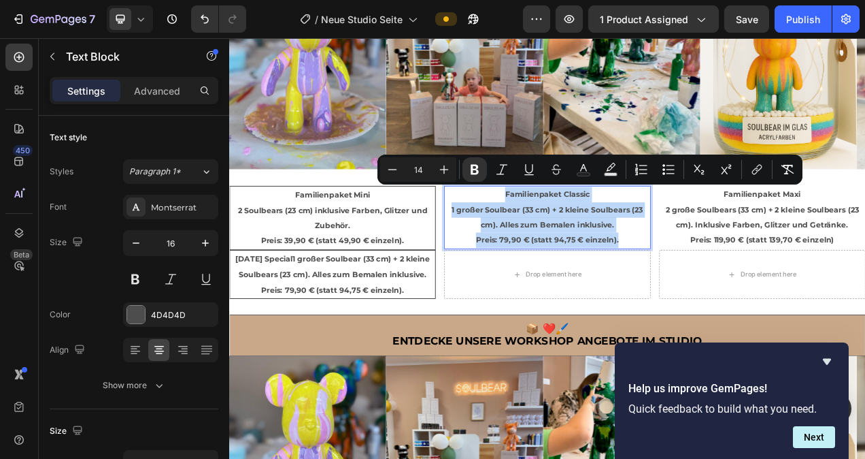
drag, startPoint x: 726, startPoint y: 296, endPoint x: 569, endPoint y: 240, distance: 166.1
click at [569, 240] on p "Familienpaket Classic 1 großer Soulbear (33 cm) + 2 kleine Soulbears (23 cm). A…" at bounding box center [637, 268] width 262 height 78
copy p "Familienpaket Classic 1 großer Soulbear (33 cm) + 2 kleine Soulbears (23 cm). A…"
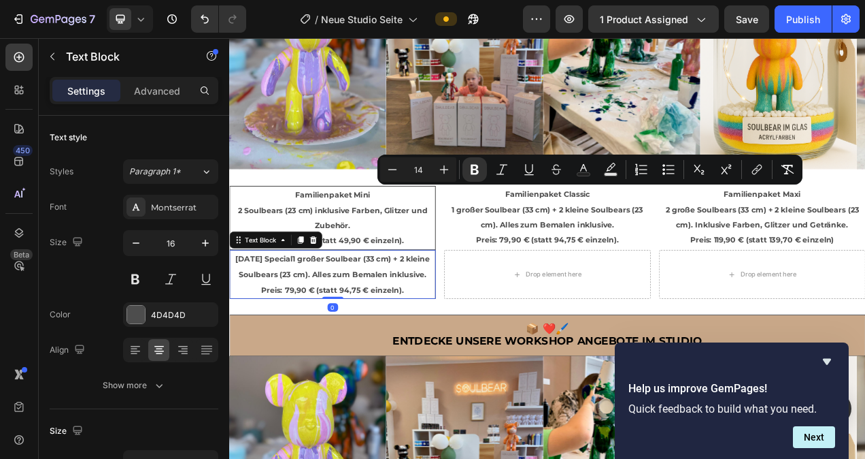
click at [454, 371] on p "Family Day Special1 großer Soulbear (33 cm) + 2 kleine Soulbears (23 cm). Alles…" at bounding box center [361, 341] width 261 height 59
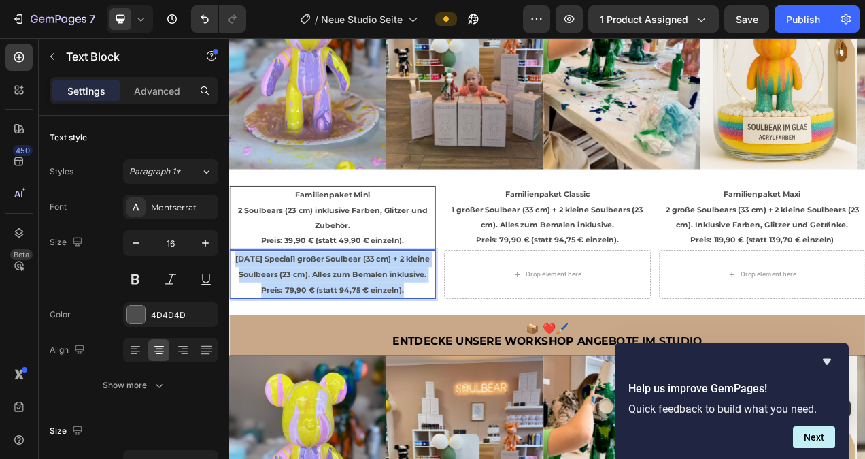
drag, startPoint x: 464, startPoint y: 380, endPoint x: 237, endPoint y: 316, distance: 235.9
click at [237, 316] on p "Family Day Special1 großer Soulbear (33 cm) + 2 kleine Soulbears (23 cm). Alles…" at bounding box center [361, 341] width 261 height 59
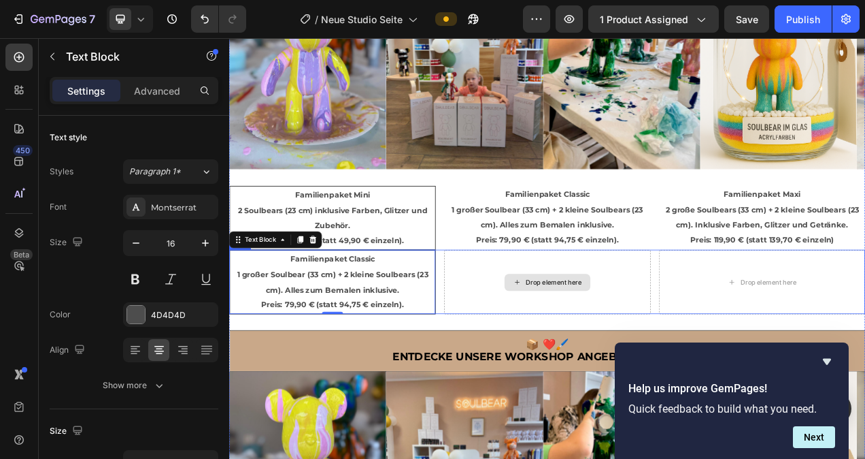
click at [740, 350] on div "Drop element here" at bounding box center [637, 351] width 265 height 82
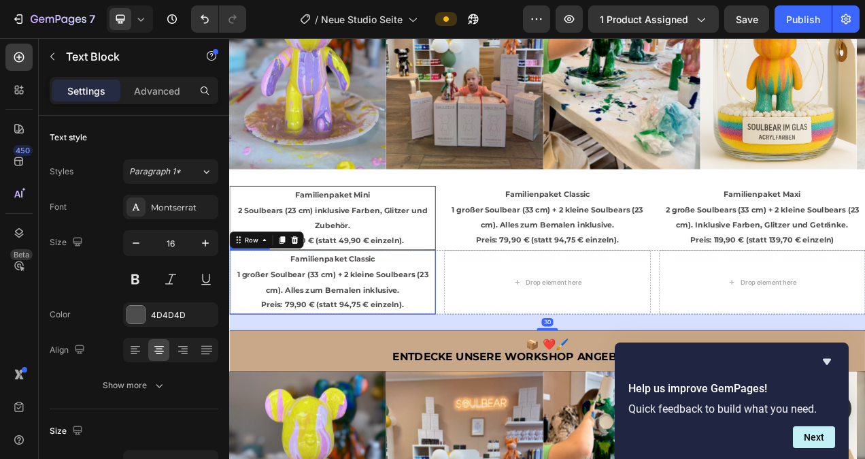
click at [454, 381] on p "Familienpaket Classic 1 großer Soulbear (33 cm) + 2 kleine Soulbears (23 cm). A…" at bounding box center [361, 351] width 261 height 78
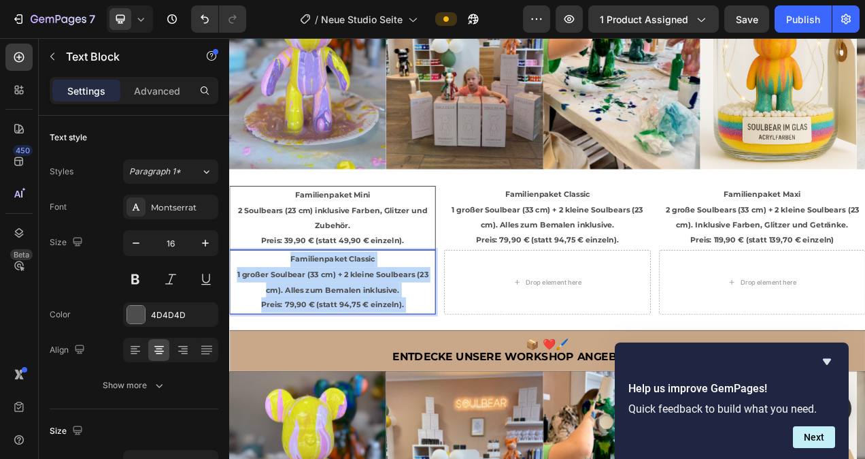
drag, startPoint x: 450, startPoint y: 378, endPoint x: 282, endPoint y: 342, distance: 172.5
click at [282, 342] on p "Familienpaket Classic 1 großer Soulbear (33 cm) + 2 kleine Soulbears (23 cm). A…" at bounding box center [361, 351] width 261 height 78
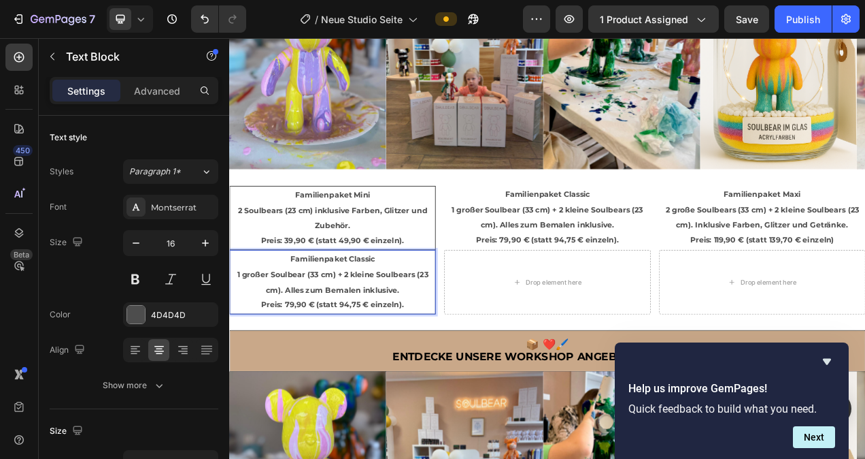
click at [457, 377] on p "Familienpaket Classic 1 großer Soulbear (33 cm) + 2 kleine Soulbears (23 cm). A…" at bounding box center [361, 351] width 261 height 78
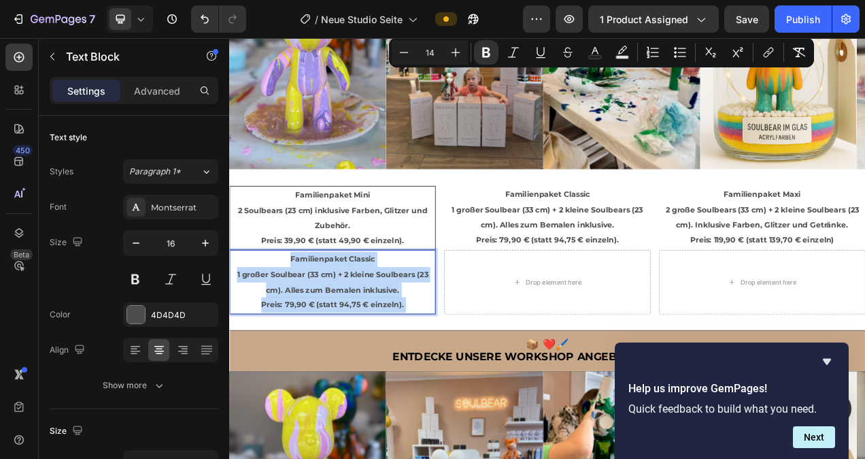
drag, startPoint x: 457, startPoint y: 377, endPoint x: 279, endPoint y: 344, distance: 180.7
click at [279, 344] on p "Familienpaket Classic 1 großer Soulbear (33 cm) + 2 kleine Soulbears (23 cm). A…" at bounding box center [361, 351] width 261 height 78
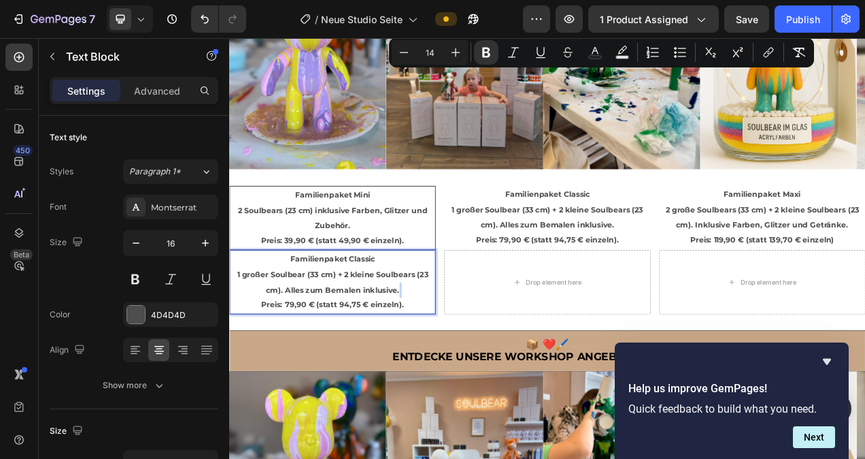
click at [457, 378] on p "Familienpaket Classic 1 großer Soulbear (33 cm) + 2 kleine Soulbears (23 cm). A…" at bounding box center [361, 351] width 261 height 78
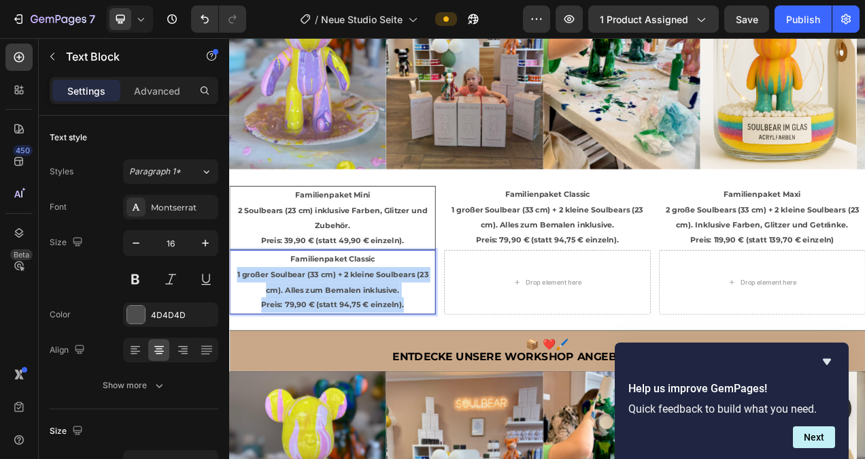
drag, startPoint x: 457, startPoint y: 379, endPoint x: 235, endPoint y: 343, distance: 224.7
click at [235, 343] on p "Familienpaket Classic 1 großer Soulbear (33 cm) + 2 kleine Soulbears (23 cm). A…" at bounding box center [361, 351] width 261 height 78
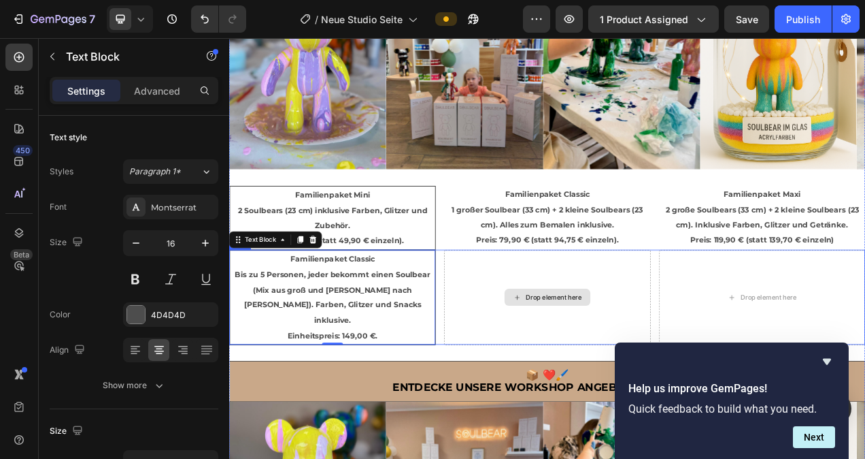
click at [701, 325] on div "Drop element here" at bounding box center [637, 371] width 265 height 122
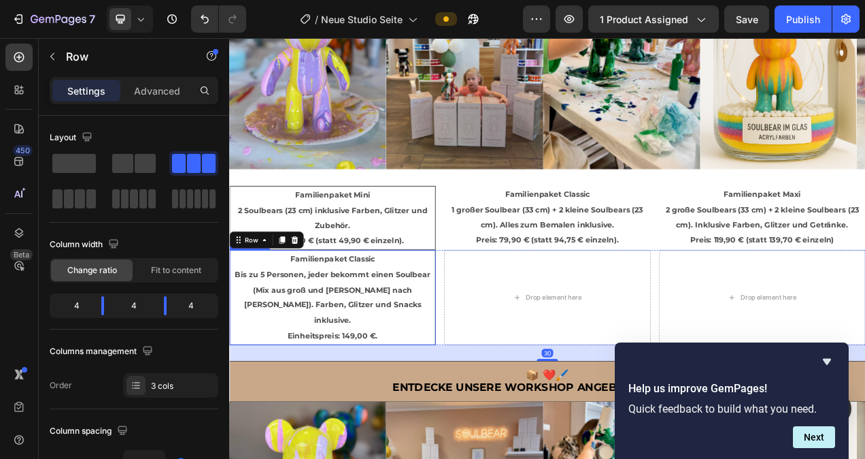
click at [416, 313] on p "Familienpaket Classic Bis zu 5 Personen, jeder bekommt einen Soulbear (Mix aus …" at bounding box center [361, 371] width 261 height 118
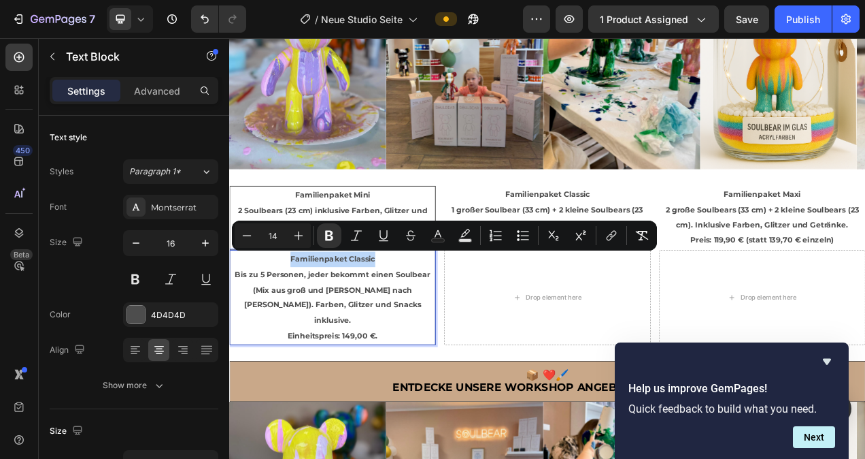
drag, startPoint x: 417, startPoint y: 316, endPoint x: 304, endPoint y: 320, distance: 113.0
click at [304, 320] on p "Familienpaket Classic Bis zu 5 Personen, jeder bekommt einen Soulbear (Mix aus …" at bounding box center [361, 371] width 261 height 118
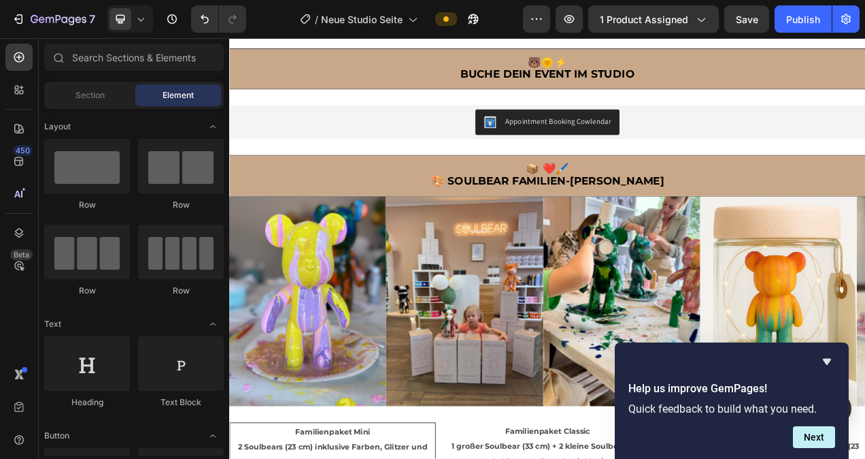
scroll to position [825, 0]
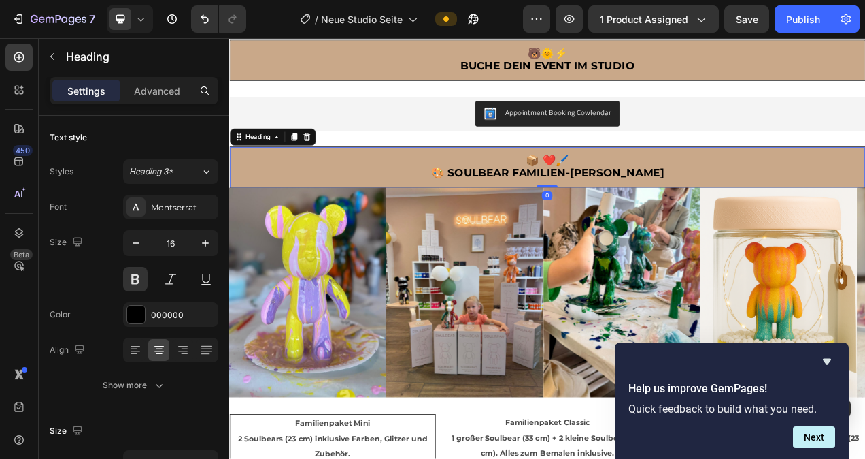
click at [542, 207] on span "🎨 Soulbear Familien-Tarife" at bounding box center [637, 211] width 299 height 16
click at [540, 205] on span "🎨 Soulbear Familien-Tarife" at bounding box center [637, 211] width 299 height 16
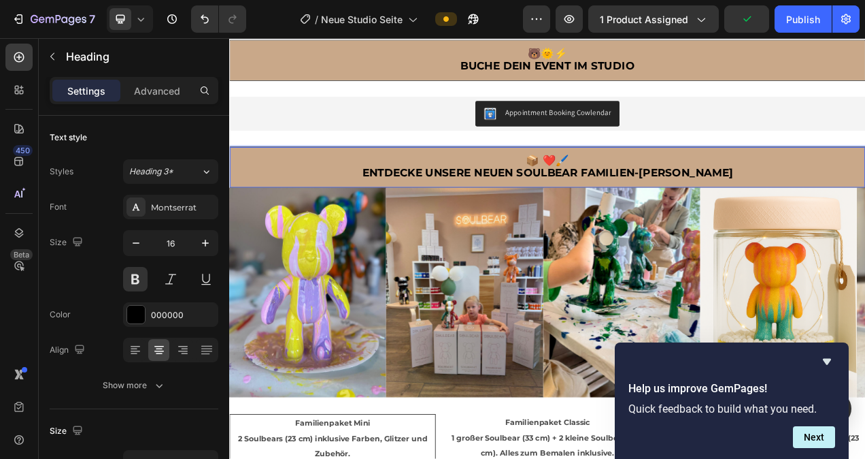
click at [850, 195] on p "📦 ❤️🖌️ Entdecke unsere neuen Soulbear Familien-[PERSON_NAME]" at bounding box center [637, 203] width 812 height 31
click at [823, 437] on button "Next" at bounding box center [814, 437] width 42 height 22
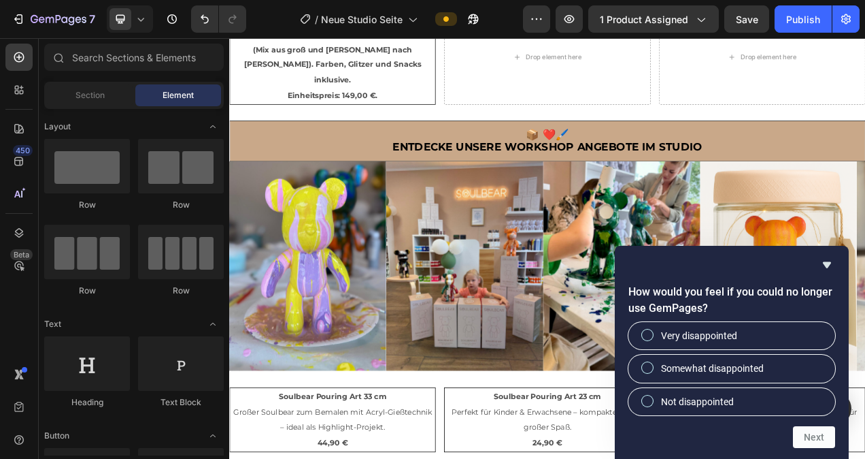
scroll to position [1599, 0]
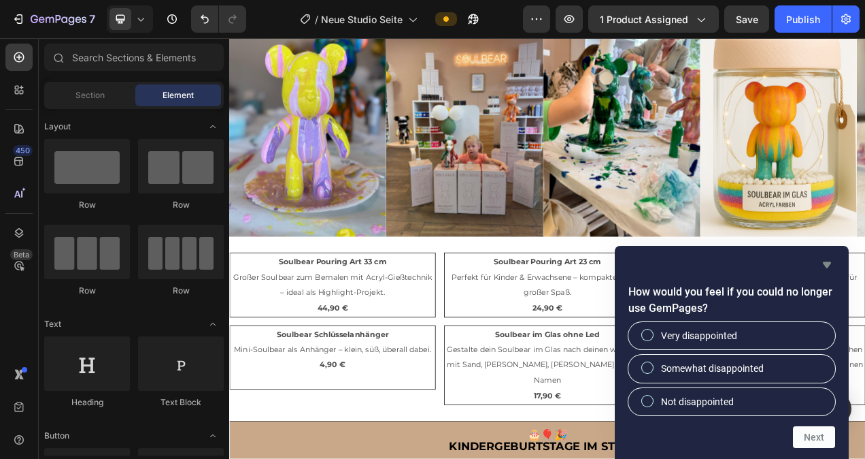
click at [827, 263] on icon "Hide survey" at bounding box center [827, 265] width 8 height 6
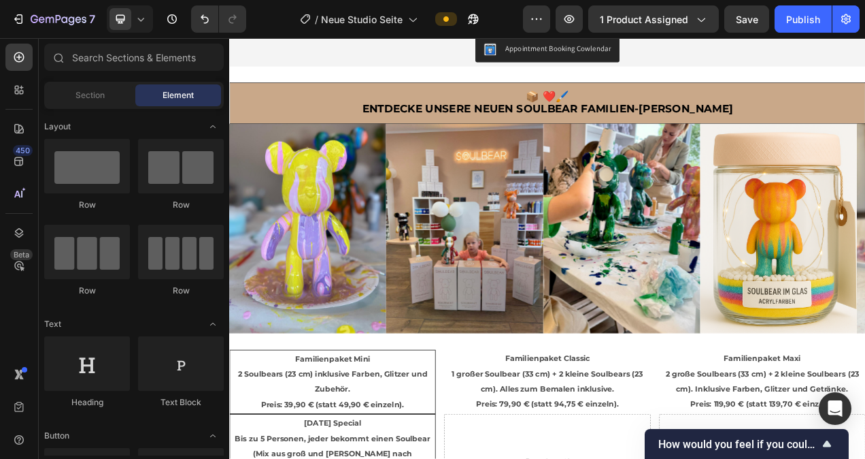
scroll to position [844, 0]
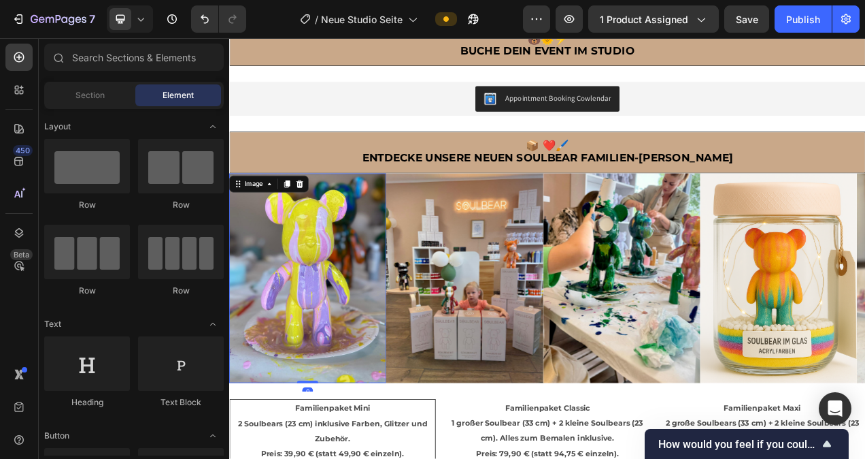
click at [339, 350] on img at bounding box center [329, 346] width 201 height 269
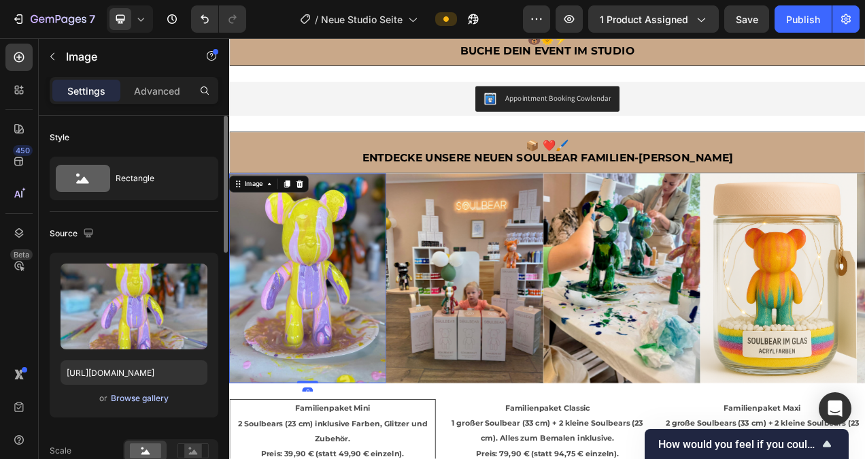
click at [154, 397] on div "Browse gallery" at bounding box center [140, 398] width 58 height 12
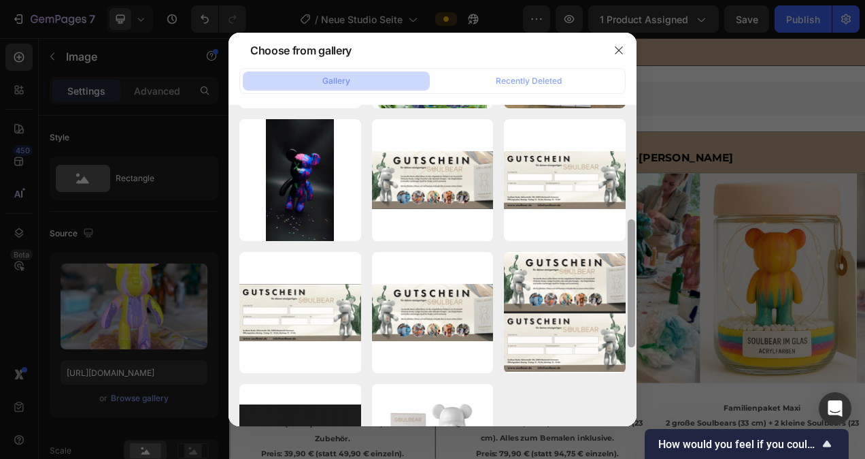
scroll to position [397, 0]
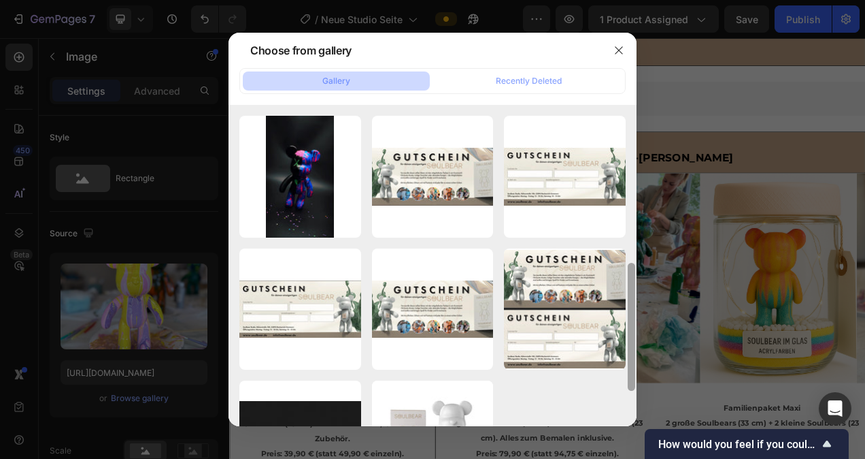
drag, startPoint x: 632, startPoint y: 152, endPoint x: 635, endPoint y: 310, distance: 158.5
click at [635, 310] on div at bounding box center [631, 327] width 7 height 128
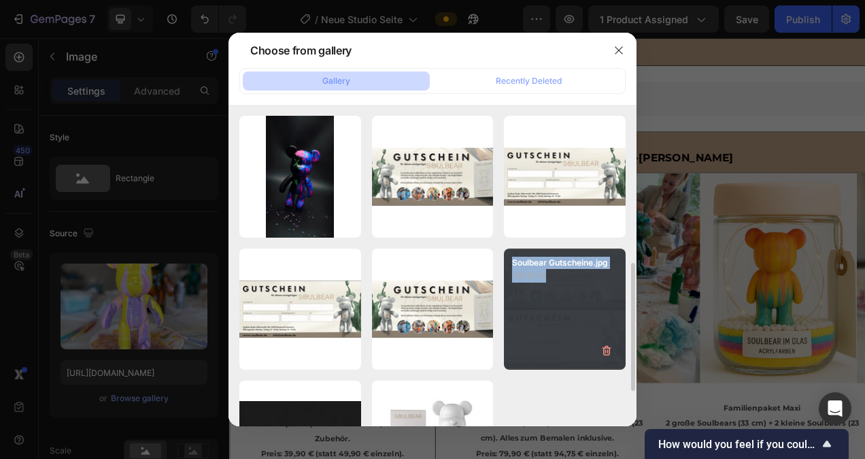
drag, startPoint x: 625, startPoint y: 274, endPoint x: 618, endPoint y: 333, distance: 59.6
click at [618, 333] on div "Soulbear Studio 108.jpg 2665.24 kb IMG_1031.jpg 2491.42 kb Soulbear im Glas.PNG…" at bounding box center [433, 265] width 408 height 321
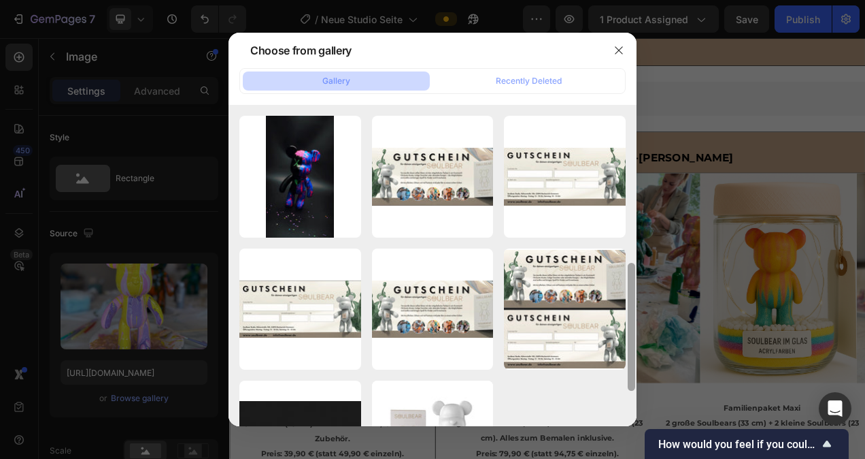
scroll to position [484, 0]
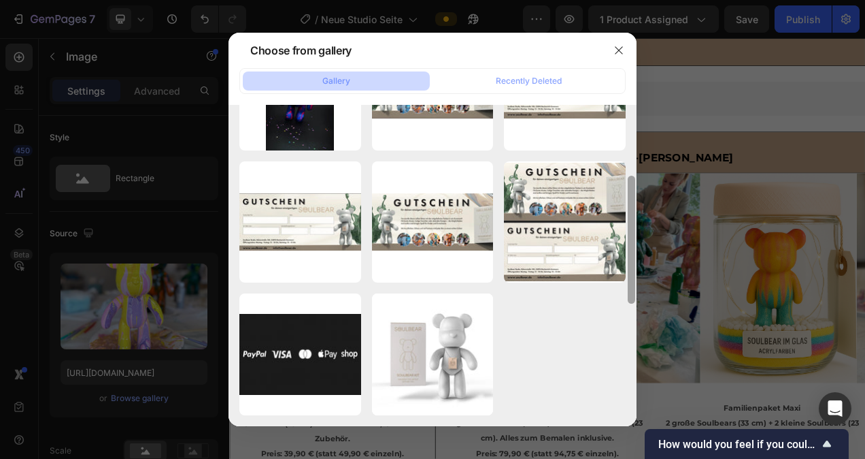
drag, startPoint x: 618, startPoint y: 333, endPoint x: 628, endPoint y: 344, distance: 14.0
click at [628, 339] on div at bounding box center [632, 178] width 10 height 321
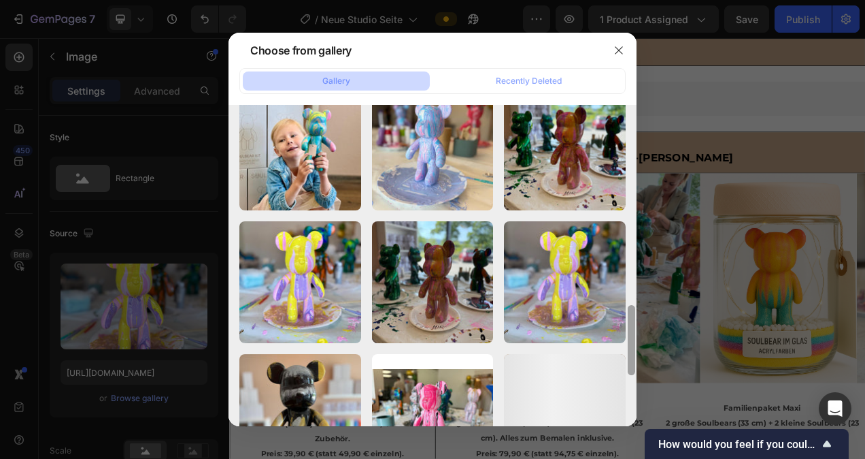
scroll to position [947, 0]
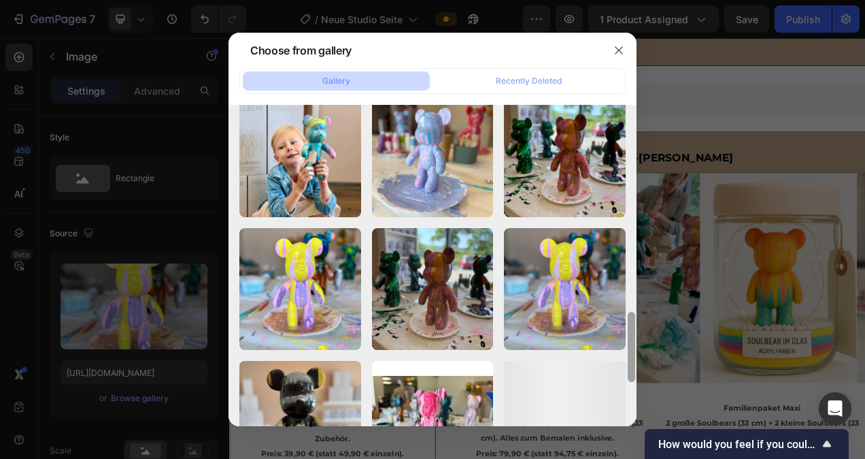
drag, startPoint x: 628, startPoint y: 263, endPoint x: 635, endPoint y: 339, distance: 76.6
click at [635, 339] on div at bounding box center [632, 265] width 10 height 321
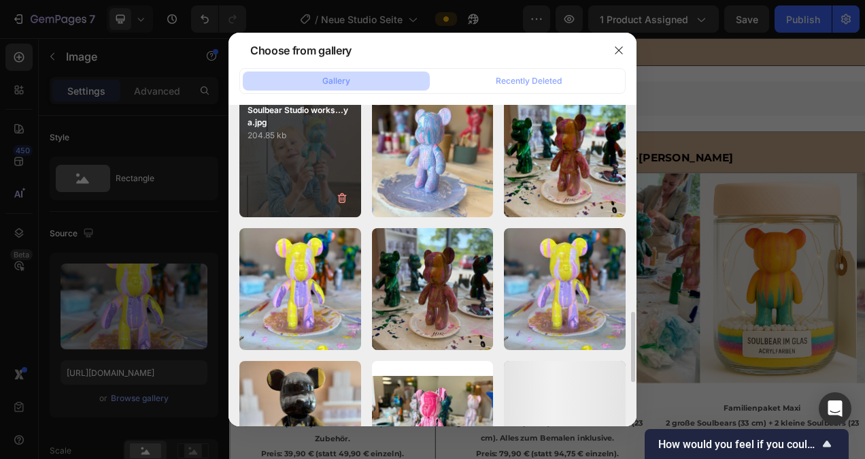
click at [310, 178] on div "Soulbear Studio works...ya.jpg 204.85 kb" at bounding box center [300, 157] width 122 height 122
type input "https://cdn.shopify.com/s/files/1/0778/5129/6091/files/gempages_492460592905323…"
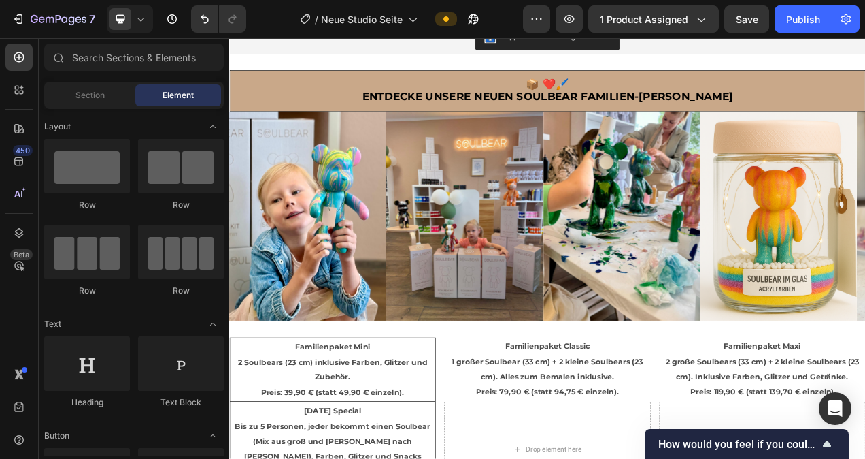
scroll to position [934, 0]
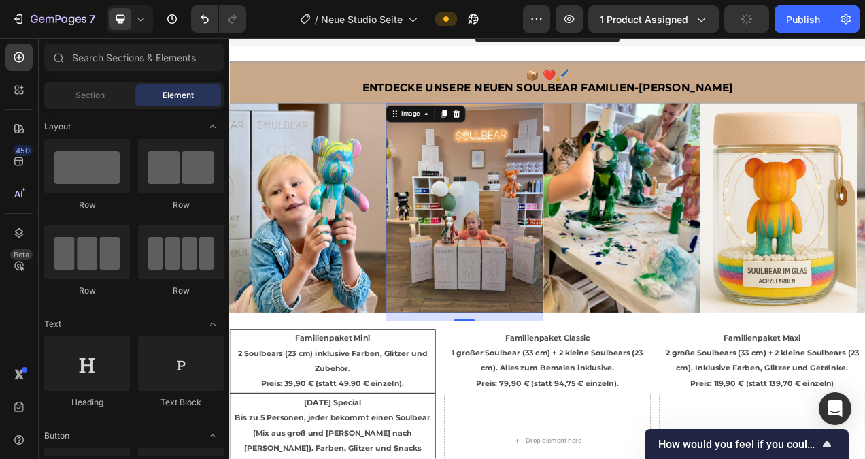
click at [573, 239] on img at bounding box center [531, 256] width 201 height 269
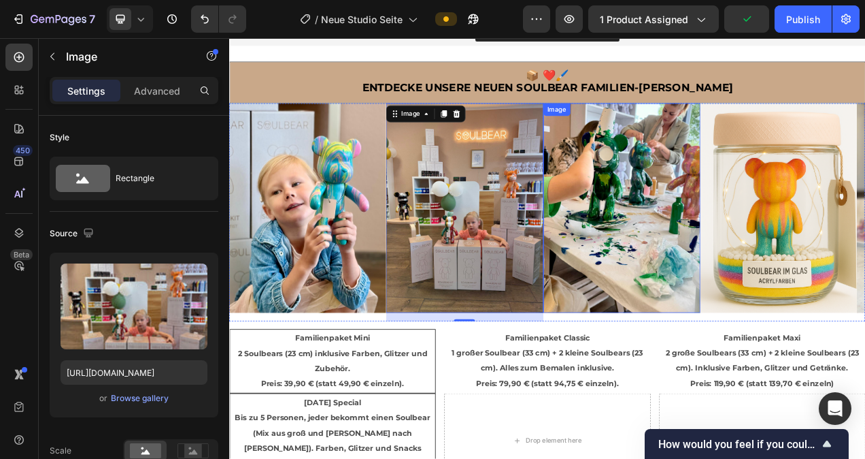
click at [743, 261] on img at bounding box center [733, 256] width 201 height 269
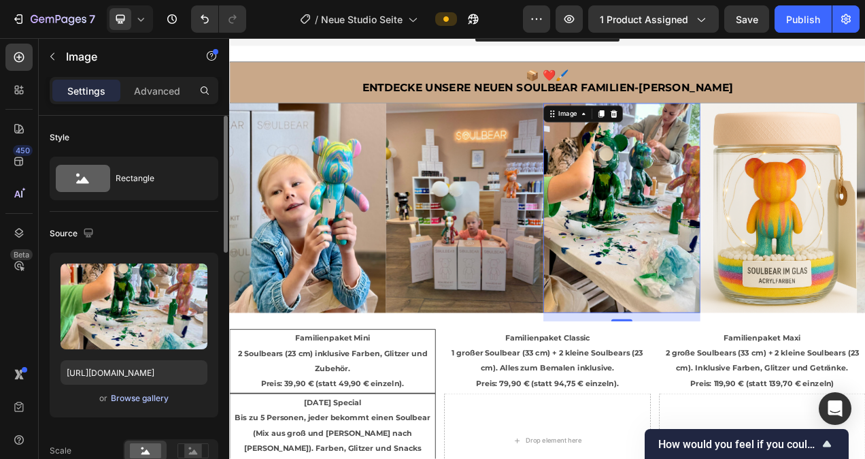
click at [129, 400] on div "Browse gallery" at bounding box center [140, 398] width 58 height 12
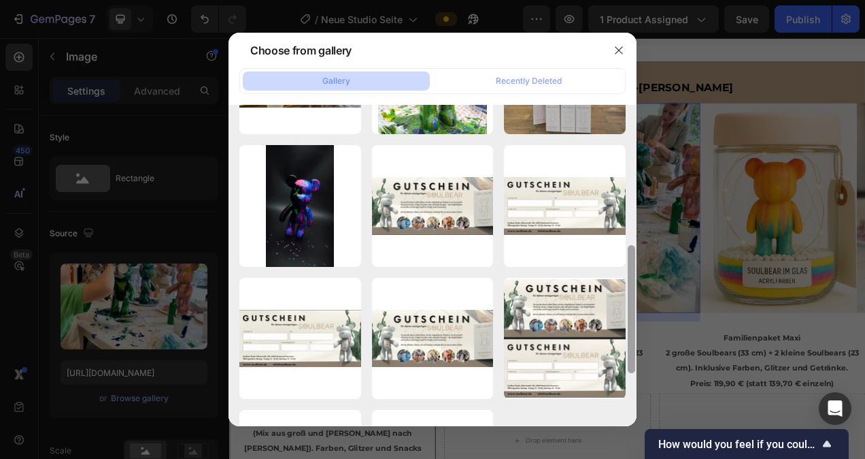
scroll to position [370, 0]
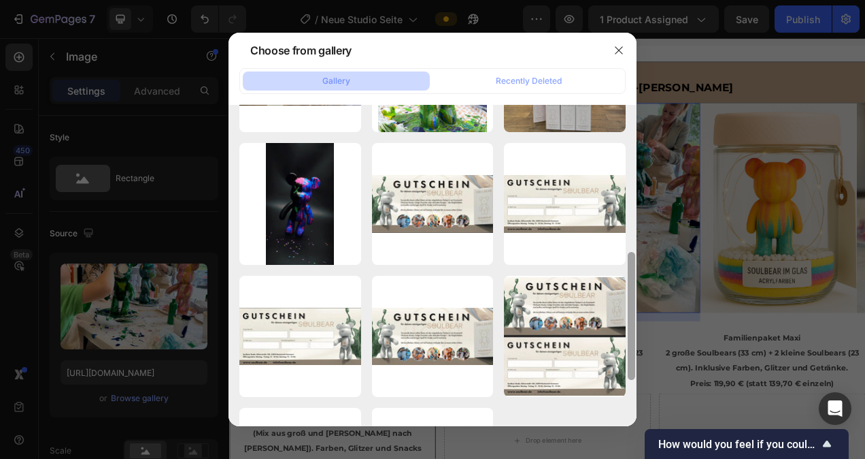
drag, startPoint x: 635, startPoint y: 208, endPoint x: 634, endPoint y: 355, distance: 147.6
click at [634, 355] on div at bounding box center [631, 316] width 7 height 128
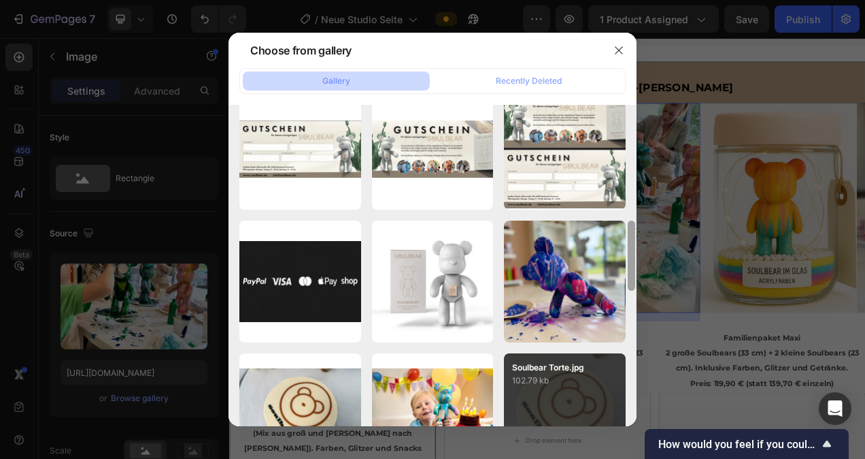
scroll to position [573, 0]
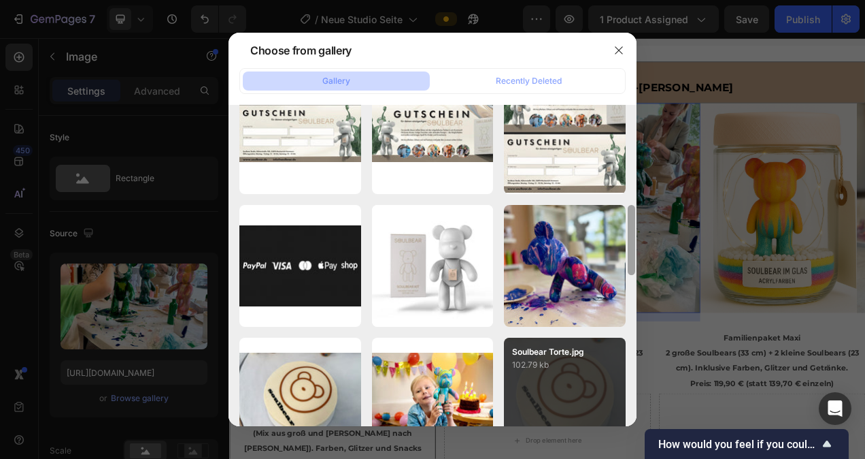
drag, startPoint x: 630, startPoint y: 271, endPoint x: 624, endPoint y: 352, distance: 81.2
click at [624, 352] on div "Soulbear Studio 108.jpg 2665.24 kb IMG_1031.jpg 2491.42 kb Soulbear im Glas.PNG…" at bounding box center [433, 265] width 408 height 321
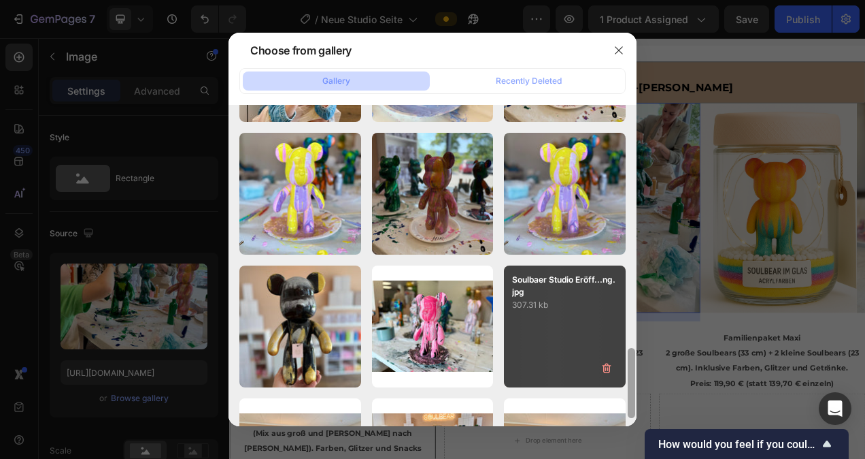
scroll to position [1055, 0]
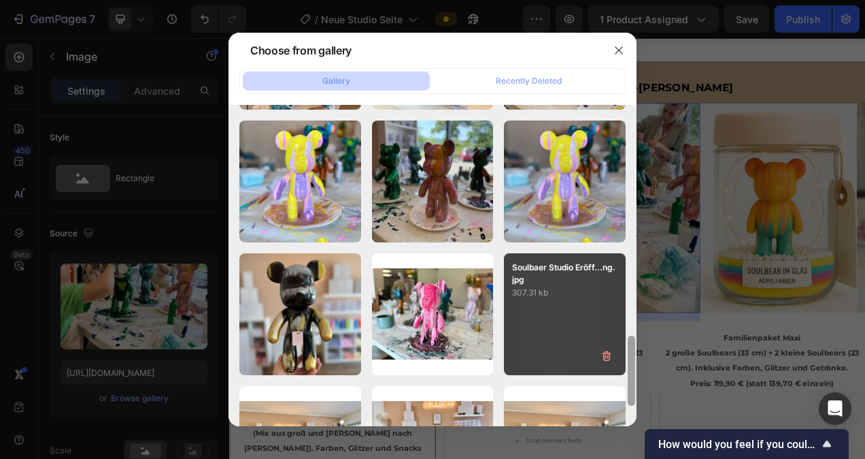
drag, startPoint x: 630, startPoint y: 248, endPoint x: 623, endPoint y: 352, distance: 105.0
click at [623, 352] on div "Soulbear Studio 108.jpg 2665.24 kb IMG_1031.jpg 2491.42 kb Soulbear im Glas.PNG…" at bounding box center [433, 265] width 408 height 321
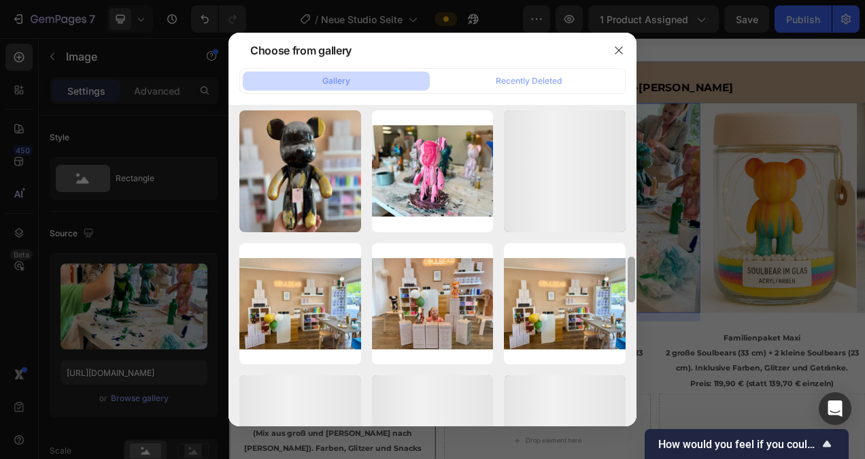
scroll to position [1235, 0]
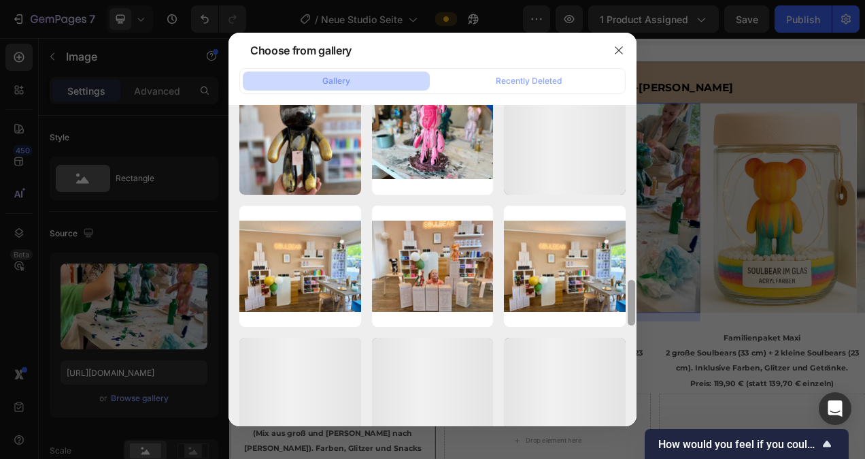
drag, startPoint x: 627, startPoint y: 349, endPoint x: 628, endPoint y: 386, distance: 36.7
click at [628, 386] on div at bounding box center [632, 265] width 10 height 321
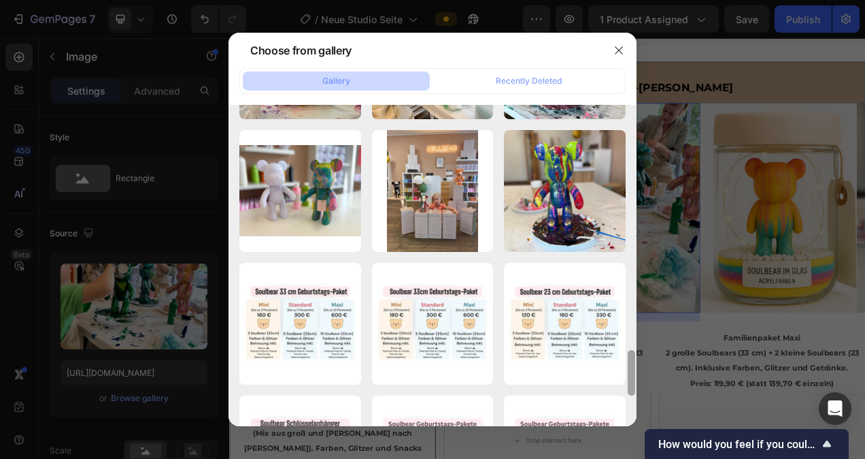
scroll to position [1599, 0]
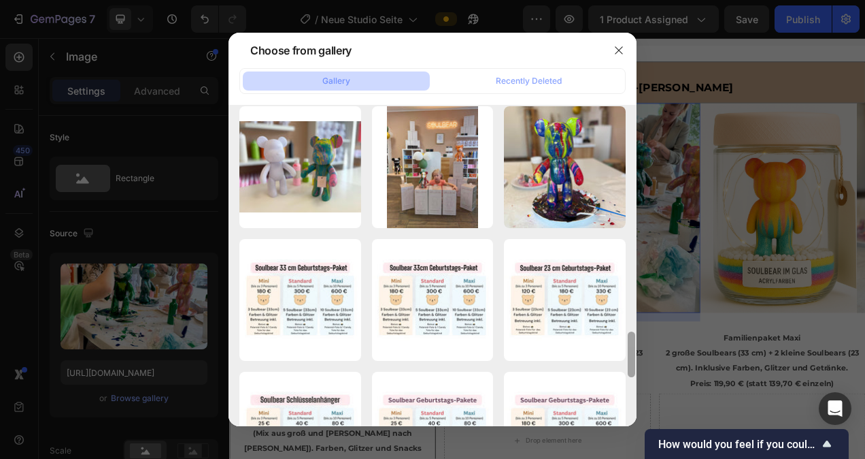
drag, startPoint x: 632, startPoint y: 317, endPoint x: 631, endPoint y: 347, distance: 29.9
click at [631, 347] on div at bounding box center [631, 354] width 7 height 46
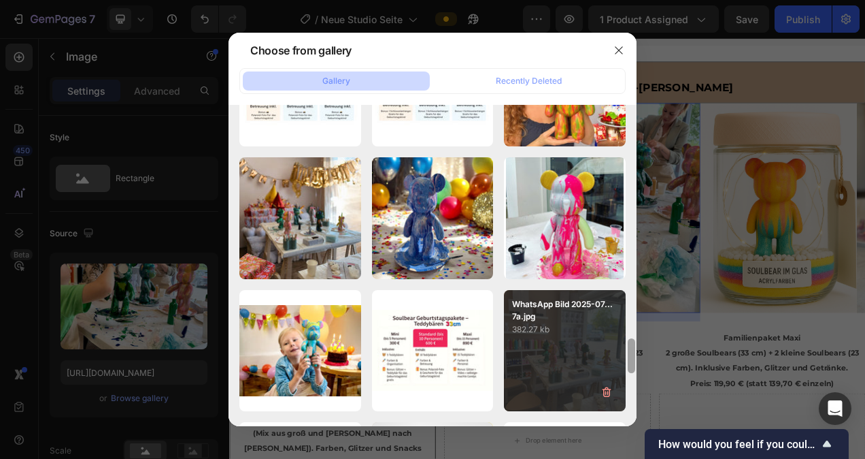
scroll to position [2082, 0]
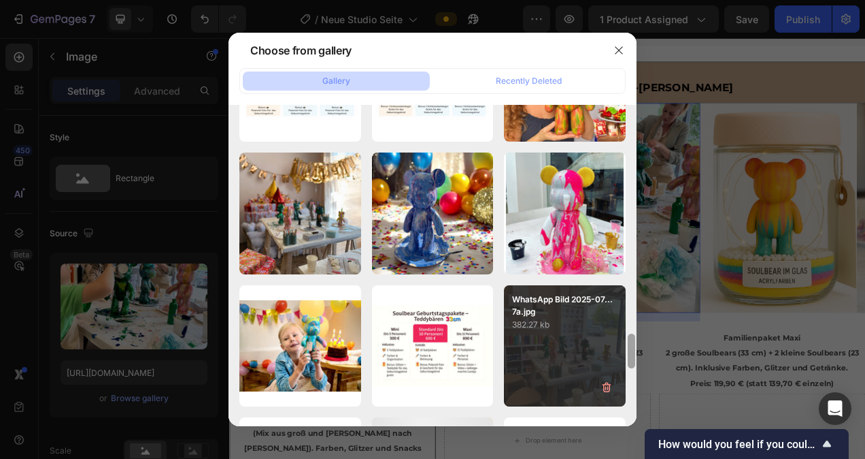
drag, startPoint x: 631, startPoint y: 338, endPoint x: 624, endPoint y: 403, distance: 65.0
click at [624, 403] on div "Soulbear Studio 108.jpg 2665.24 kb IMG_1031.jpg 2491.42 kb Soulbear im Glas.PNG…" at bounding box center [433, 265] width 408 height 321
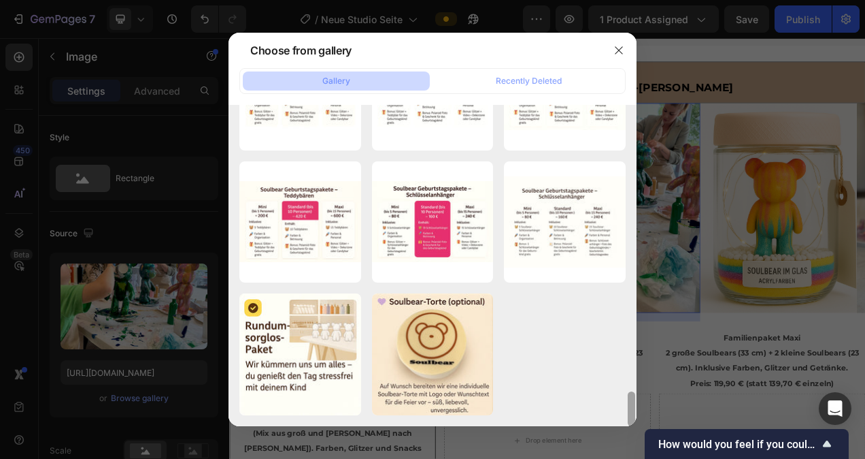
scroll to position [2695, 0]
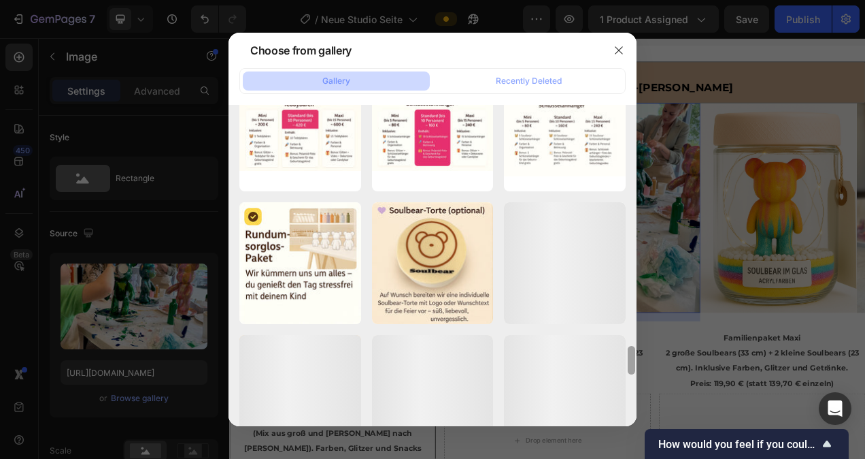
drag, startPoint x: 633, startPoint y: 339, endPoint x: 628, endPoint y: 407, distance: 67.5
click at [628, 407] on div at bounding box center [632, 265] width 10 height 321
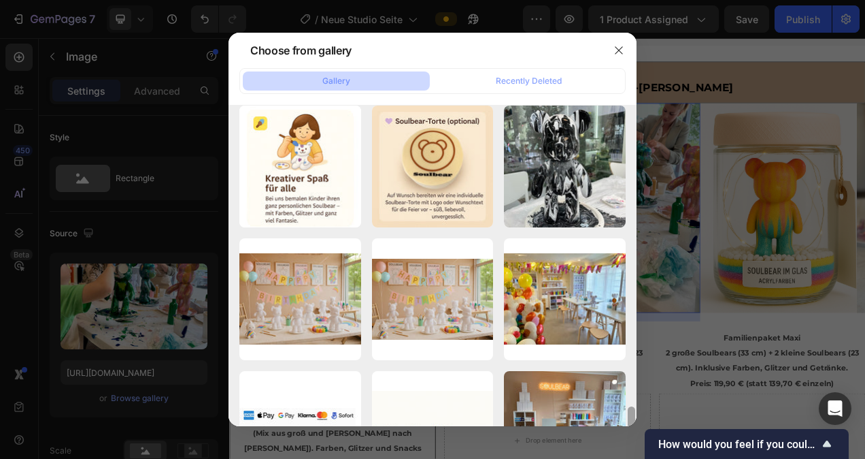
scroll to position [3204, 0]
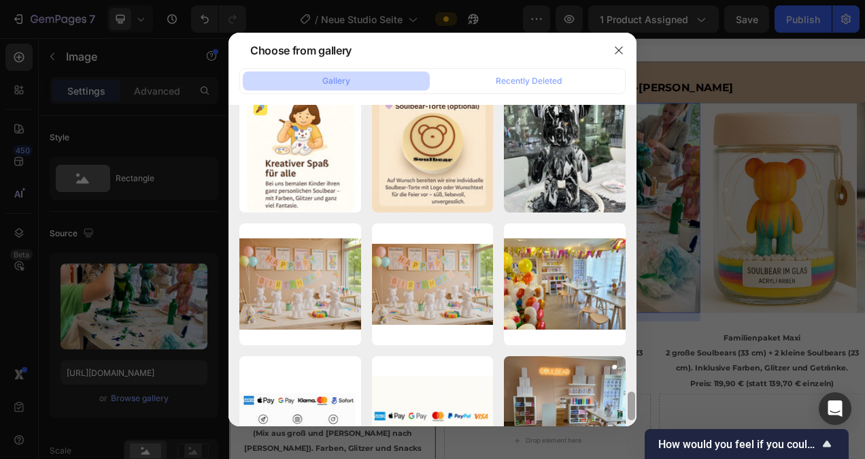
drag, startPoint x: 626, startPoint y: 359, endPoint x: 627, endPoint y: 398, distance: 39.5
click at [627, 398] on div at bounding box center [632, 265] width 10 height 321
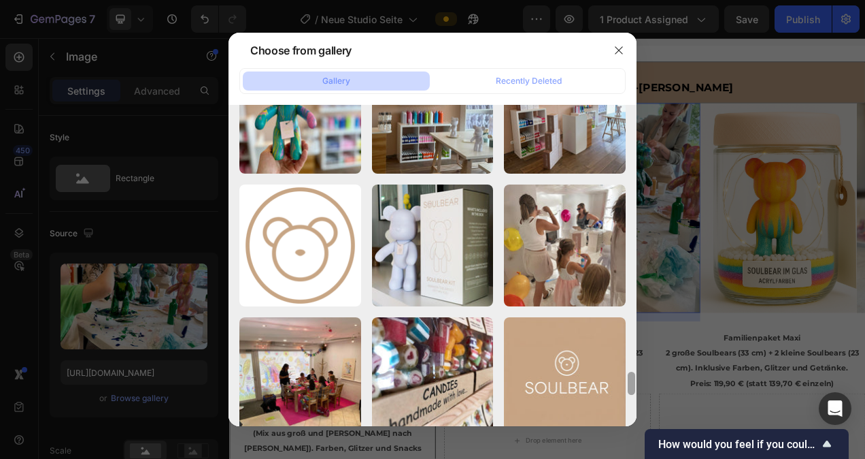
scroll to position [3649, 0]
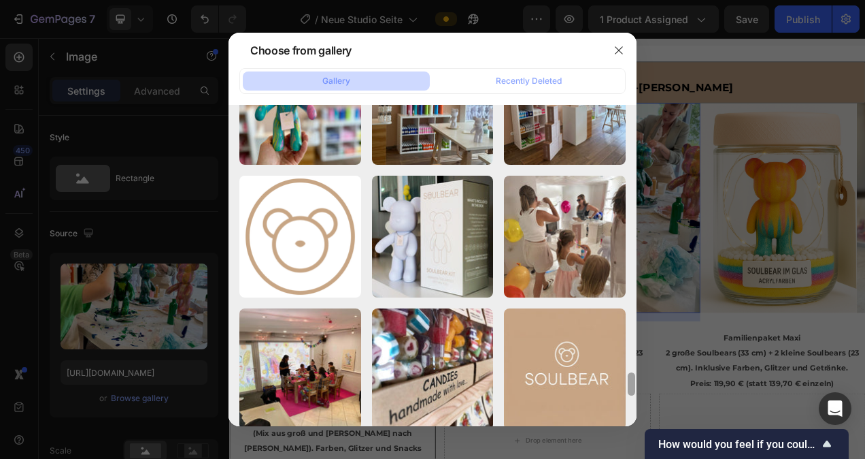
drag, startPoint x: 633, startPoint y: 357, endPoint x: 628, endPoint y: 380, distance: 23.8
click at [628, 380] on div at bounding box center [631, 383] width 7 height 23
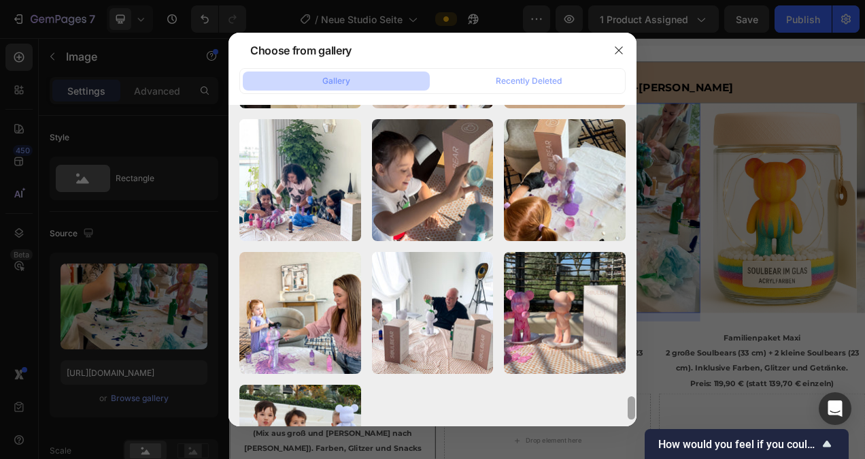
click at [627, 384] on div at bounding box center [632, 265] width 10 height 321
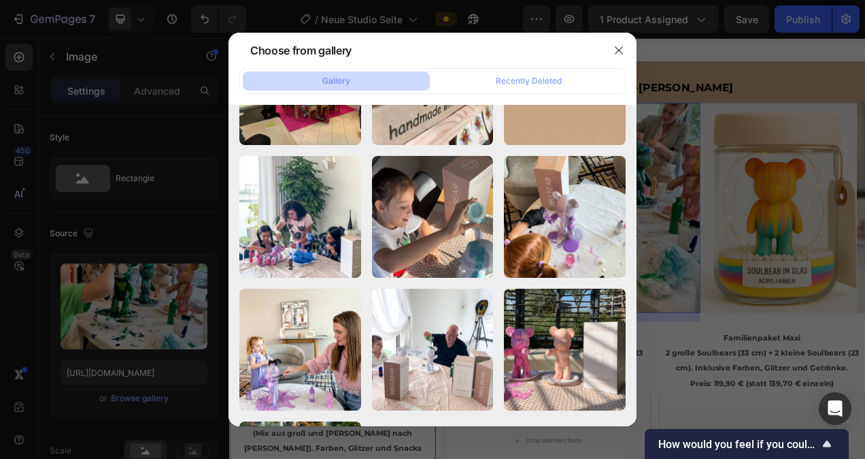
scroll to position [3923, 0]
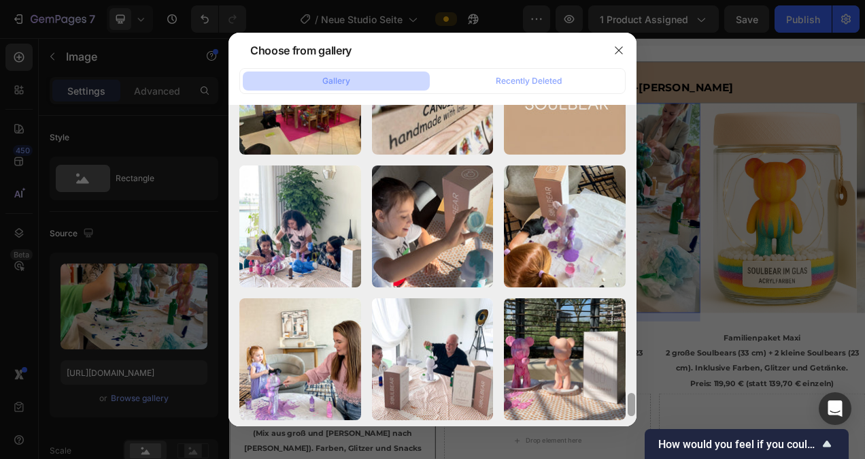
click at [633, 399] on div at bounding box center [631, 404] width 7 height 23
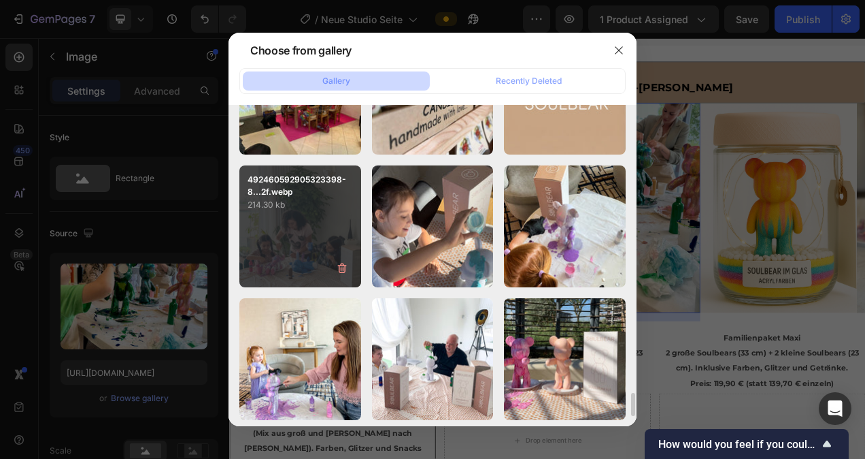
click at [316, 200] on p "214.30 kb" at bounding box center [300, 205] width 105 height 14
type input "https://cdn.shopify.com/s/files/1/0778/5129/6091/files/gempages_492460592905323…"
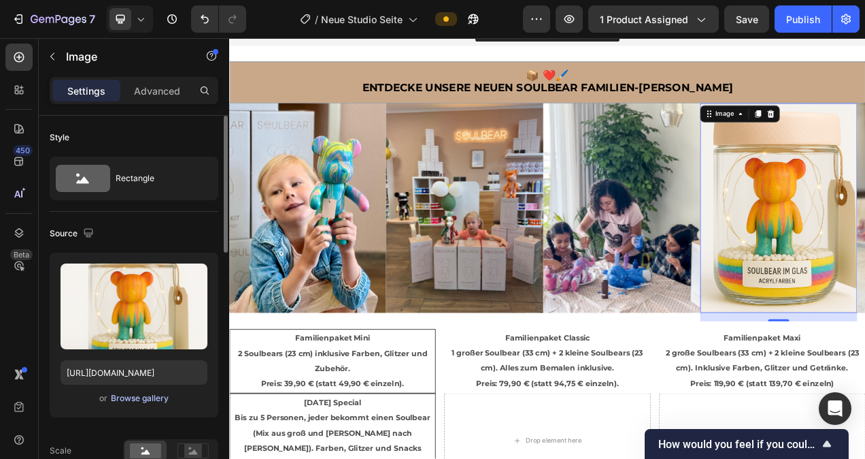
click at [140, 397] on div "Browse gallery" at bounding box center [140, 398] width 58 height 12
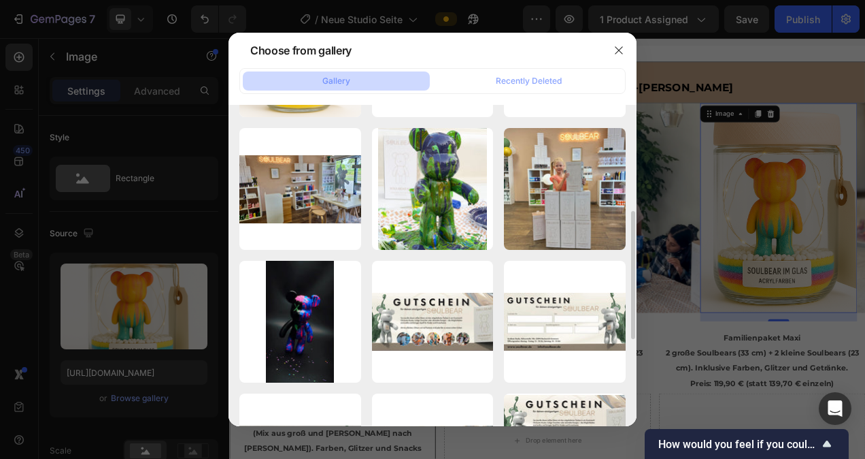
scroll to position [271, 0]
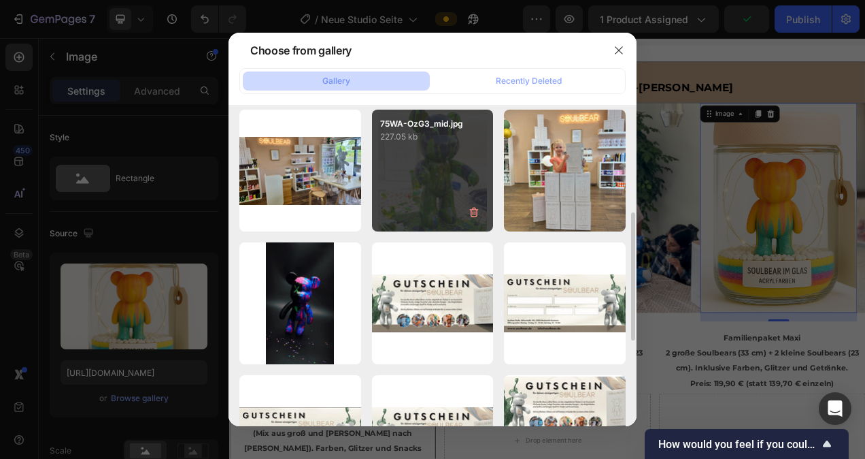
click at [437, 190] on div "75WA-OzG3_mid.jpg 227.05 kb" at bounding box center [433, 171] width 122 height 122
type input "https://cdn.shopify.com/s/files/1/0778/5129/6091/files/gempages_492460592905323…"
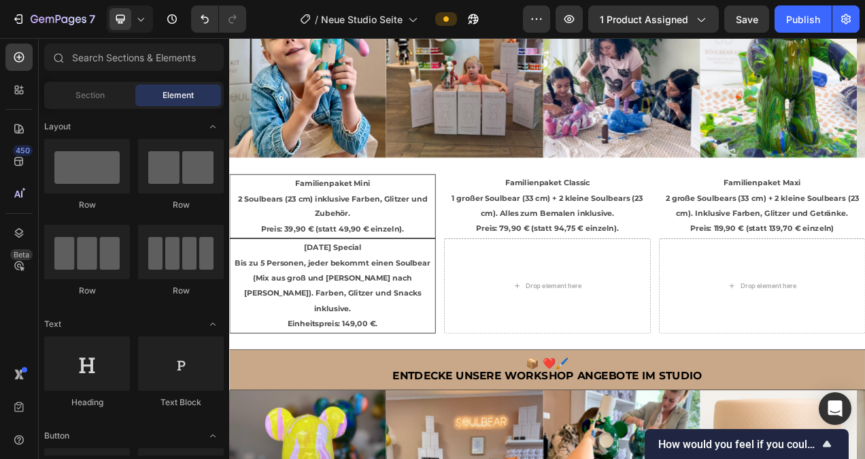
scroll to position [1103, 0]
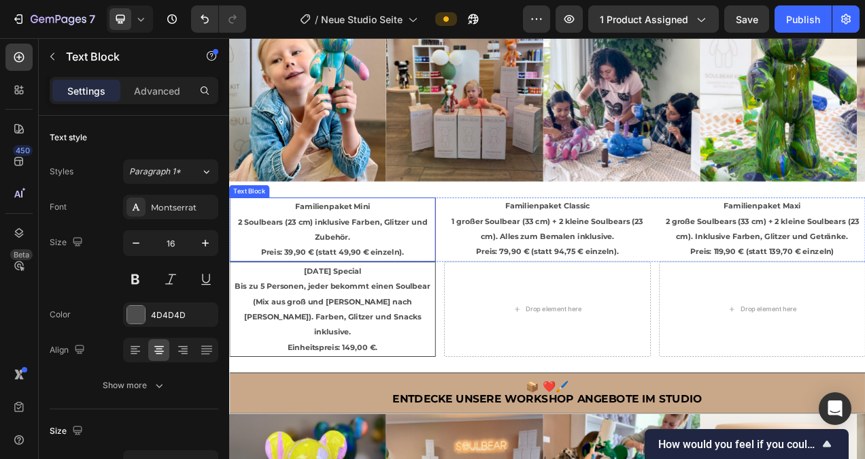
click at [408, 291] on p "2 Soulbears (23 cm) inklusive Farben, Glitzer und Zubehör. Preis: 39,90 € (stat…" at bounding box center [361, 294] width 261 height 59
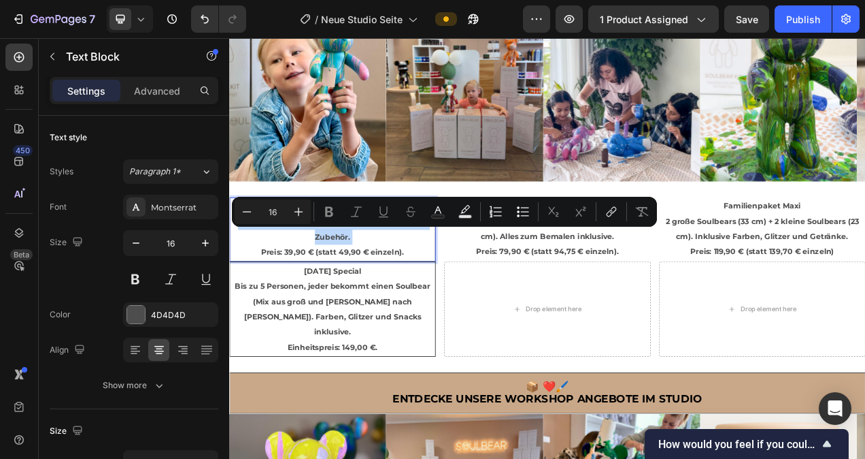
click at [408, 291] on p "2 Soulbears (23 cm) inklusive Farben, Glitzer und Zubehör. Preis: 39,90 € (stat…" at bounding box center [361, 294] width 261 height 59
type input "14"
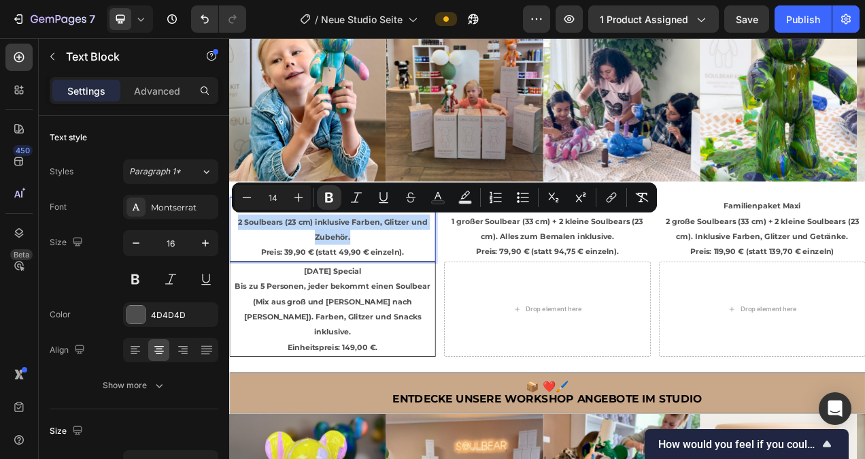
drag, startPoint x: 408, startPoint y: 291, endPoint x: 237, endPoint y: 271, distance: 171.8
click at [237, 271] on p "2 Soulbears (23 cm) inklusive Farben, Glitzer und Zubehör. Preis: 39,90 € (stat…" at bounding box center [361, 294] width 261 height 59
click at [333, 199] on icon "Editor contextual toolbar" at bounding box center [329, 197] width 14 height 14
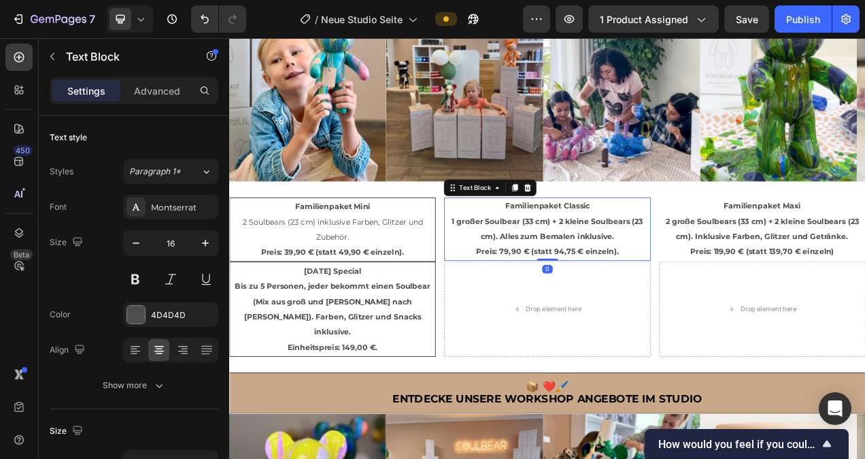
click at [731, 289] on p "Familienpaket Classic 1 großer Soulbear (33 cm) + 2 kleine Soulbears (23 cm). A…" at bounding box center [637, 283] width 262 height 78
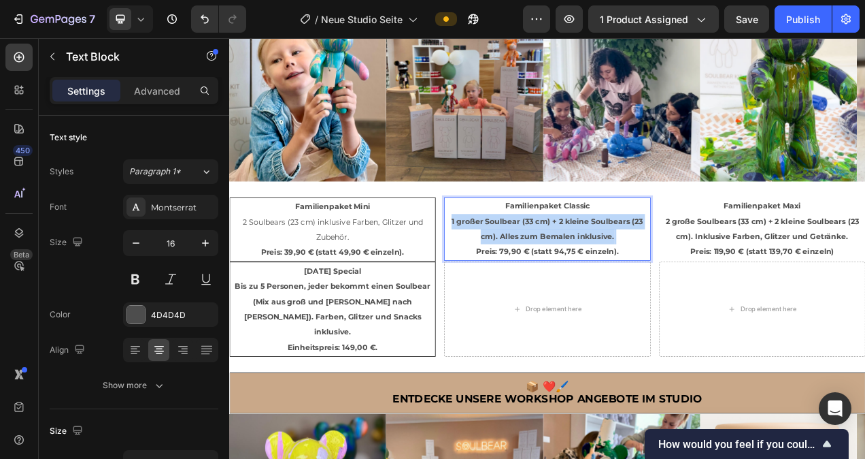
drag, startPoint x: 731, startPoint y: 289, endPoint x: 510, endPoint y: 271, distance: 222.5
click at [510, 271] on p "Familienpaket Classic 1 großer Soulbear (33 cm) + 2 kleine Soulbears (23 cm). A…" at bounding box center [637, 283] width 262 height 78
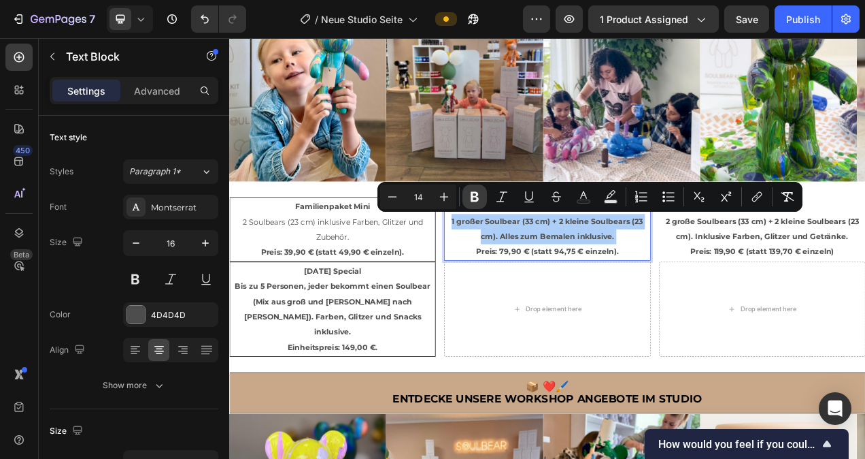
click at [474, 195] on icon "Editor contextual toolbar" at bounding box center [475, 197] width 14 height 14
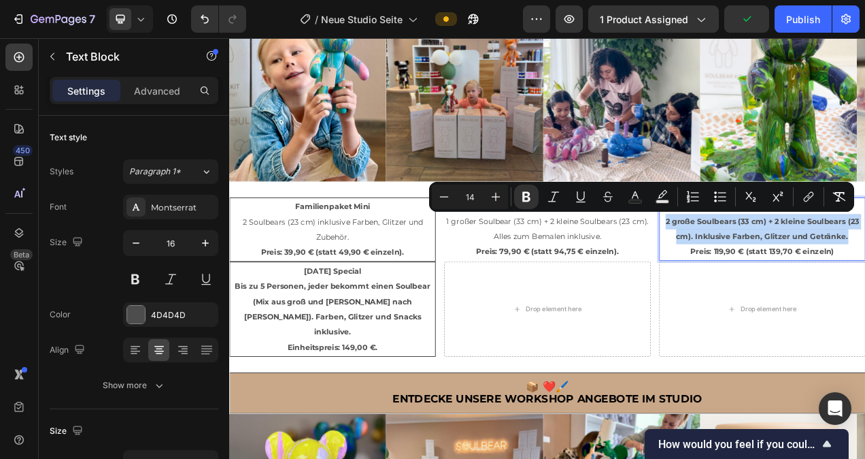
drag, startPoint x: 1027, startPoint y: 290, endPoint x: 778, endPoint y: 267, distance: 250.1
click at [529, 195] on icon "Editor contextual toolbar" at bounding box center [526, 197] width 8 height 10
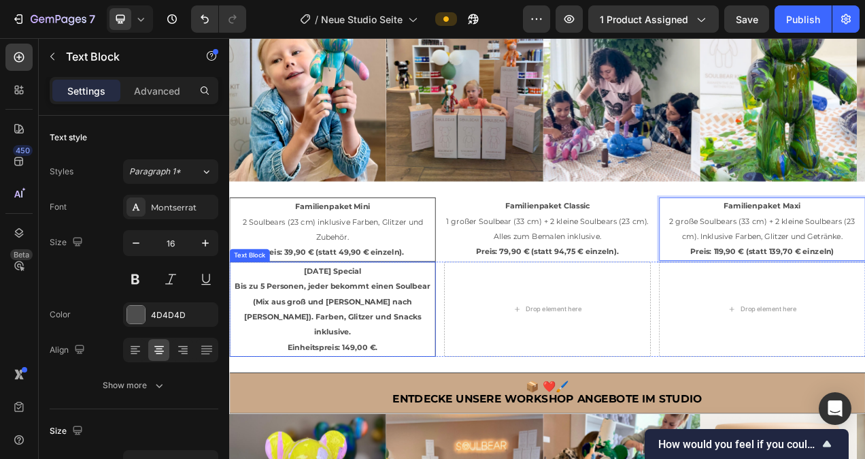
click at [430, 391] on p "Family Day Special Bis zu 5 Personen, jeder bekommt einen Soulbear (Mix aus gro…" at bounding box center [361, 386] width 261 height 118
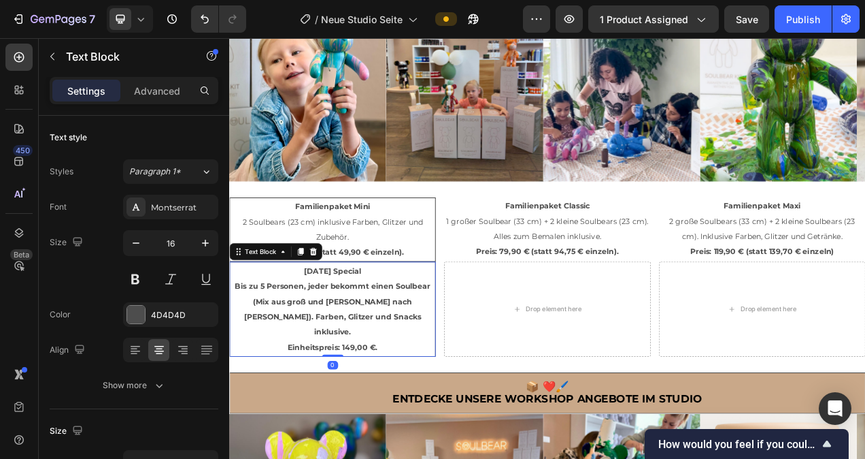
click at [428, 393] on p "Family Day Special Bis zu 5 Personen, jeder bekommt einen Soulbear (Mix aus gro…" at bounding box center [361, 386] width 261 height 118
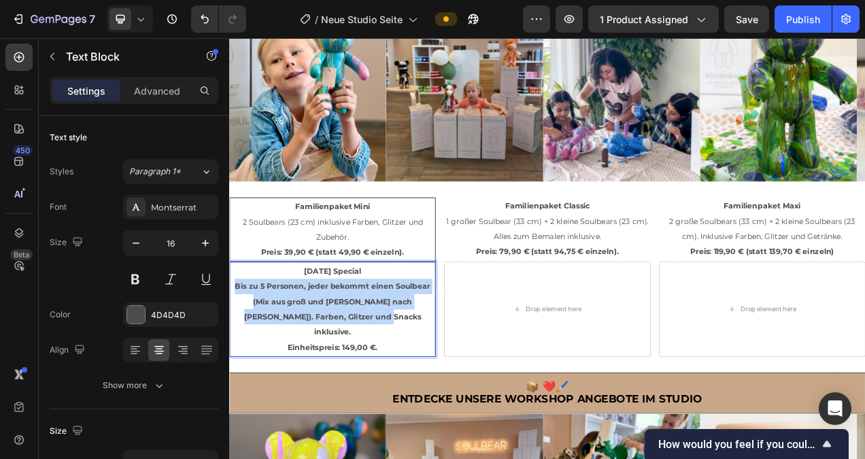
drag, startPoint x: 429, startPoint y: 393, endPoint x: 231, endPoint y: 350, distance: 202.6
click at [231, 350] on p "Family Day Special Bis zu 5 Personen, jeder bekommt einen Soulbear (Mix aus gro…" at bounding box center [361, 386] width 261 height 118
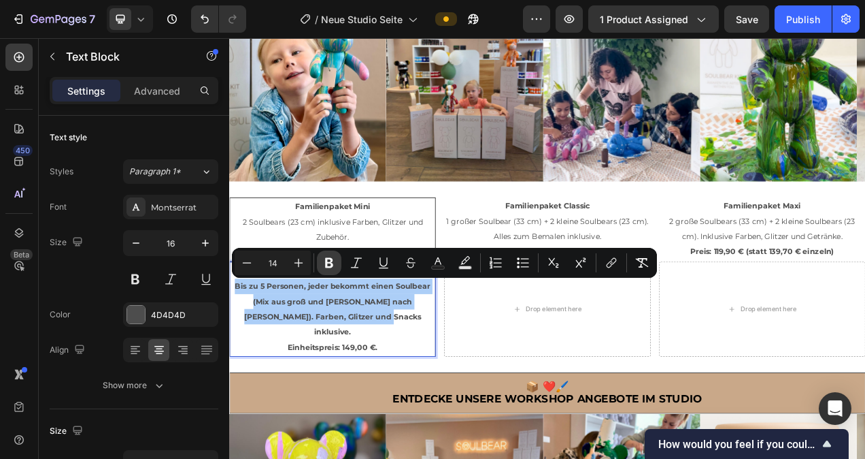
click at [332, 260] on icon "Editor contextual toolbar" at bounding box center [329, 263] width 8 height 10
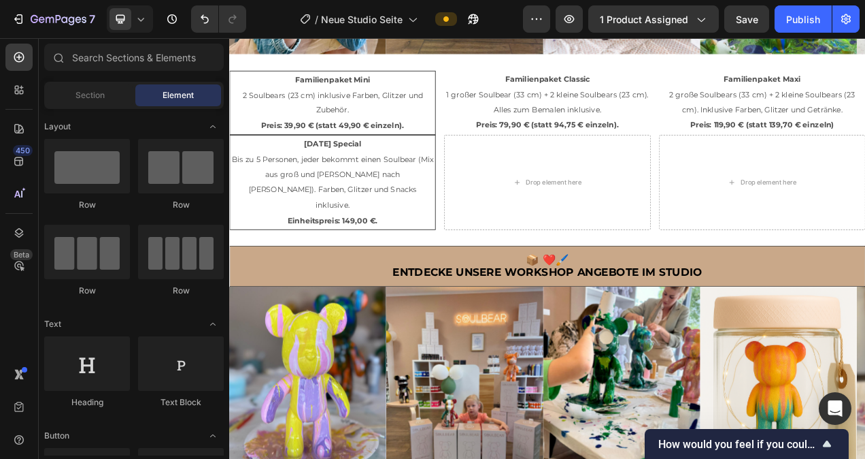
scroll to position [1340, 0]
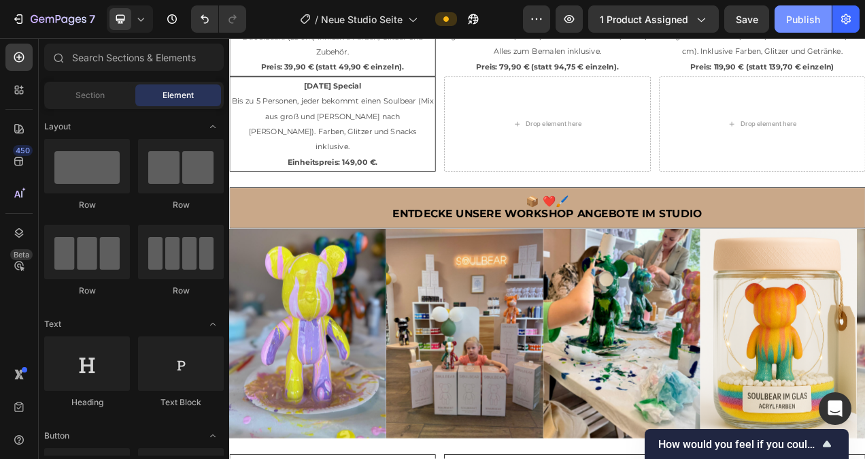
click at [819, 16] on div "Publish" at bounding box center [803, 19] width 34 height 14
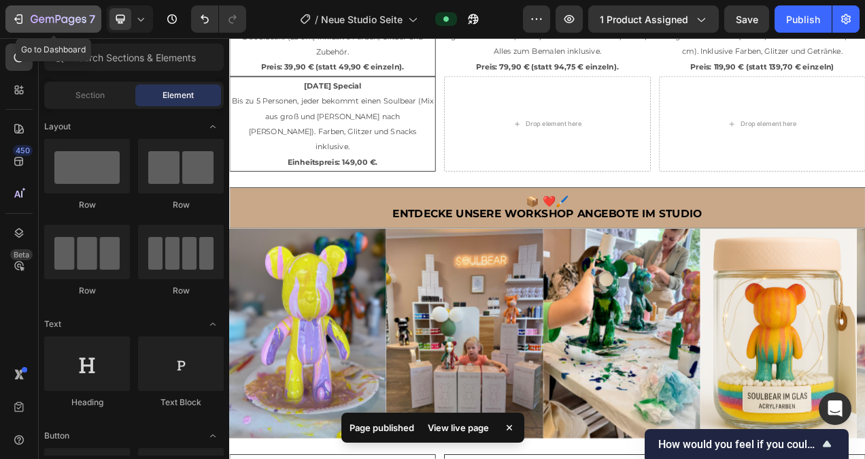
click at [23, 19] on icon "button" at bounding box center [19, 19] width 14 height 14
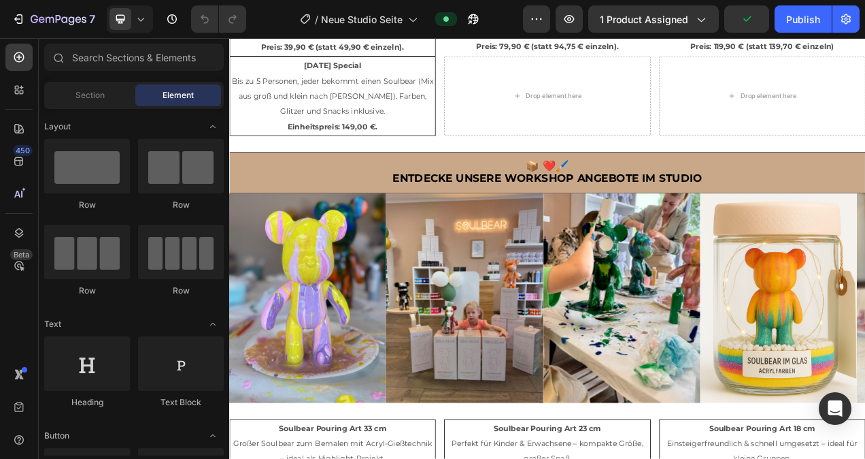
scroll to position [1374, 0]
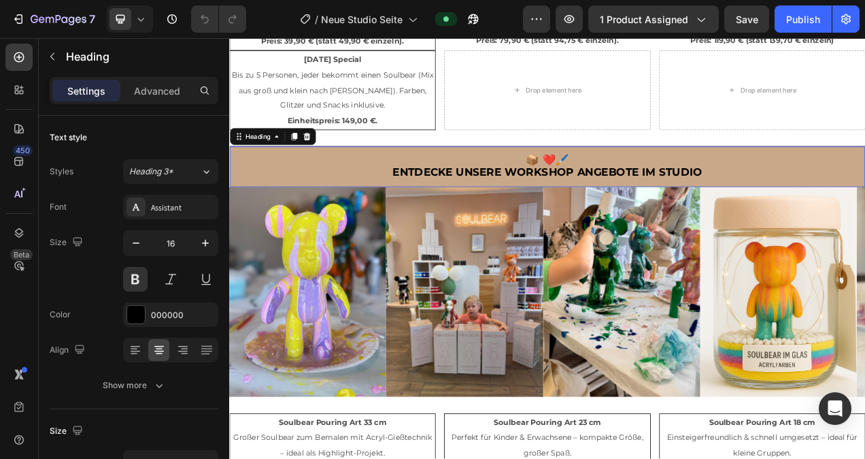
click at [663, 206] on span "Entdecke UNSERE WORKSHOP ANGEBOTE IM STUDIO" at bounding box center [637, 210] width 397 height 16
click at [668, 208] on span "Entdecke UNSERE WORKSHOP ANGEBOTE IM STUDIO" at bounding box center [637, 210] width 397 height 16
click at [729, 209] on span "Entdecke UNSERE Single ANGEBOTE IM STUDIO" at bounding box center [638, 210] width 360 height 16
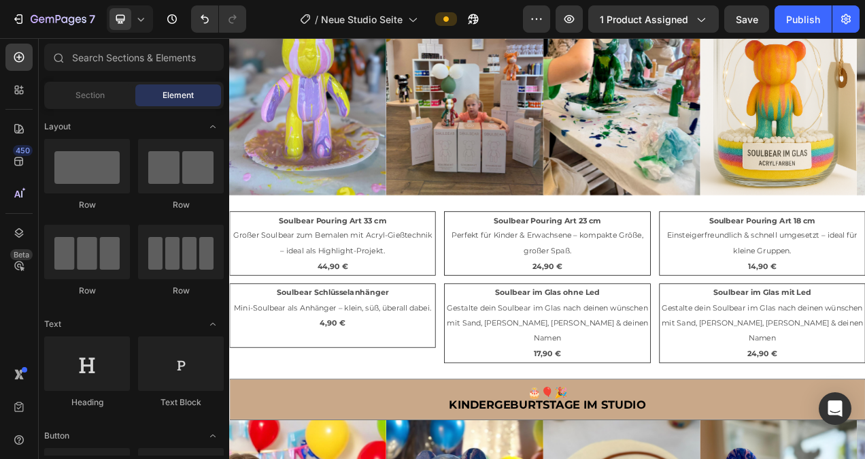
scroll to position [1640, 0]
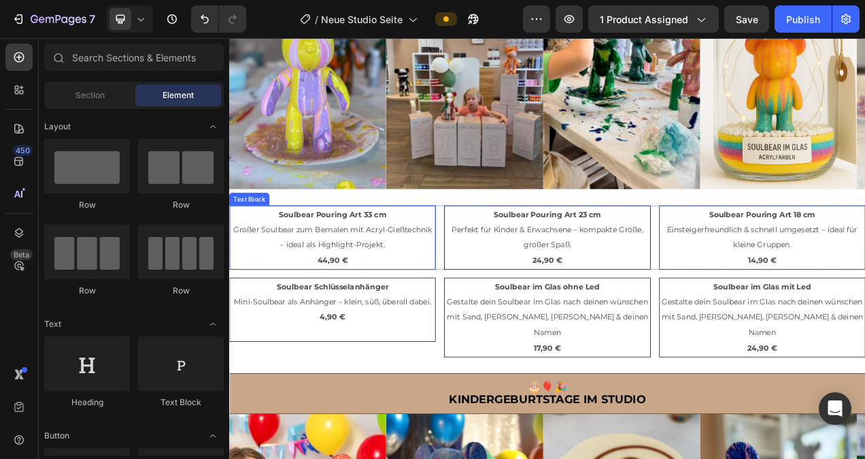
click at [351, 323] on strong "44,90 €" at bounding box center [361, 323] width 39 height 12
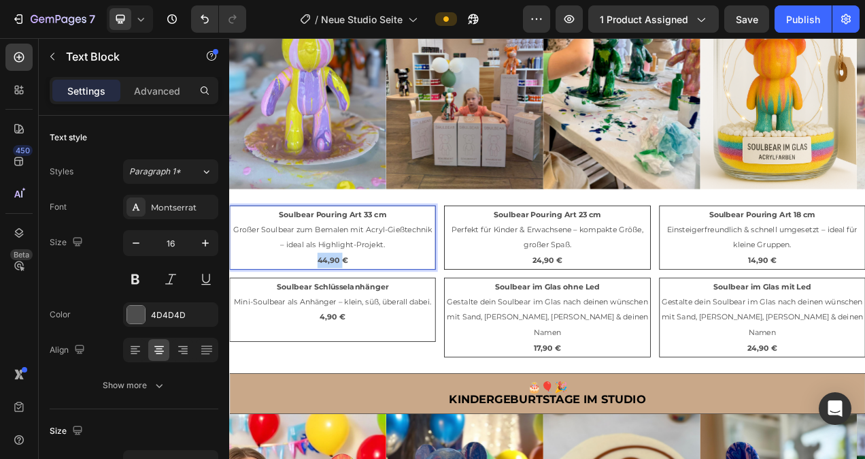
click at [351, 323] on strong "44,90 €" at bounding box center [361, 323] width 39 height 12
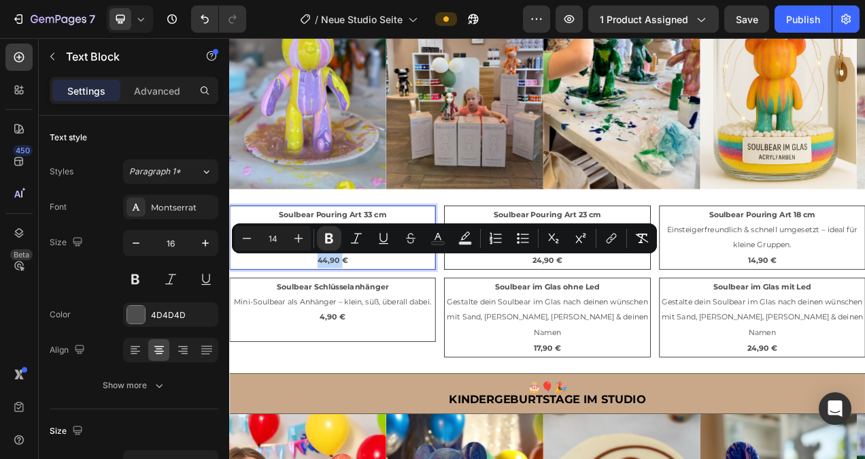
click at [352, 323] on strong "44,90 €" at bounding box center [361, 323] width 39 height 12
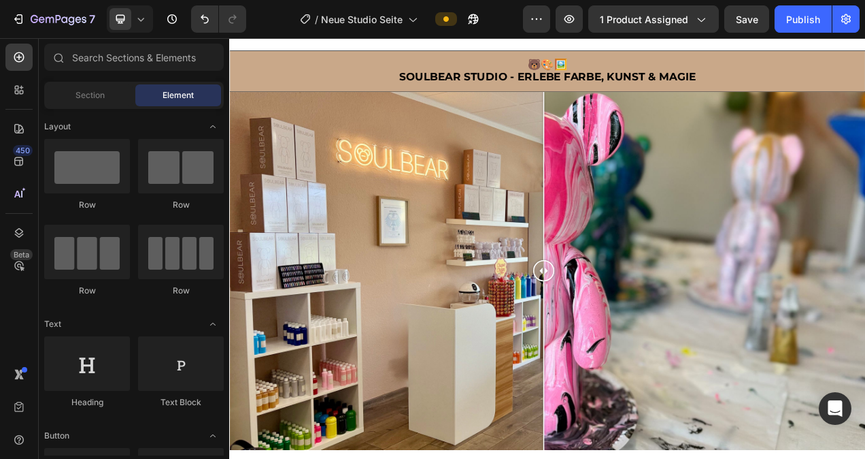
scroll to position [0, 0]
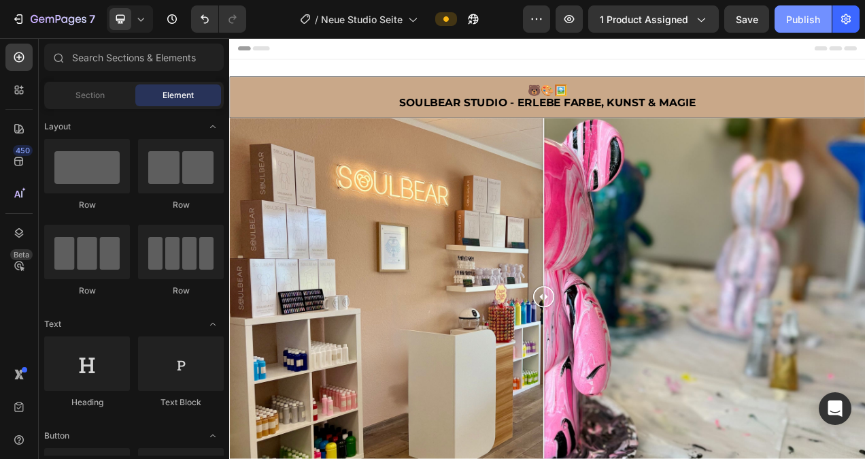
click at [807, 22] on div "Publish" at bounding box center [803, 19] width 34 height 14
click at [801, 26] on button "Publish" at bounding box center [803, 18] width 57 height 27
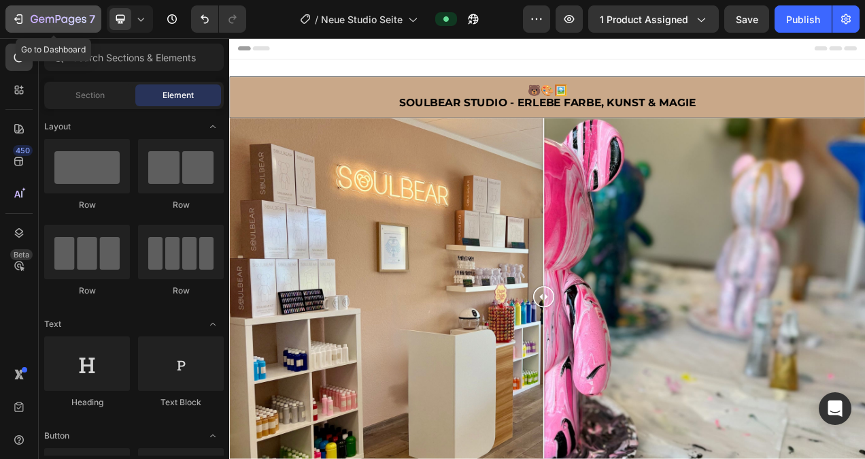
click at [16, 17] on icon "button" at bounding box center [19, 19] width 14 height 14
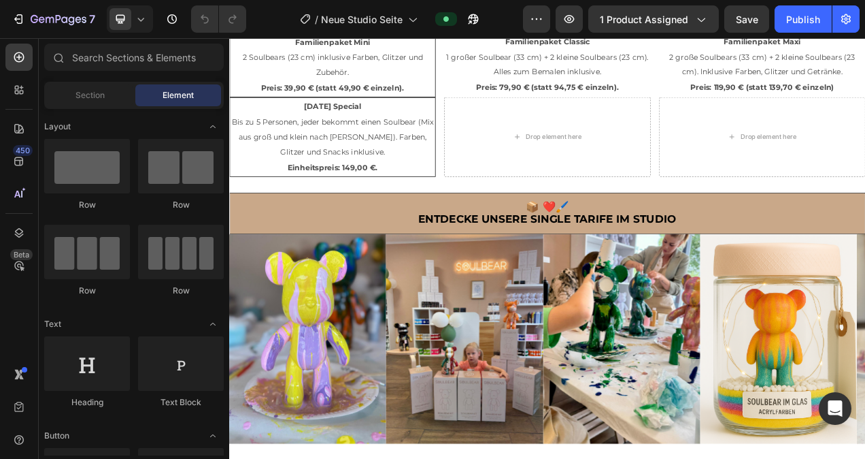
scroll to position [1171, 0]
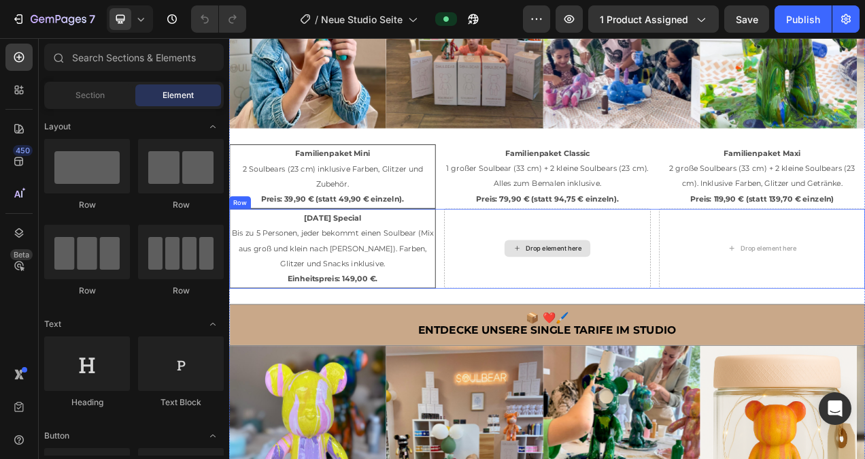
click at [610, 303] on div "Drop element here" at bounding box center [646, 308] width 72 height 11
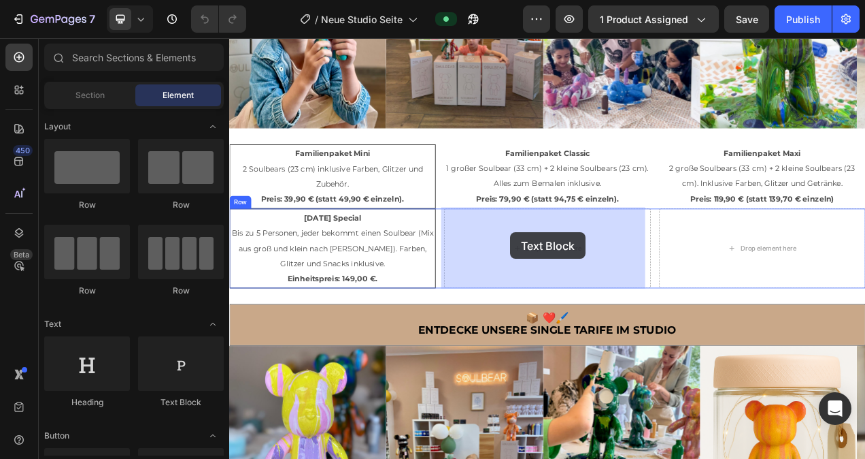
drag, startPoint x: 433, startPoint y: 396, endPoint x: 590, endPoint y: 287, distance: 191.2
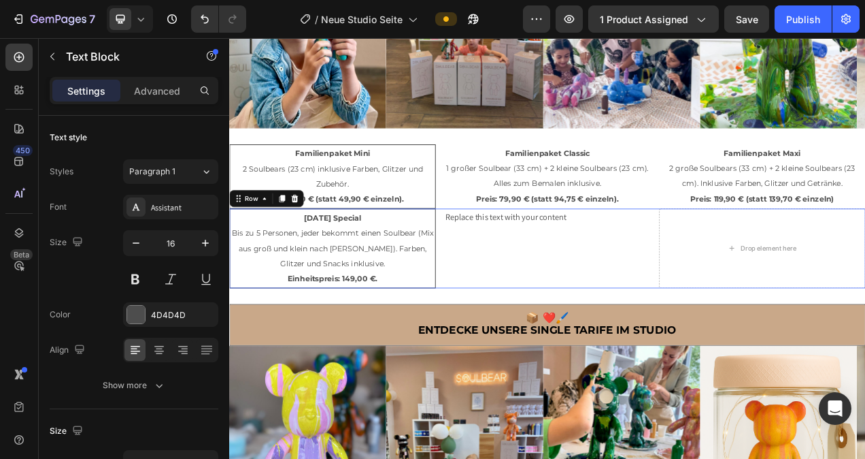
click at [691, 327] on div "Replace this text with your content Text Block" at bounding box center [637, 308] width 265 height 102
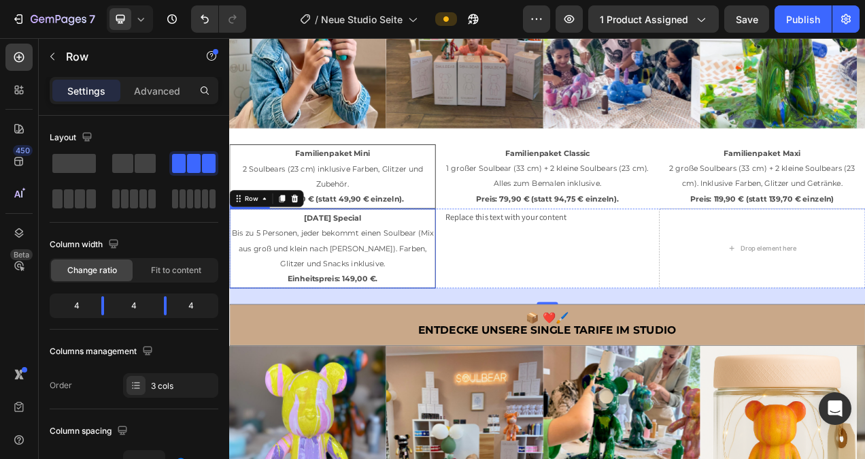
click at [445, 344] on p "Family Day Special Bis zu 5 Personen, jeder bekommt einen Soulbear (Mix aus gro…" at bounding box center [361, 308] width 261 height 98
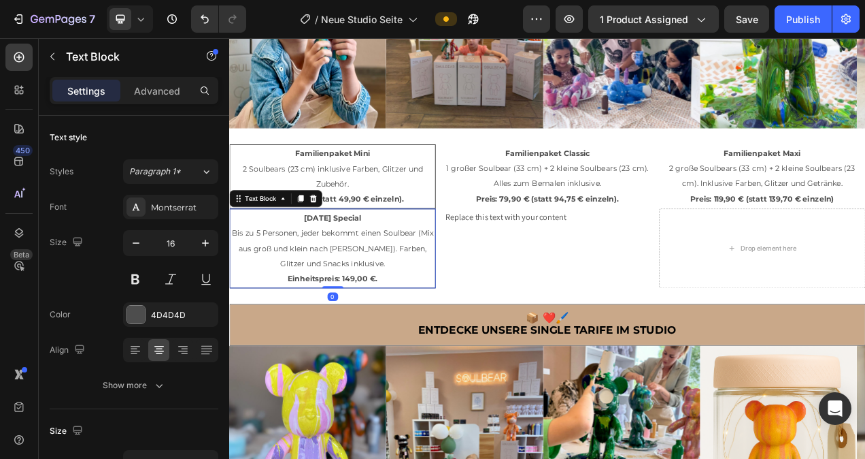
click at [438, 344] on p "Family Day Special Bis zu 5 Personen, jeder bekommt einen Soulbear (Mix aus gro…" at bounding box center [361, 308] width 261 height 98
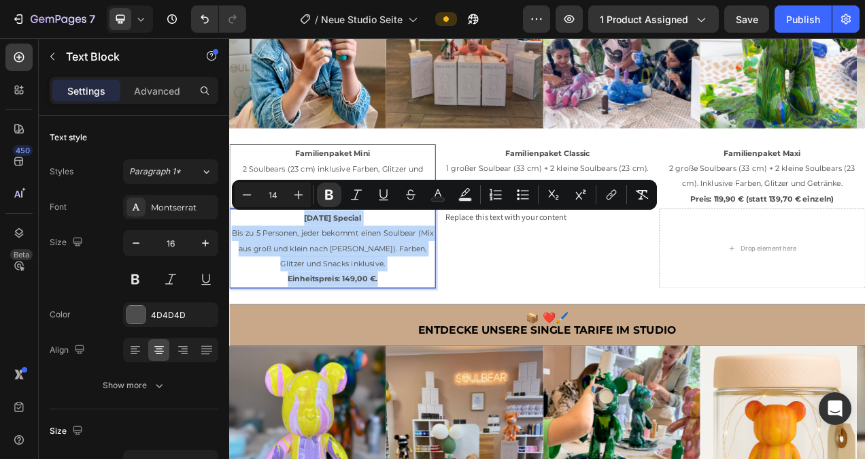
drag, startPoint x: 438, startPoint y: 344, endPoint x: 311, endPoint y: 273, distance: 145.6
click at [311, 273] on p "[DATE] Special Bis zu 5 Personen, jeder bekommt einen Soulbear (Mix aus groß un…" at bounding box center [361, 308] width 261 height 98
copy p "[DATE] Special Bis zu 5 Personen, jeder bekommt einen Soulbear (Mix aus groß un…"
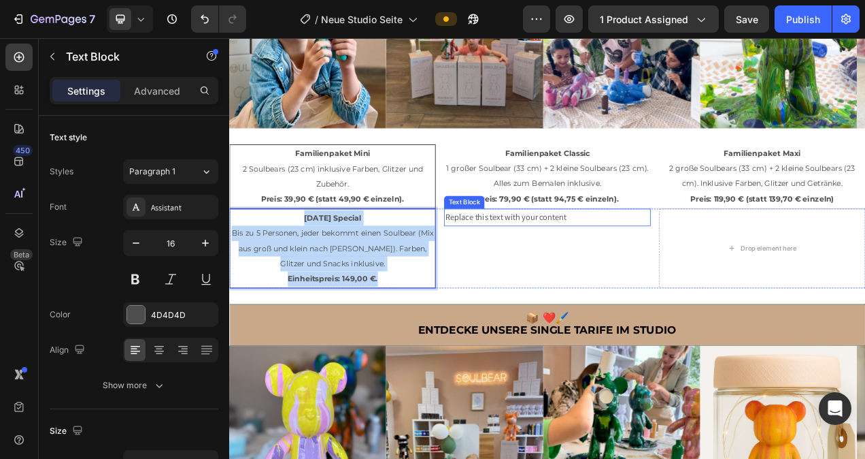
click at [669, 265] on div "Replace this text with your content" at bounding box center [637, 268] width 265 height 22
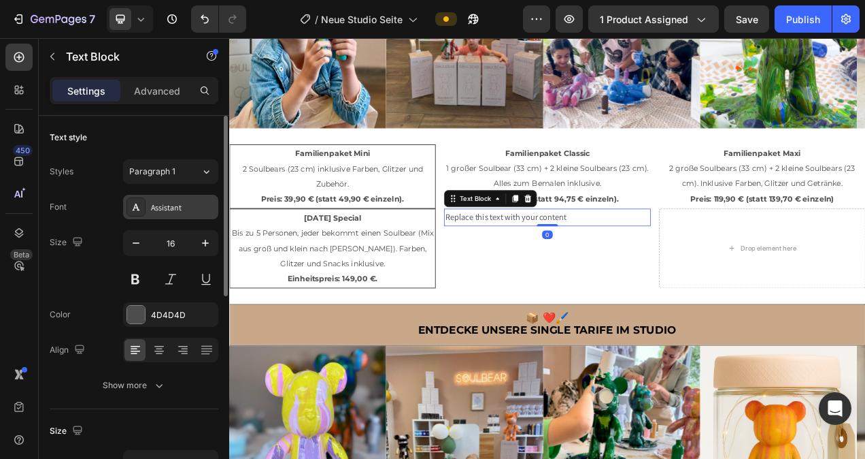
click at [183, 213] on div "Assistant" at bounding box center [170, 207] width 95 height 24
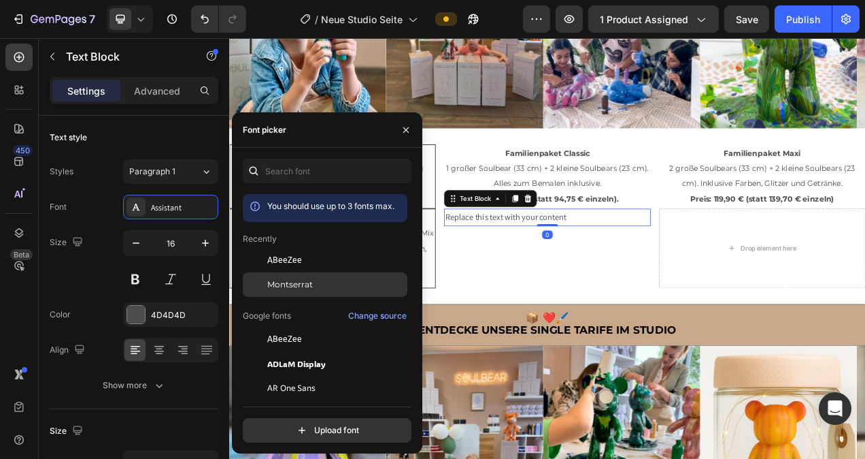
click at [269, 277] on div "Montserrat" at bounding box center [325, 284] width 165 height 24
click at [716, 263] on div "Replace this text with your content" at bounding box center [637, 268] width 265 height 22
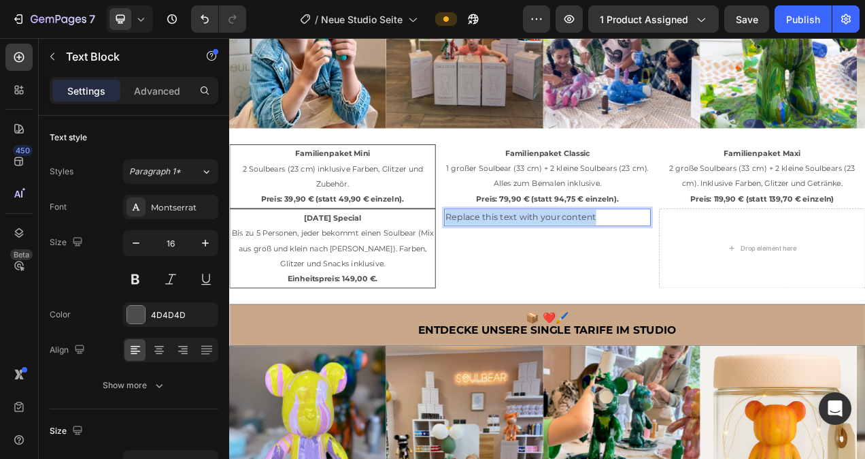
drag, startPoint x: 712, startPoint y: 263, endPoint x: 505, endPoint y: 269, distance: 206.2
click at [506, 269] on p "Replace this text with your content" at bounding box center [637, 269] width 262 height 20
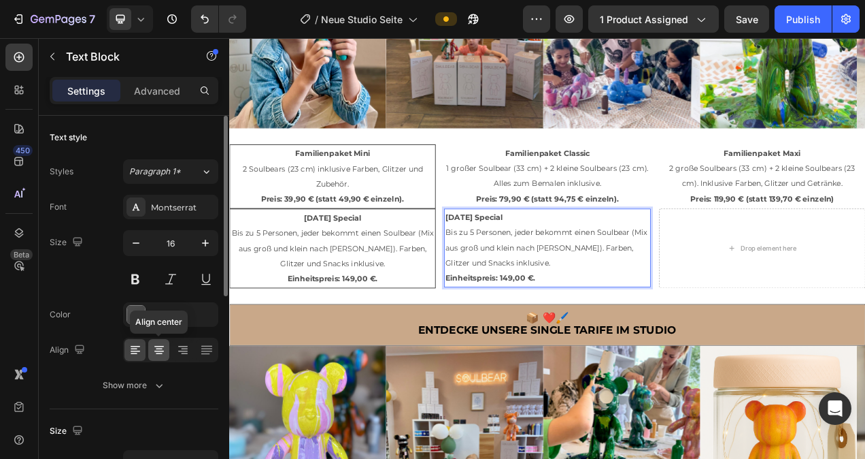
click at [157, 345] on icon at bounding box center [159, 350] width 14 height 14
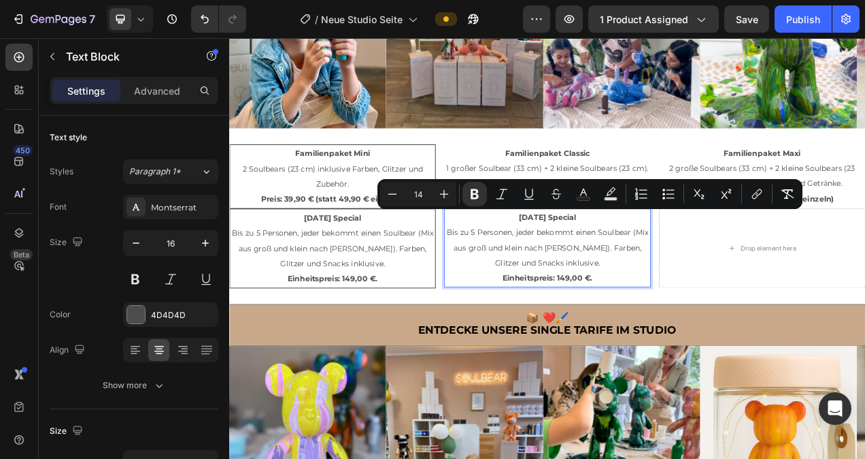
drag, startPoint x: 691, startPoint y: 265, endPoint x: 585, endPoint y: 263, distance: 106.2
click at [585, 263] on p "Family Day Special Bis zu 5 Personen, jeder bekommt einen Soulbear (Mix aus gro…" at bounding box center [637, 308] width 262 height 98
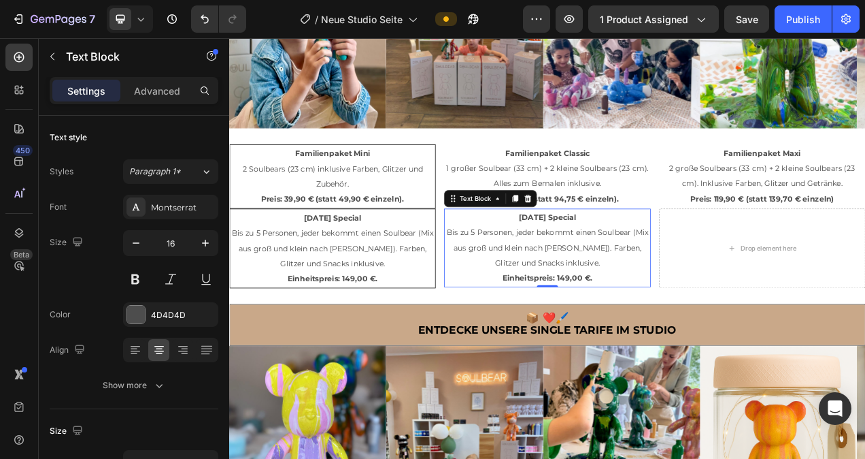
click at [706, 270] on p "Family Day Special Bis zu 5 Personen, jeder bekommt einen Soulbear (Mix aus gro…" at bounding box center [637, 308] width 262 height 98
click at [684, 261] on p "Family Day Special Bis zu 5 Personen, jeder bekommt einen Soulbear (Mix aus gro…" at bounding box center [637, 308] width 262 height 98
drag, startPoint x: 684, startPoint y: 261, endPoint x: 586, endPoint y: 265, distance: 98.0
click at [586, 265] on p "Family Day Special Bis zu 5 Personen, jeder bekommt einen Soulbear (Mix aus gro…" at bounding box center [637, 308] width 262 height 98
click at [625, 267] on strong "Familien-Tarif „Soulbear im Glass" at bounding box center [637, 268] width 227 height 12
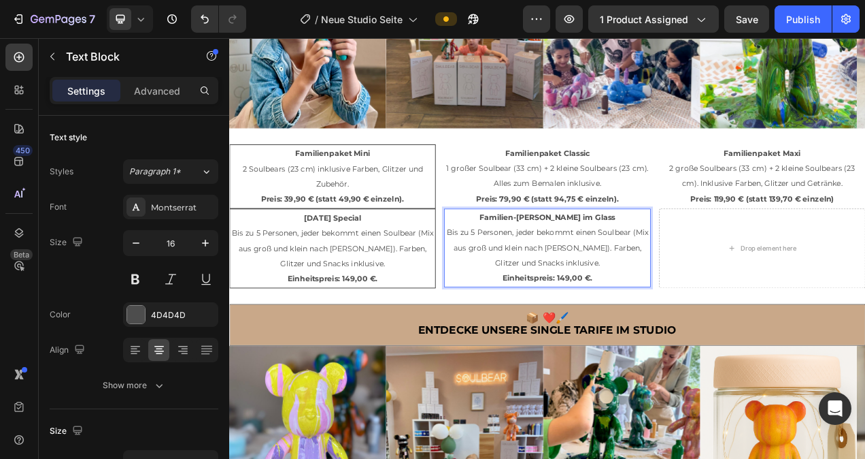
click at [718, 262] on p "Familien-Tarif Soulbear im Glass Bis zu 5 Personen, jeder bekommt einen Soulbea…" at bounding box center [637, 308] width 262 height 98
click at [716, 311] on span "Bis zu 5 Personen, jeder bekommt einen Soulbear (Mix aus groß und klein nach [P…" at bounding box center [637, 308] width 259 height 52
click at [704, 341] on p "Familien-Tarif Soulbear im Glas Bis zu 5 Personen, jeder bekommt einen Soulbear…" at bounding box center [637, 308] width 262 height 98
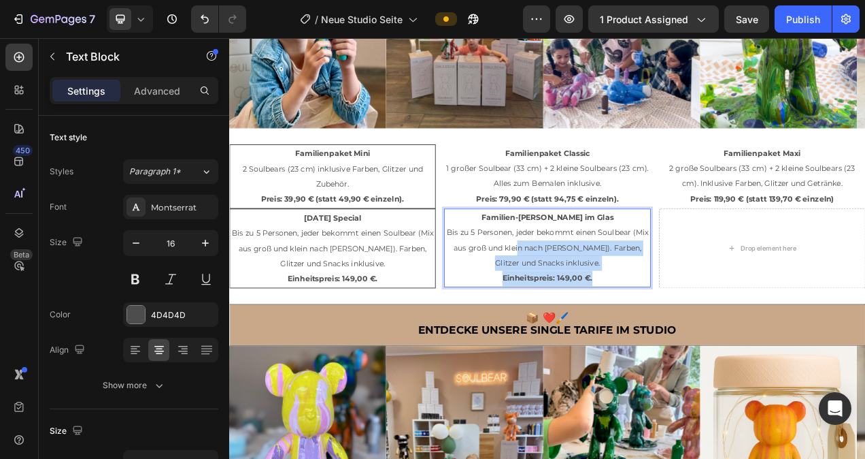
drag, startPoint x: 704, startPoint y: 341, endPoint x: 616, endPoint y: 314, distance: 92.5
click at [616, 314] on p "Familien-Tarif Soulbear im Glas Bis zu 5 Personen, jeder bekommt einen Soulbear…" at bounding box center [637, 308] width 262 height 98
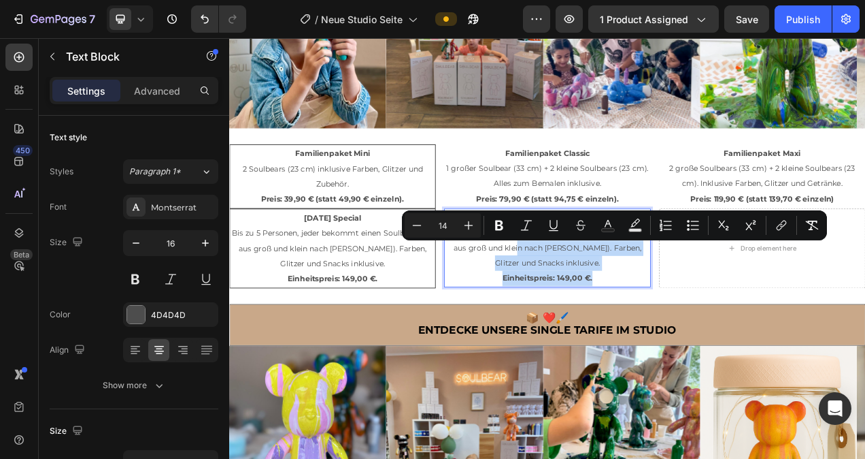
click at [695, 325] on p "Familien-Tarif Soulbear im Glas Bis zu 5 Personen, jeder bekommt einen Soulbear…" at bounding box center [637, 308] width 262 height 98
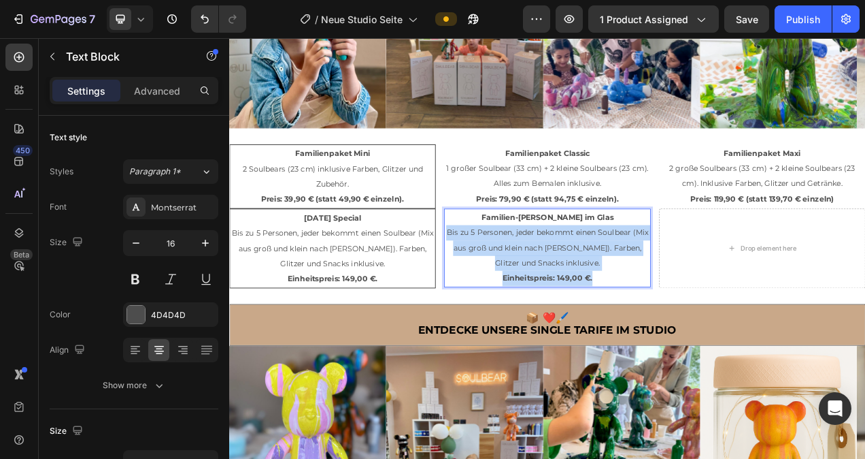
drag, startPoint x: 704, startPoint y: 346, endPoint x: 513, endPoint y: 292, distance: 198.8
click at [513, 292] on p "Familien-Tarif Soulbear im Glas Bis zu 5 Personen, jeder bekommt einen Soulbear…" at bounding box center [637, 308] width 262 height 98
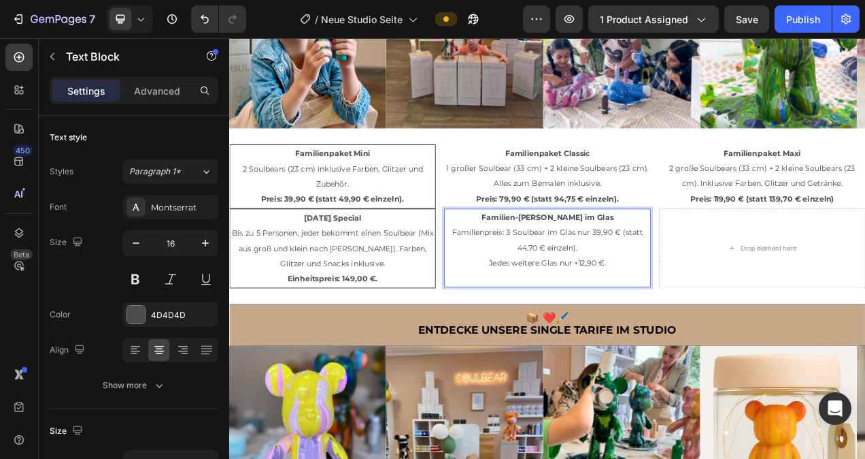
click at [728, 327] on p "Familien-Tarif Soulbear im Glas Familienpreis: 3 Soulbear im Glas nur 39,90 € (…" at bounding box center [637, 298] width 262 height 78
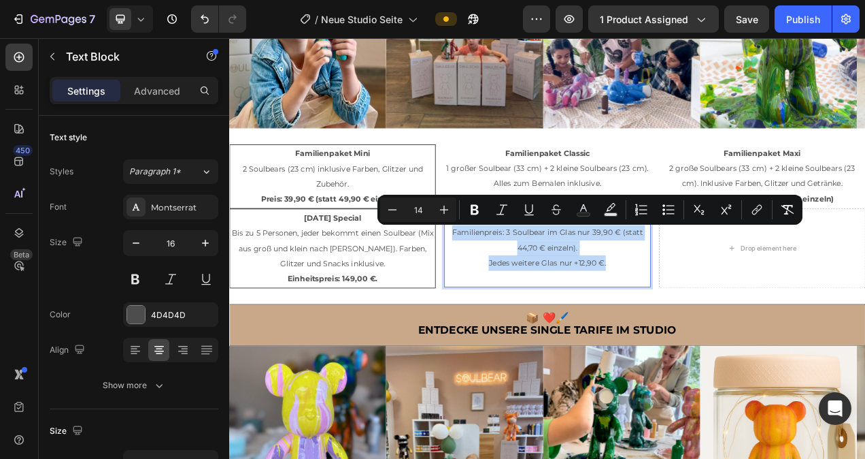
drag, startPoint x: 722, startPoint y: 327, endPoint x: 504, endPoint y: 289, distance: 220.9
click at [506, 289] on p "Familien-Tarif Soulbear im Glas Familienpreis: 3 Soulbear im Glas nur 39,90 € (…" at bounding box center [637, 298] width 262 height 78
click at [728, 323] on p "Familien-Tarif Soulbear im Glas Familienpreis: 3 Soulbear im Glas nur 39,90 € (…" at bounding box center [637, 298] width 262 height 78
click at [729, 323] on p "Familien-Tarif Soulbear im Glas Familienpreis: 3 Soulbear im Glas nur 39,90 € (…" at bounding box center [637, 298] width 262 height 78
click at [680, 308] on p "Familien-Tarif Soulbear im Glas Familienpreis: 3 Soulbear im Glas nur 39,90 € (…" at bounding box center [637, 298] width 262 height 78
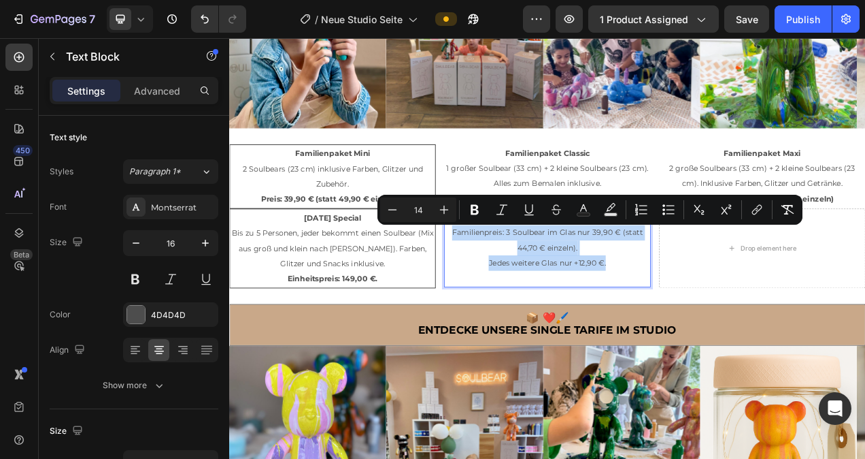
click at [683, 303] on p "Familien-Tarif Soulbear im Glas Familienpreis: 3 Soulbear im Glas nur 39,90 € (…" at bounding box center [637, 298] width 262 height 78
click at [729, 321] on p "Familien-Tarif Soulbear im Glas Familienpreis: 3 Soulbear im Glas nur 39,90 € (…" at bounding box center [637, 298] width 262 height 78
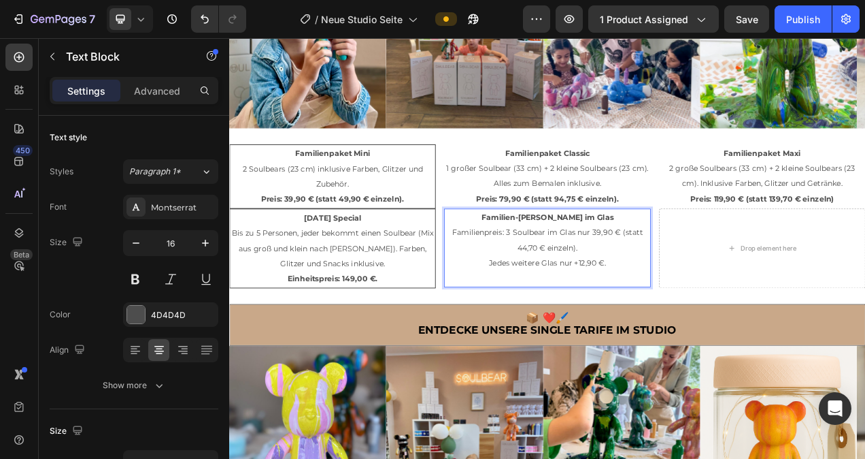
click at [689, 289] on span "Familienpreis: 3 Soulbear im Glas nur 39,90 € (statt 44,70 € einzeln)." at bounding box center [637, 298] width 245 height 32
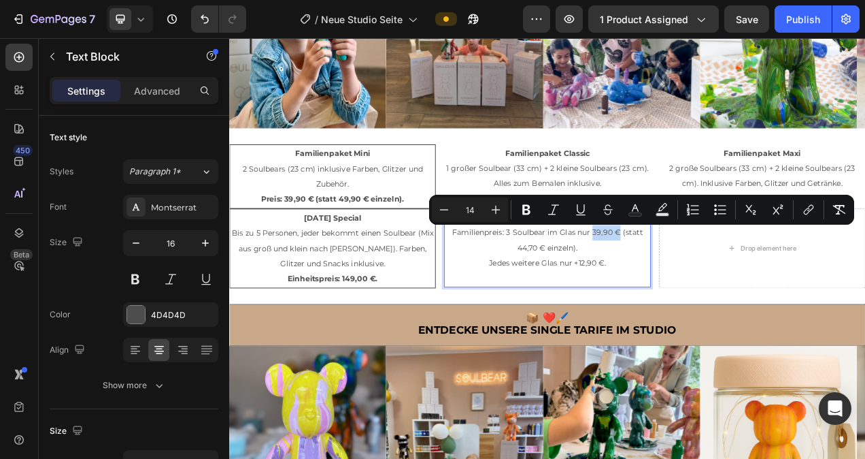
drag, startPoint x: 692, startPoint y: 289, endPoint x: 725, endPoint y: 290, distance: 32.7
click at [725, 290] on span "Familienpreis: 3 Soulbear im Glas nur 39,90 € (statt 44,70 € einzeln)." at bounding box center [637, 298] width 245 height 32
click at [528, 209] on icon "Editor contextual toolbar" at bounding box center [526, 210] width 8 height 10
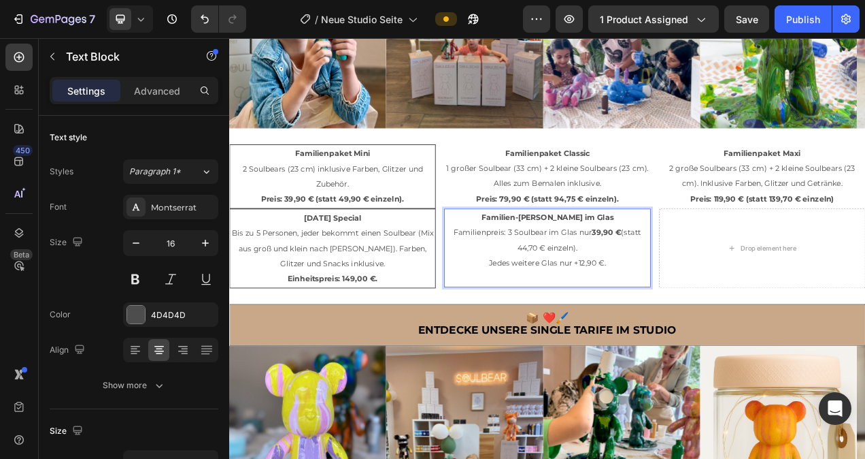
drag, startPoint x: 707, startPoint y: 310, endPoint x: 688, endPoint y: 294, distance: 24.6
click at [688, 294] on p "Familien-Tarif Soulbear im Glas Familienpreis: 3 Soulbear im Glas nur 39,90 € (…" at bounding box center [637, 298] width 262 height 78
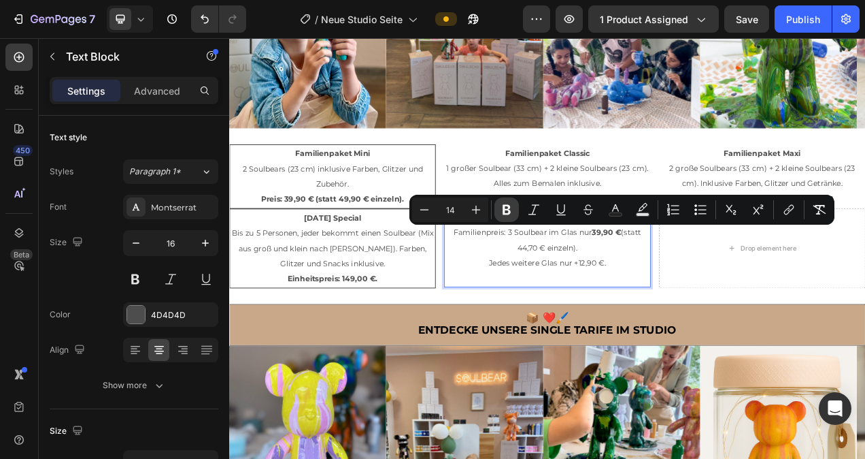
click at [510, 210] on icon "Editor contextual toolbar" at bounding box center [507, 210] width 8 height 10
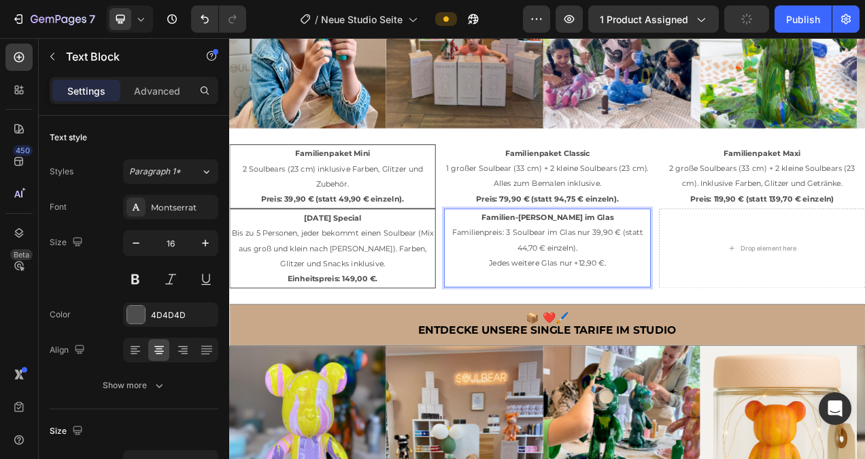
click at [674, 305] on p "Familien-Tarif Soulbear im Glas Familienpreis: 3 Soulbear im Glas nur 39,90 € (…" at bounding box center [637, 298] width 262 height 78
drag, startPoint x: 674, startPoint y: 305, endPoint x: 689, endPoint y: 288, distance: 22.7
click at [689, 288] on p "Familien-Tarif Soulbear im Glas Familienpreis: 3 Soulbear im Glas nur 39,90 € (…" at bounding box center [637, 298] width 262 height 78
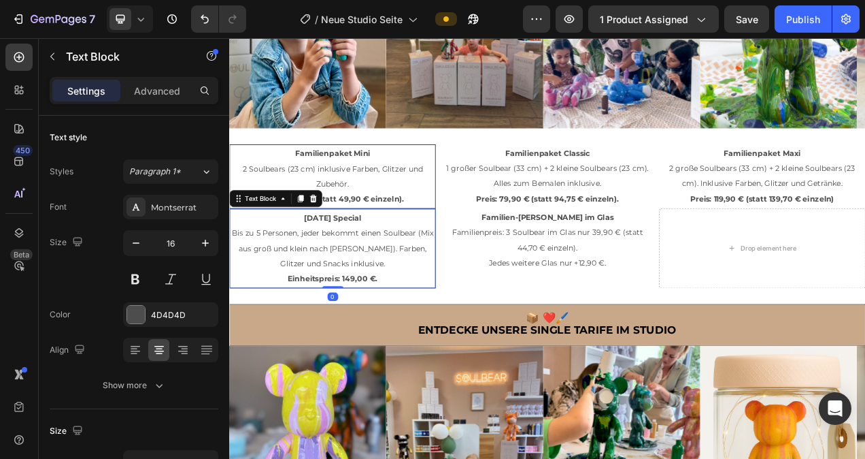
click at [448, 302] on span "Bis zu 5 Personen, jeder bekommt einen Soulbear (Mix aus groß und klein nach [P…" at bounding box center [361, 308] width 259 height 52
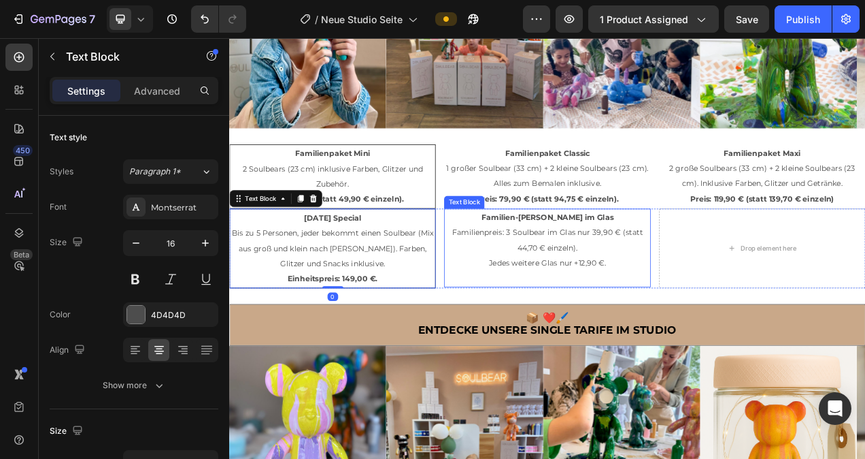
click at [690, 306] on p "Familien-Tarif Soulbear im Glas Familienpreis: 3 Soulbear im Glas nur 39,90 € (…" at bounding box center [637, 298] width 262 height 78
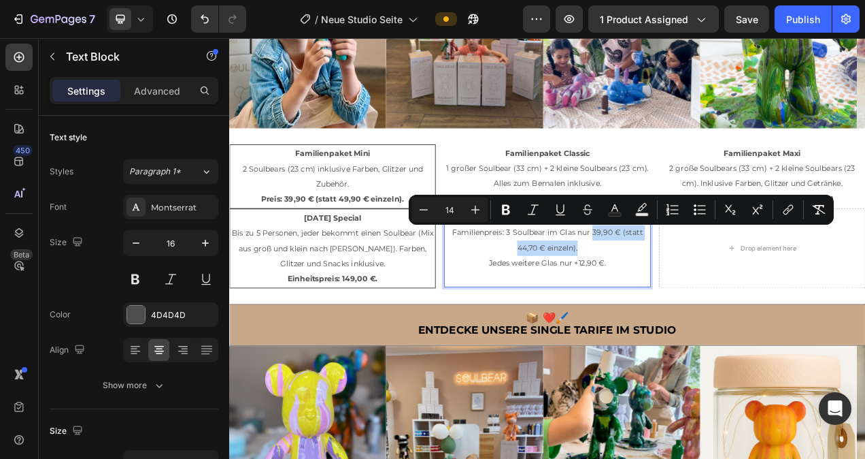
drag, startPoint x: 688, startPoint y: 308, endPoint x: 691, endPoint y: 292, distance: 16.0
click at [691, 292] on p "Familien-Tarif Soulbear im Glas Familienpreis: 3 Soulbear im Glas nur 39,90 € (…" at bounding box center [637, 298] width 262 height 78
click at [507, 214] on icon "Editor contextual toolbar" at bounding box center [506, 210] width 8 height 10
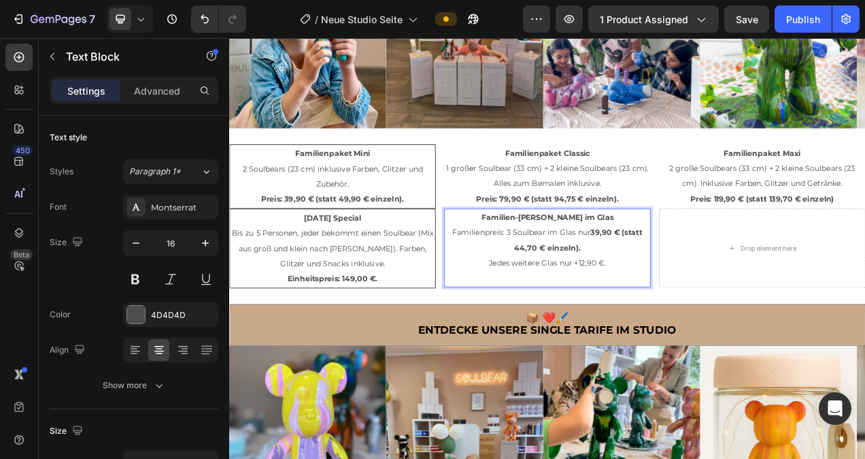
click at [712, 328] on p "Familien-Tarif Soulbear im Glas Familienpreis: 3 Soulbear im Glas nur 39,90 € (…" at bounding box center [637, 298] width 262 height 78
drag, startPoint x: 719, startPoint y: 325, endPoint x: 554, endPoint y: 332, distance: 164.8
click at [554, 332] on p "Familien-Tarif Soulbear im Glas Familienpreis: 3 Soulbear im Glas nur 39,90 € (…" at bounding box center [637, 298] width 262 height 78
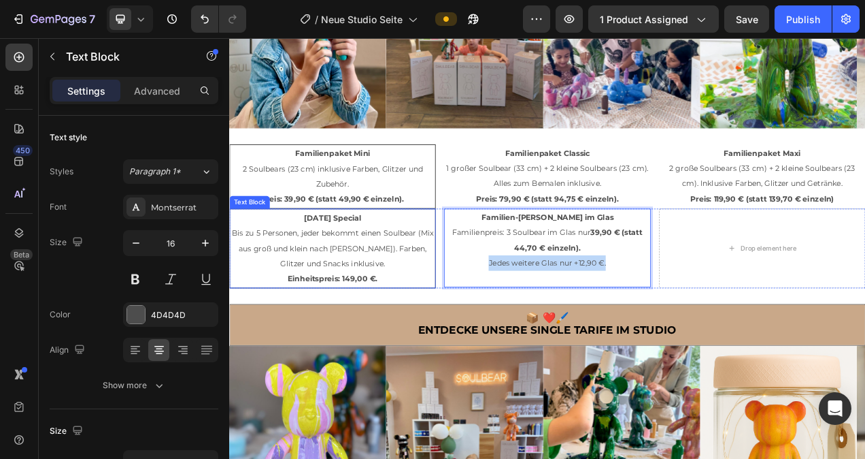
click at [444, 337] on p "Family Day Special Bis zu 5 Personen, jeder bekommt einen Soulbear (Mix aus gro…" at bounding box center [361, 308] width 261 height 98
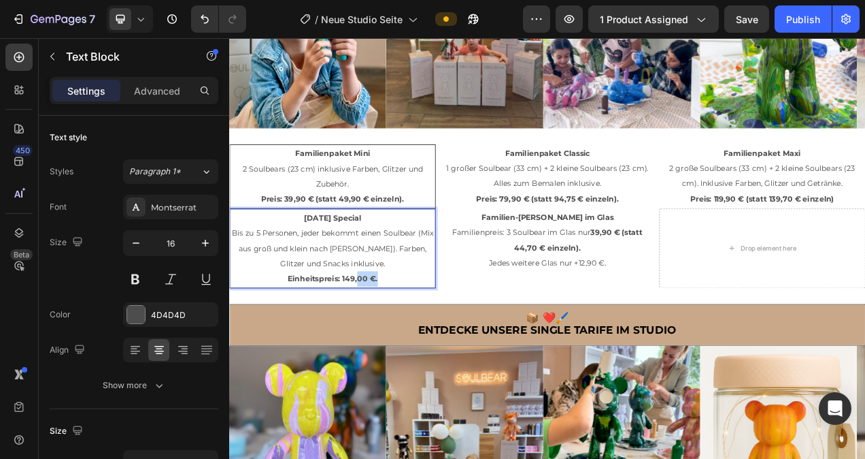
drag, startPoint x: 442, startPoint y: 344, endPoint x: 393, endPoint y: 344, distance: 49.0
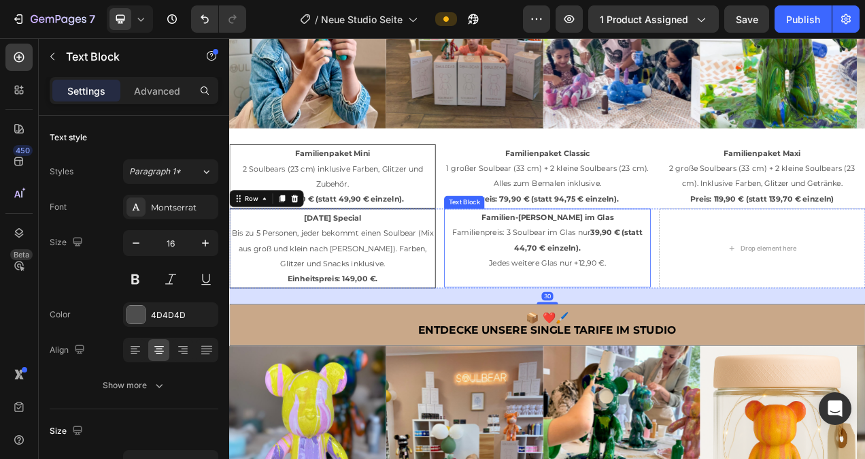
click at [732, 327] on p "Familien-Tarif Soulbear im Glas Familienpreis: 3 Soulbear im Glas nur 39,90 € (…" at bounding box center [637, 298] width 262 height 78
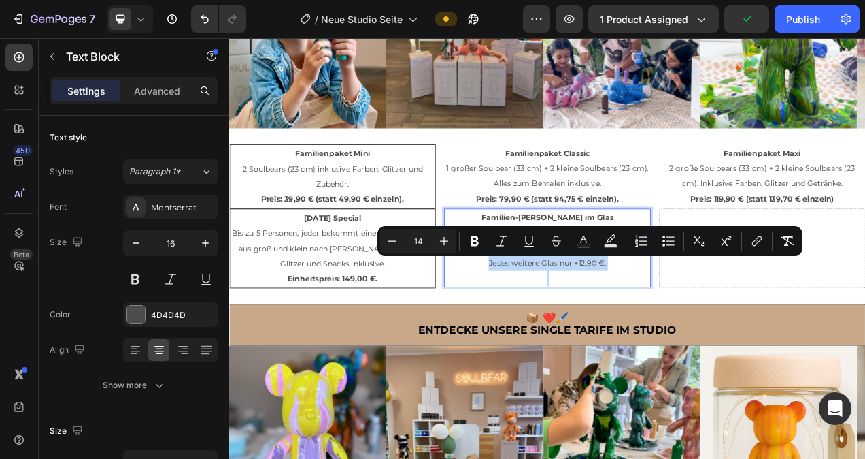
drag, startPoint x: 712, startPoint y: 328, endPoint x: 560, endPoint y: 334, distance: 151.8
click at [560, 334] on p "Familien-Tarif Soulbear im Glas Familienpreis: 3 Soulbear im Glas nur 39,90 € (…" at bounding box center [637, 298] width 262 height 78
click at [474, 240] on icon "Editor contextual toolbar" at bounding box center [475, 241] width 8 height 10
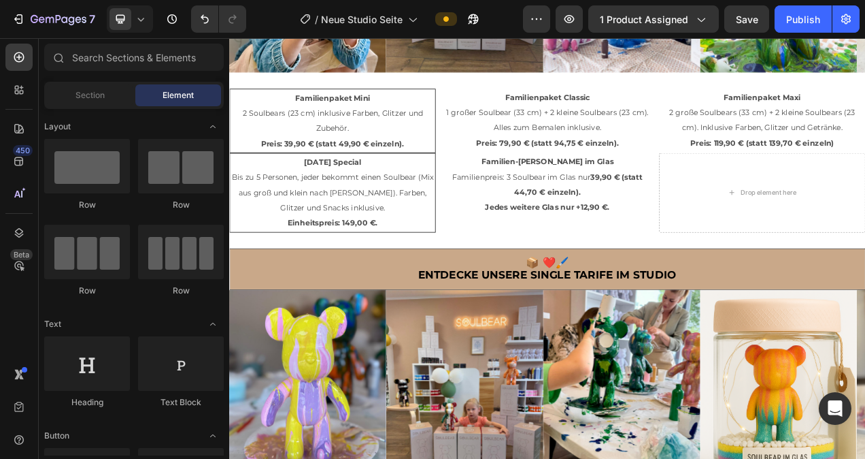
scroll to position [1227, 0]
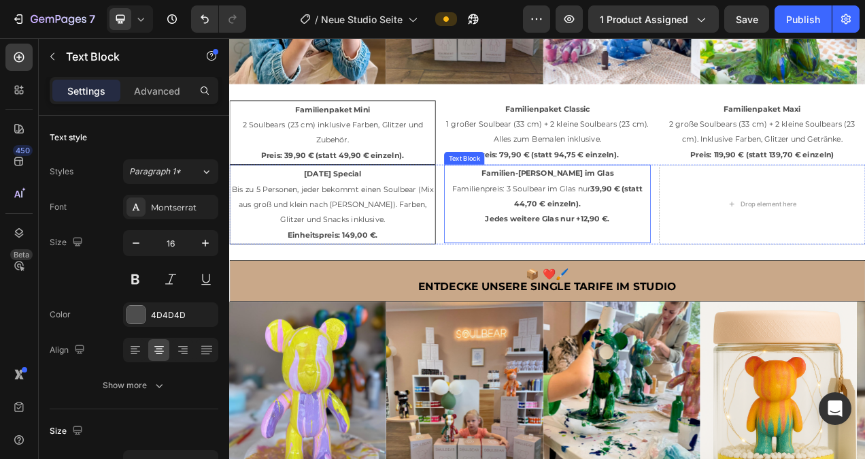
click at [705, 254] on p "Familien-Tarif Soulbear im Glas Familienpreis: 3 Soulbear im Glas nur 39,90 € (…" at bounding box center [637, 241] width 262 height 78
click at [603, 250] on strong "39,90 € (statt 44,70 € einzeln)." at bounding box center [677, 241] width 165 height 32
click at [812, 18] on div "Publish" at bounding box center [803, 19] width 34 height 14
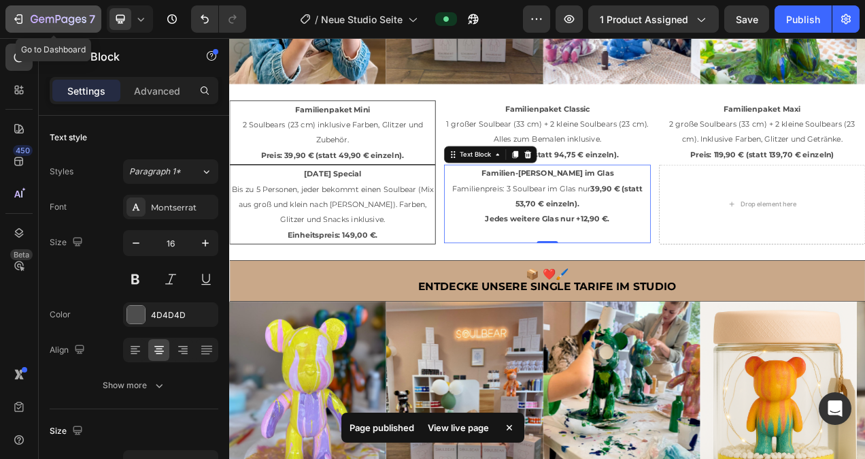
click at [18, 15] on icon "button" at bounding box center [19, 19] width 14 height 14
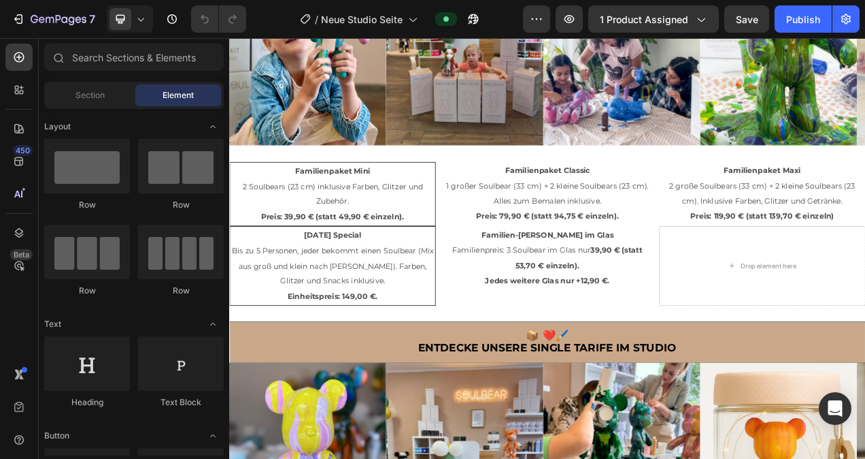
scroll to position [1159, 0]
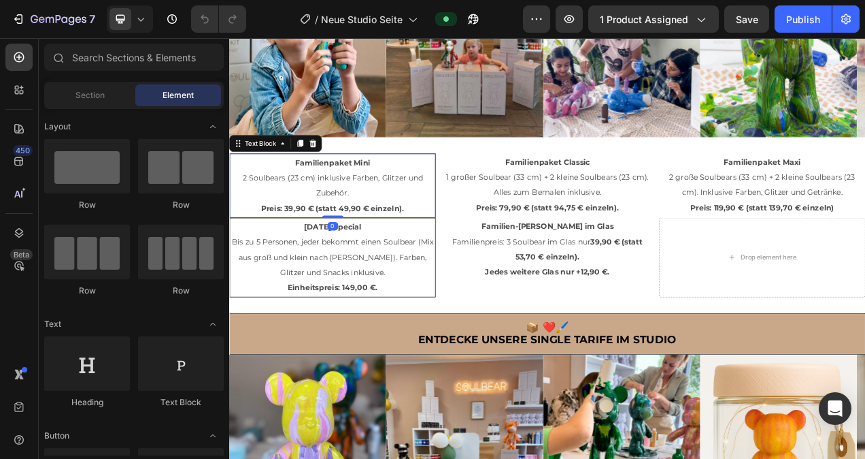
click at [442, 235] on p "2 Soulbears (23 cm) inklusive Farben, Glitzer und Zubehör. Preis: 39,90 € (stat…" at bounding box center [361, 237] width 261 height 59
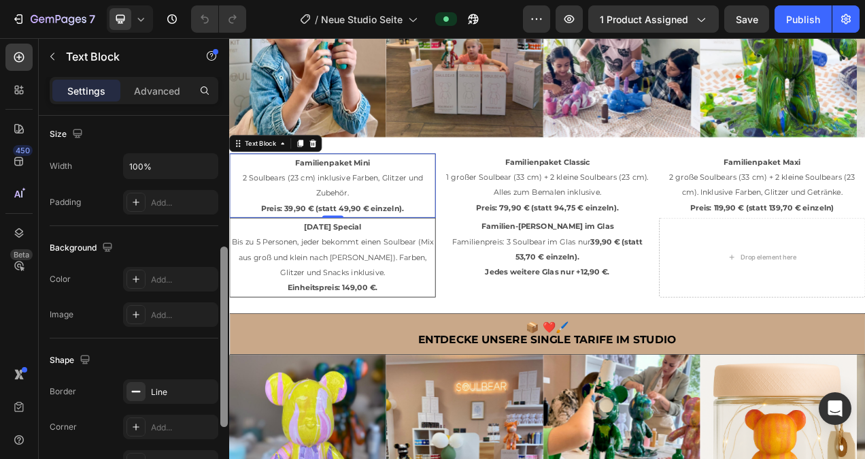
scroll to position [304, 0]
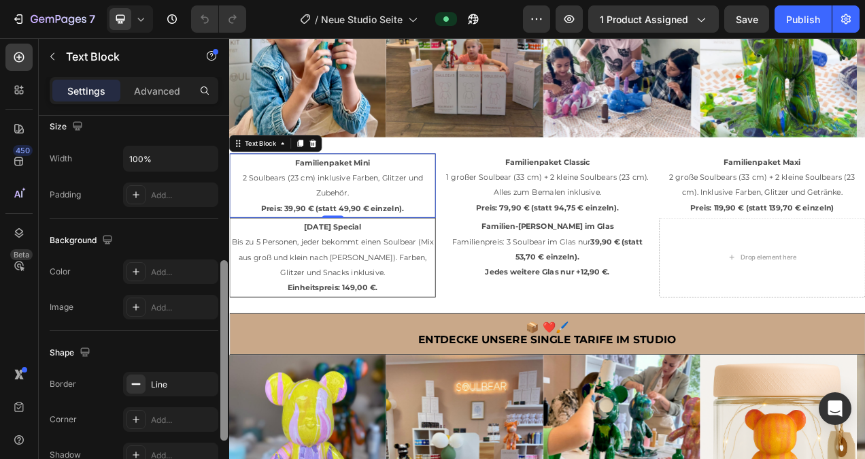
drag, startPoint x: 223, startPoint y: 170, endPoint x: 218, endPoint y: 306, distance: 136.1
click at [218, 306] on div "Text style Styles Paragraph 1* Font Montserrat Size 16 Color 4D4D4D Align Show …" at bounding box center [134, 307] width 190 height 382
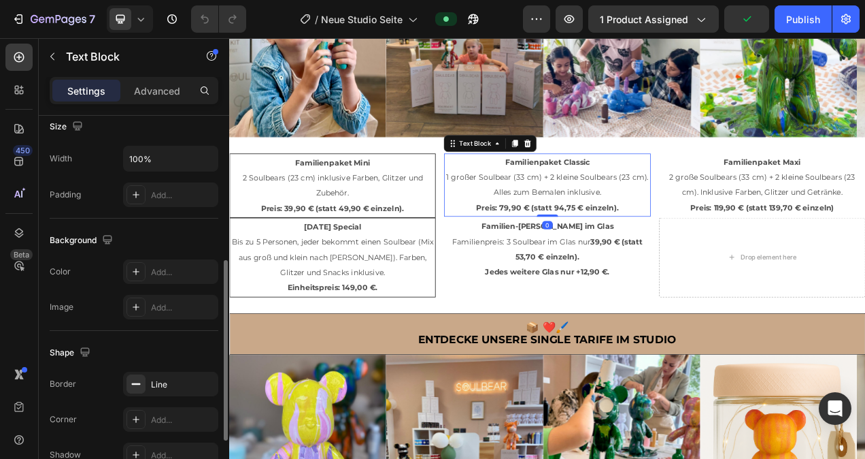
click at [520, 229] on p "Familienpaket Classic 1 großer Soulbear (33 cm) + 2 kleine Soulbears (23 cm). A…" at bounding box center [637, 227] width 262 height 78
click at [163, 382] on div "Add..." at bounding box center [183, 384] width 64 height 12
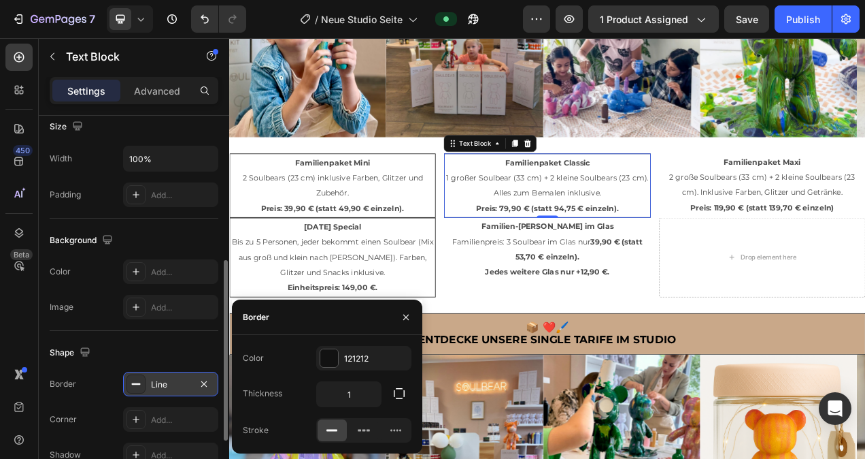
click at [188, 347] on div "Shape" at bounding box center [134, 353] width 169 height 22
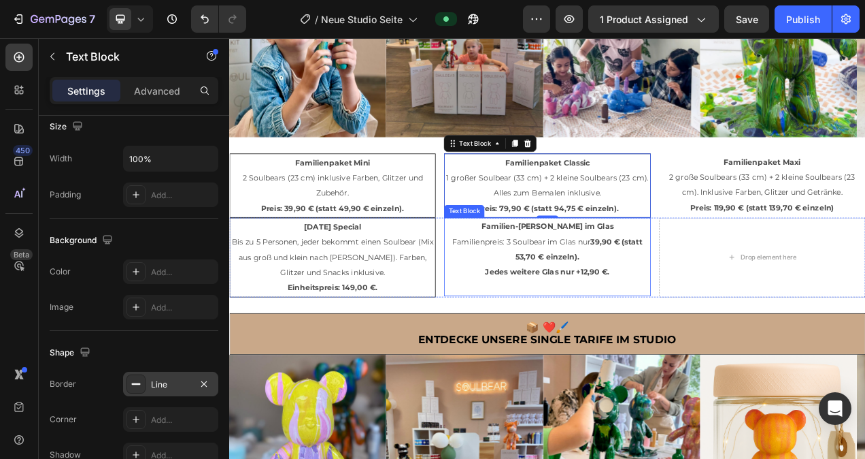
click at [519, 308] on p "Familien-Tarif Soulbear im Glas Familienpreis: 3 Soulbear im Glas nur 39,90 € (…" at bounding box center [637, 309] width 262 height 78
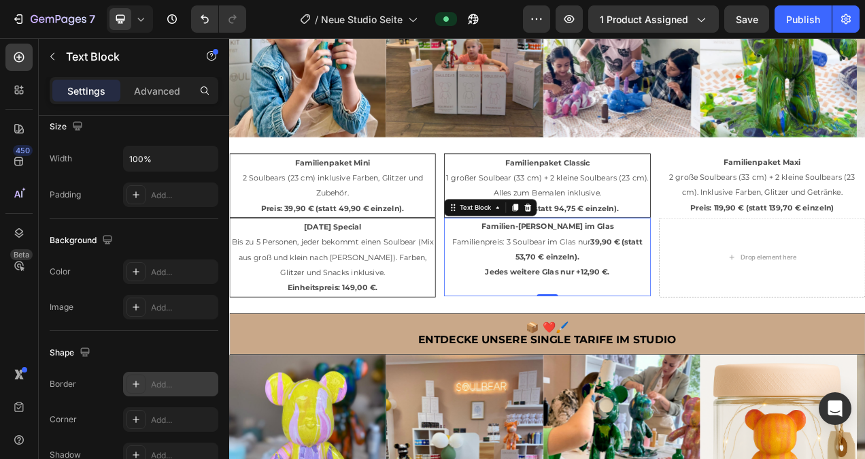
click at [158, 376] on div "Add..." at bounding box center [170, 383] width 95 height 24
click at [169, 340] on div "Shape Border Line Corner Add... Shadow Add..." at bounding box center [134, 405] width 169 height 148
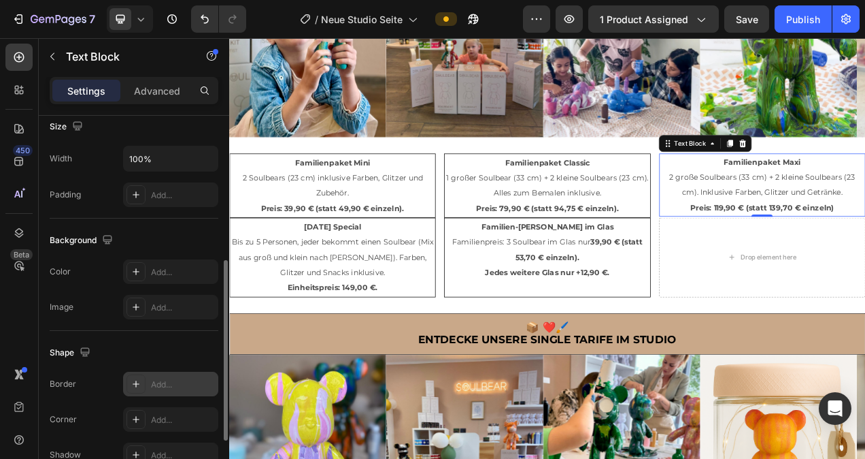
click at [152, 378] on div "Add..." at bounding box center [183, 384] width 64 height 12
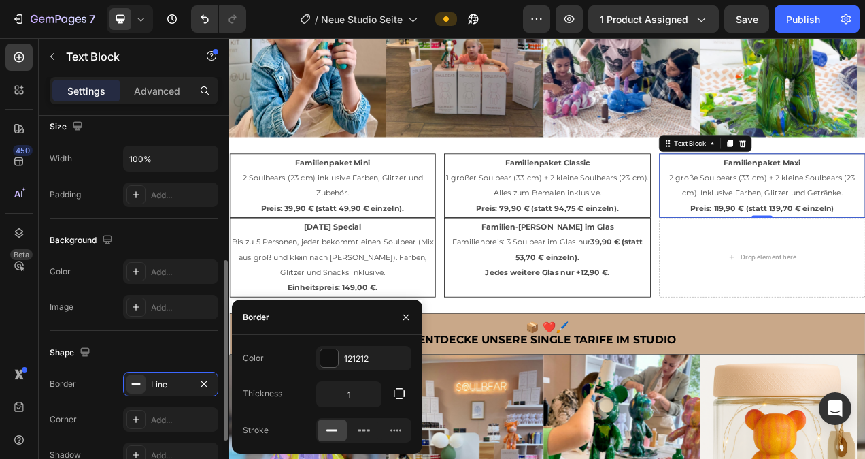
click at [182, 350] on div "Shape" at bounding box center [134, 353] width 169 height 22
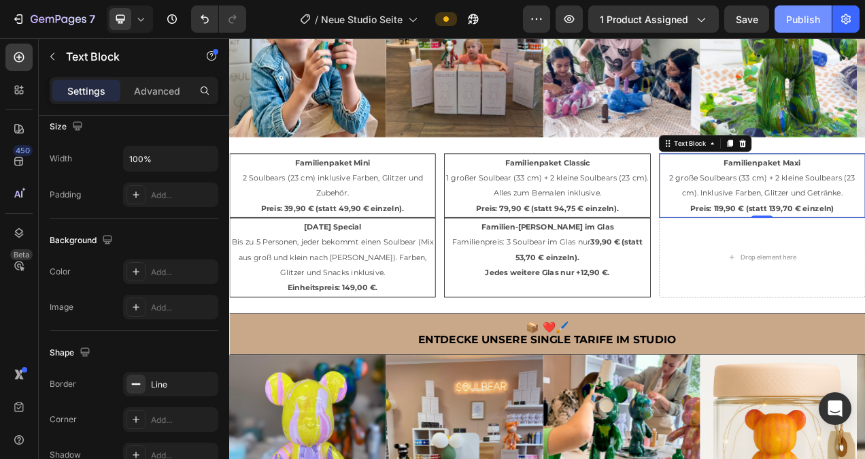
click at [809, 22] on div "Publish" at bounding box center [803, 19] width 34 height 14
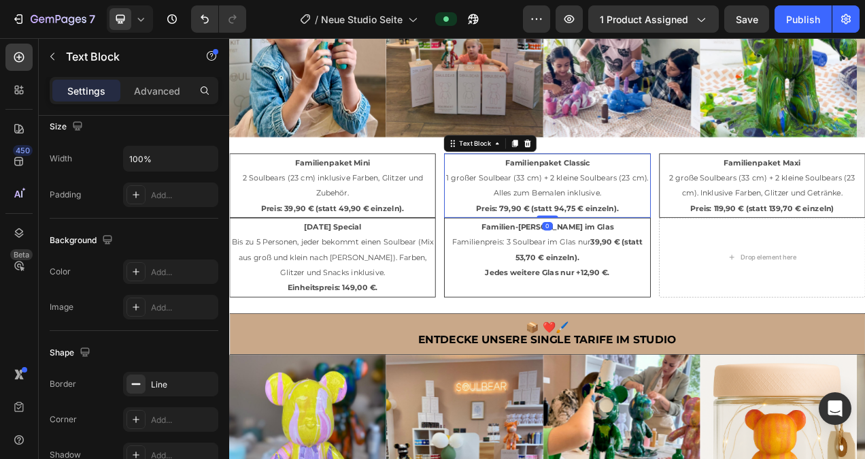
click at [750, 264] on div "Familienpaket Classic 1 großer Soulbear (33 cm) + 2 kleine Soulbears (23 cm). A…" at bounding box center [637, 227] width 265 height 82
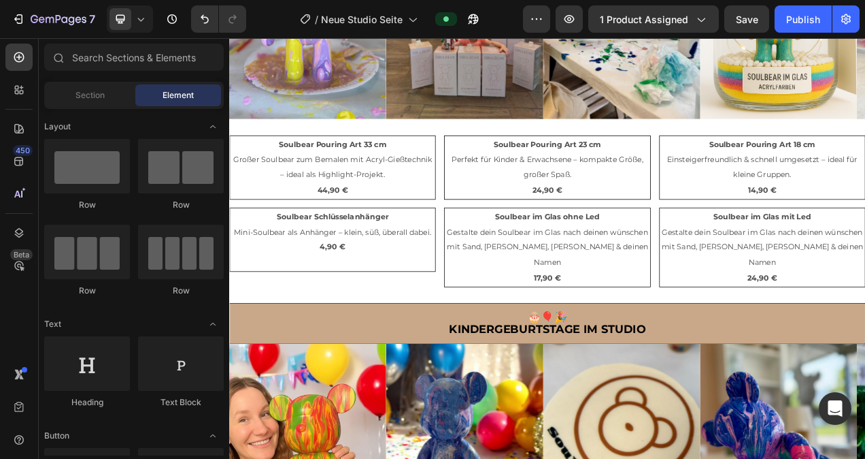
scroll to position [1734, 0]
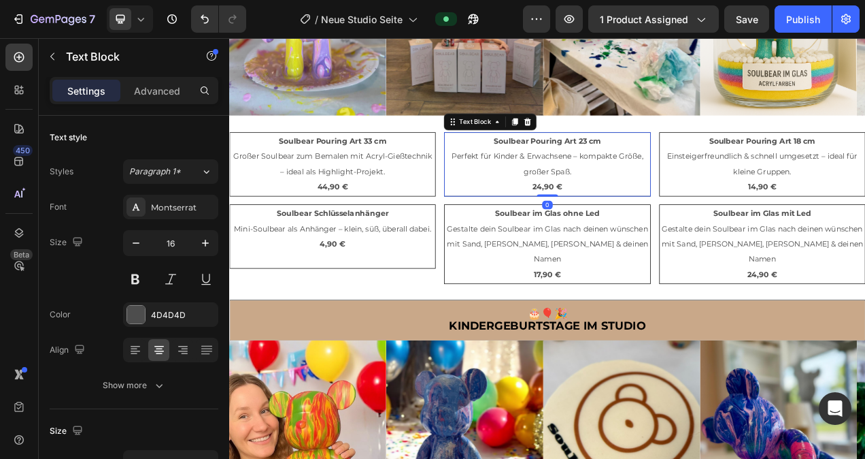
click at [718, 232] on p "24,90 €" at bounding box center [637, 230] width 261 height 20
click at [769, 236] on div "Soulbear Pouring Art 33 cm Großer Soulbear zum Bemalen mit Acryl-Gießtechnik – …" at bounding box center [637, 200] width 816 height 82
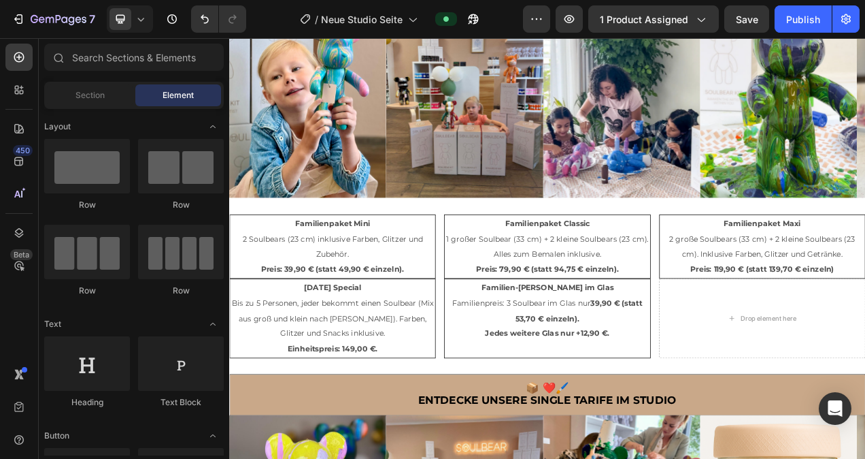
scroll to position [1074, 0]
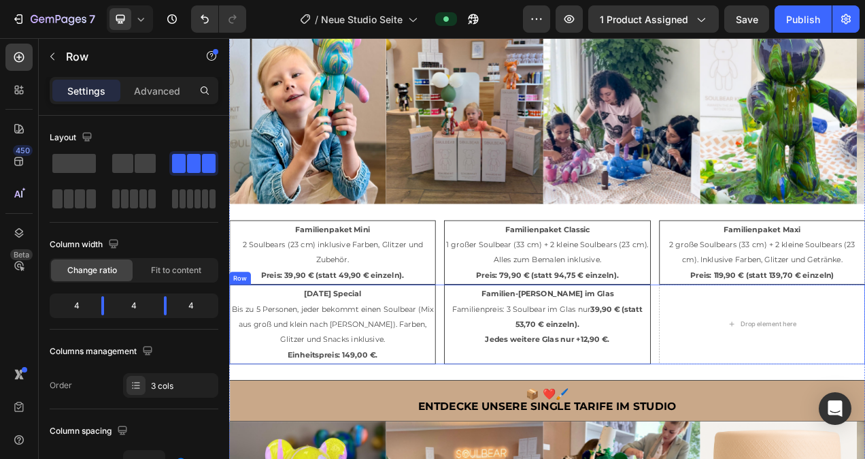
click at [769, 354] on div "Family Day Special Bis zu 5 Personen, jeder bekommt einen Soulbear (Mix aus gro…" at bounding box center [637, 405] width 816 height 102
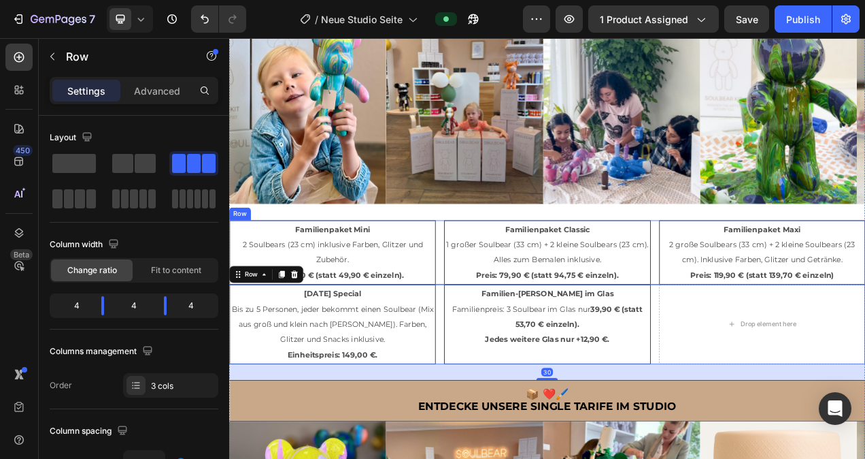
scroll to position [304, 0]
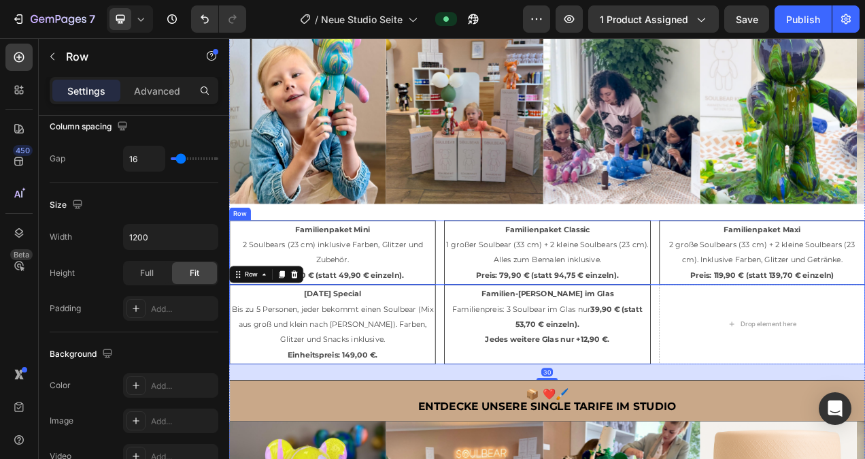
click at [767, 348] on div "Familienpaket Mini 2 Soulbears (23 cm) inklusive Farben, Glitzer und Zubehör. P…" at bounding box center [637, 313] width 816 height 82
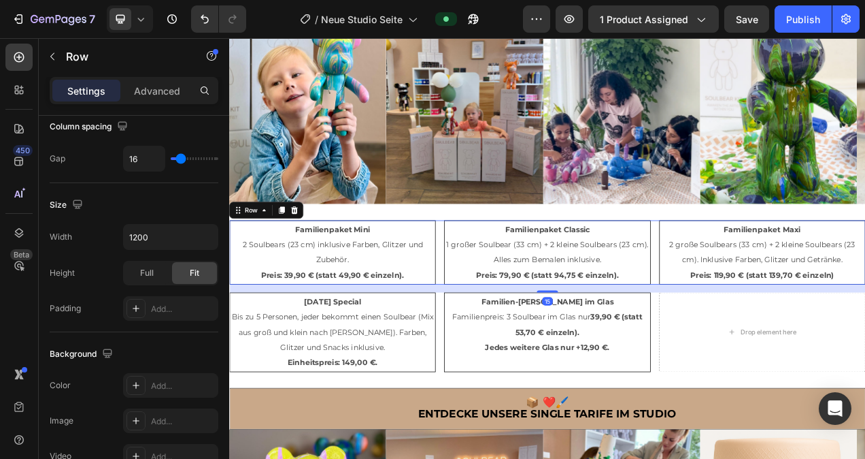
drag, startPoint x: 635, startPoint y: 350, endPoint x: 646, endPoint y: 361, distance: 15.9
click at [646, 354] on div "15" at bounding box center [637, 354] width 816 height 0
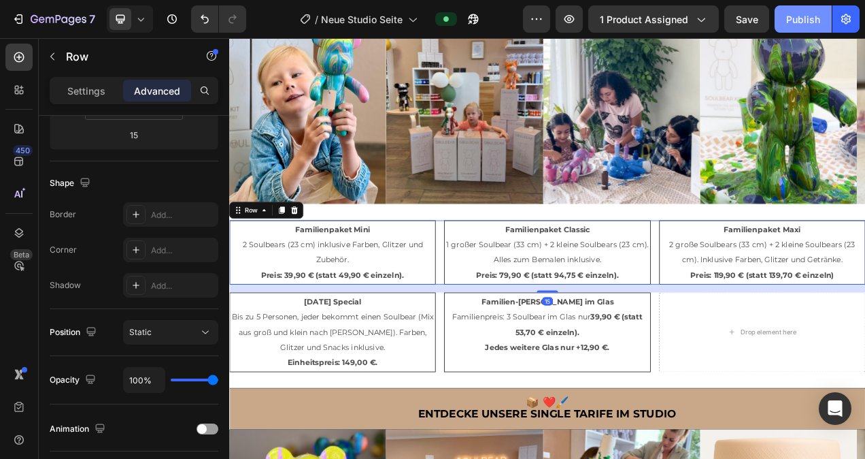
click at [803, 22] on div "Publish" at bounding box center [803, 19] width 34 height 14
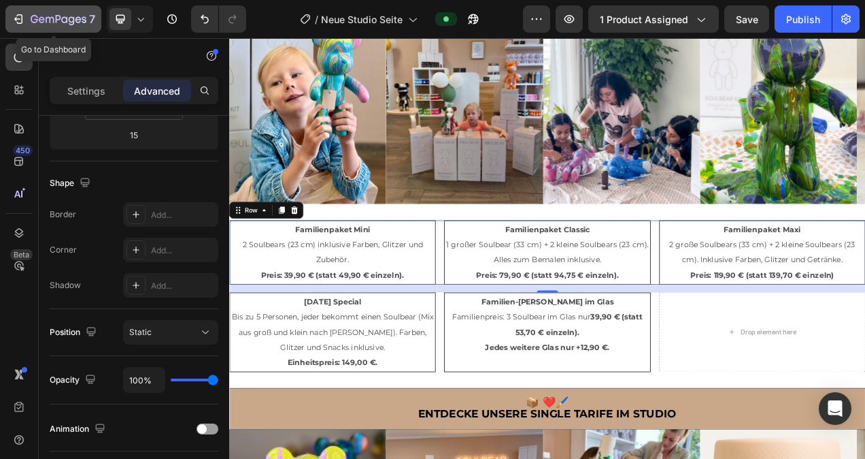
click at [12, 13] on icon "button" at bounding box center [19, 19] width 14 height 14
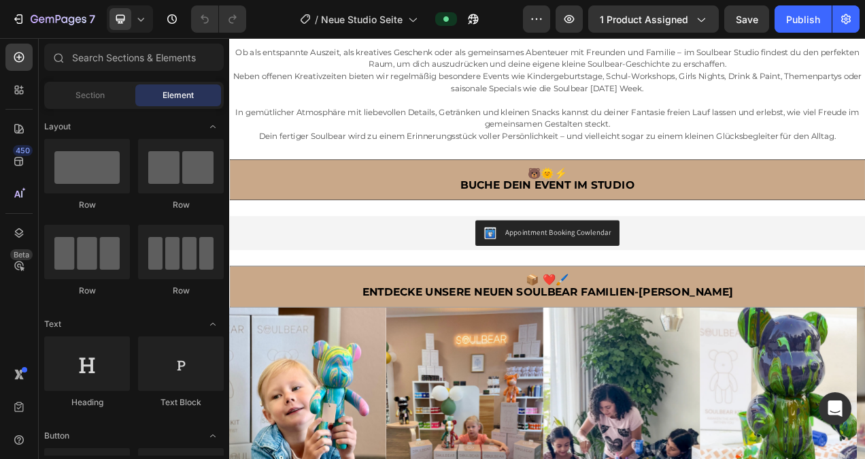
scroll to position [688, 0]
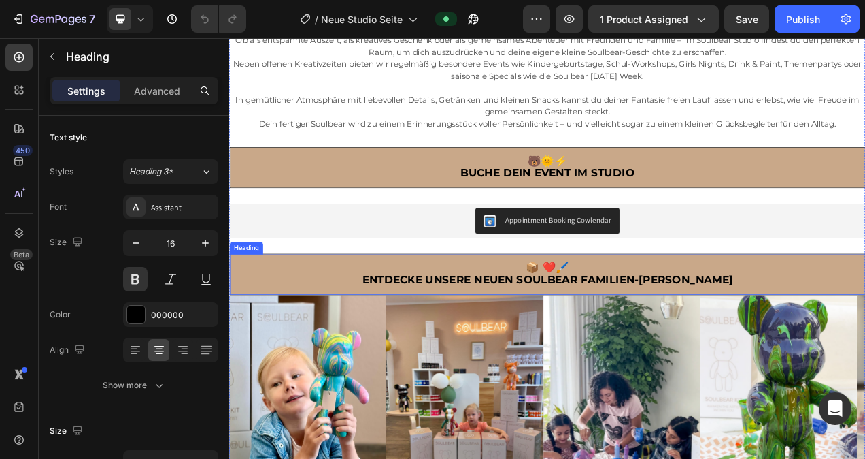
click at [779, 347] on span "Entdecke unsere neuen Soulbear Familien-[PERSON_NAME]" at bounding box center [638, 348] width 476 height 16
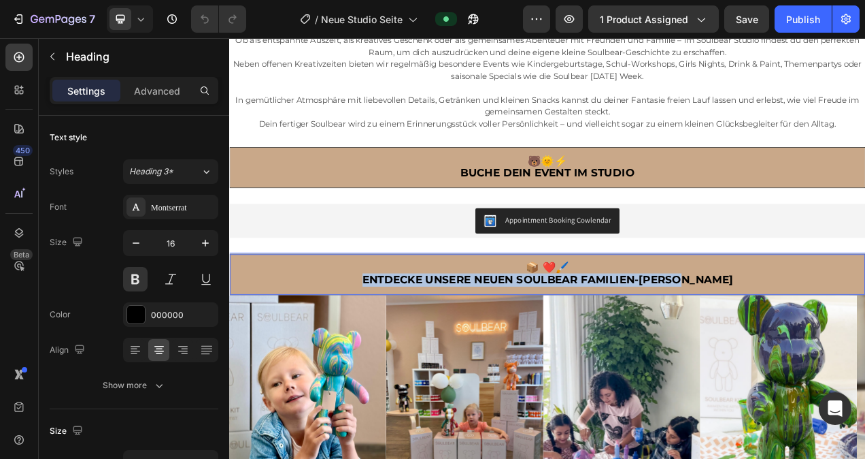
click at [779, 347] on span "Entdecke unsere neuen Soulbear Familien-[PERSON_NAME]" at bounding box center [638, 348] width 476 height 16
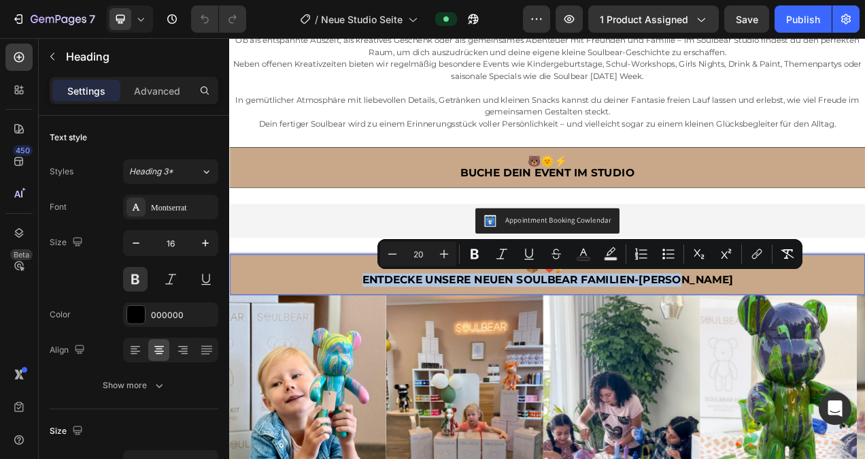
click at [779, 349] on span "Entdecke unsere neuen Soulbear Familien-[PERSON_NAME]" at bounding box center [638, 348] width 476 height 16
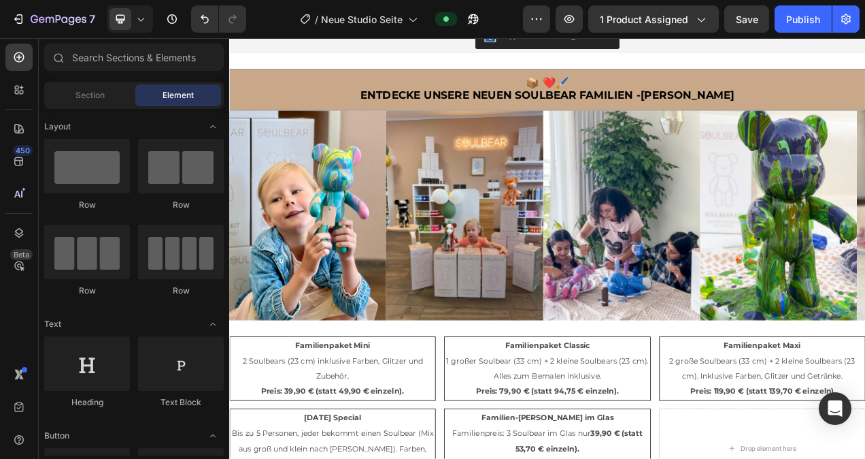
scroll to position [894, 0]
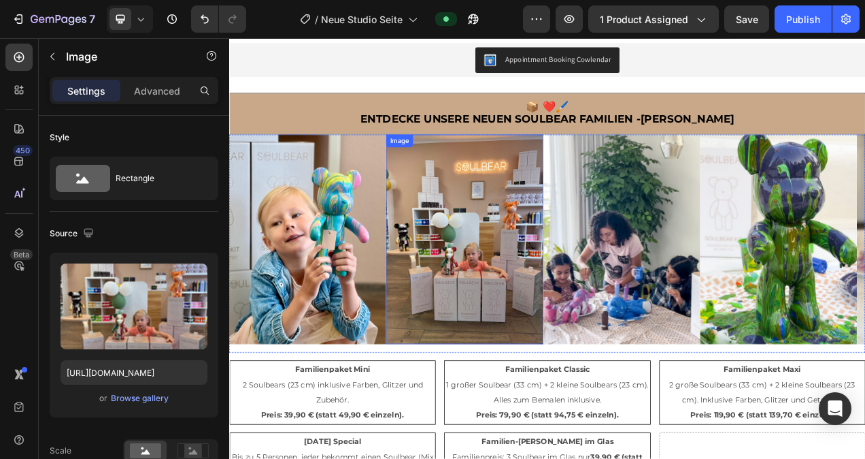
click at [534, 283] on img at bounding box center [531, 296] width 201 height 269
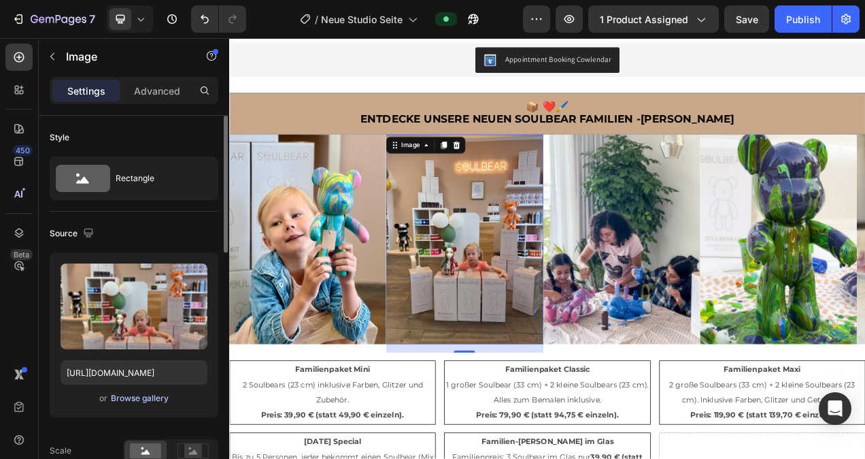
click at [151, 396] on div "Browse gallery" at bounding box center [140, 398] width 58 height 12
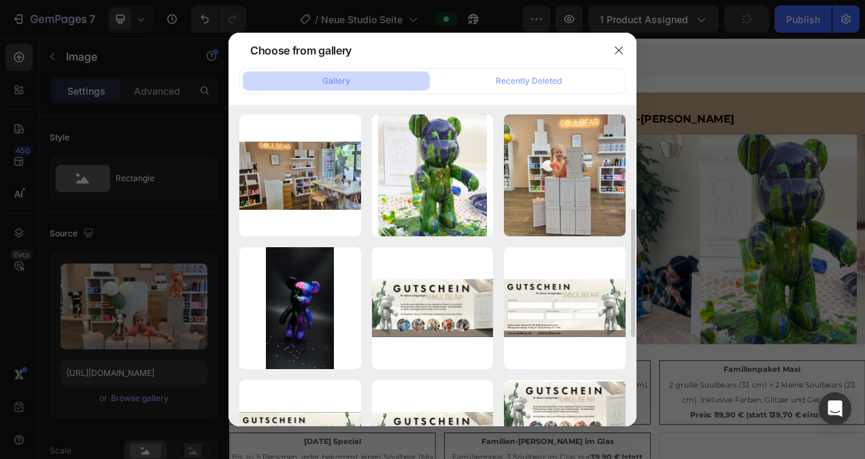
scroll to position [267, 0]
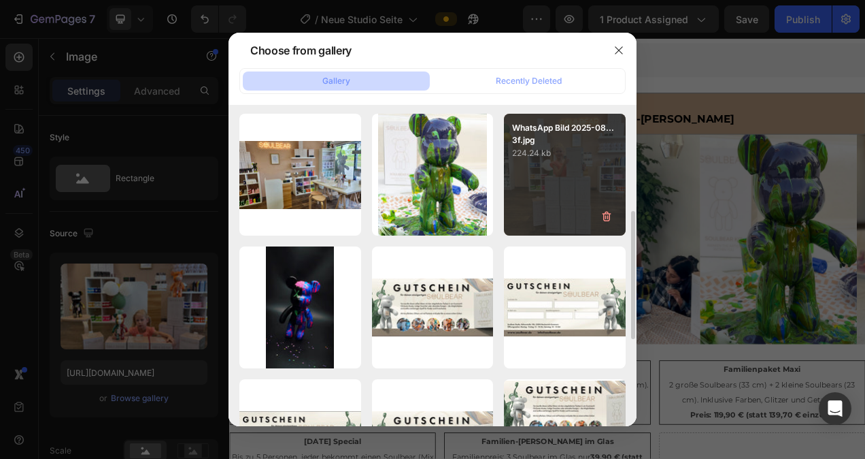
click at [567, 172] on div "WhatsApp Bild 2025-08...3f.jpg 224.24 kb" at bounding box center [565, 175] width 122 height 122
type input "[URL][DOMAIN_NAME]"
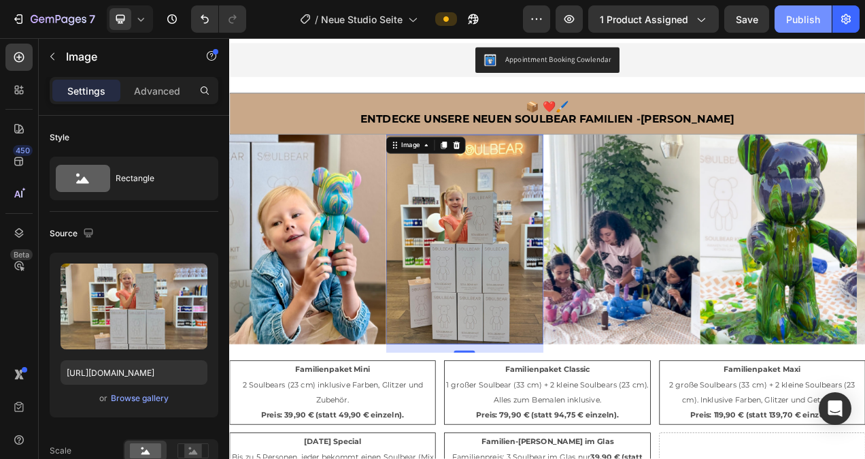
click at [791, 22] on div "Publish" at bounding box center [803, 19] width 34 height 14
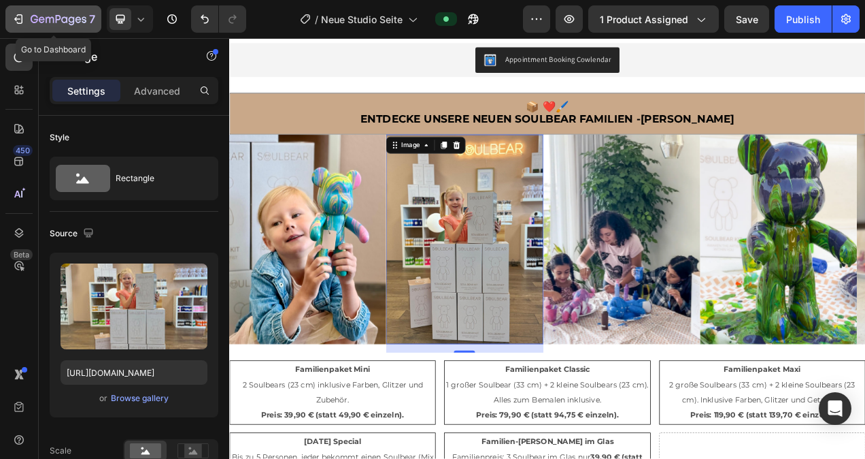
click at [12, 14] on icon "button" at bounding box center [19, 19] width 14 height 14
